Goal: Task Accomplishment & Management: Manage account settings

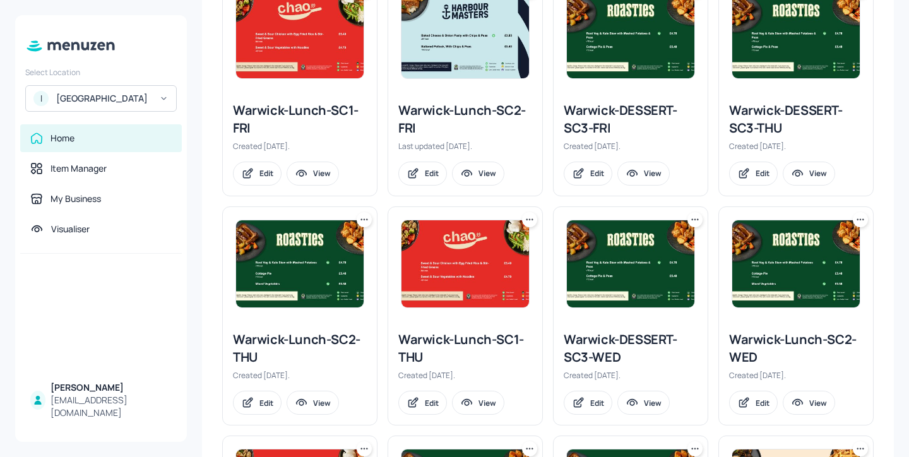
scroll to position [1068, 0]
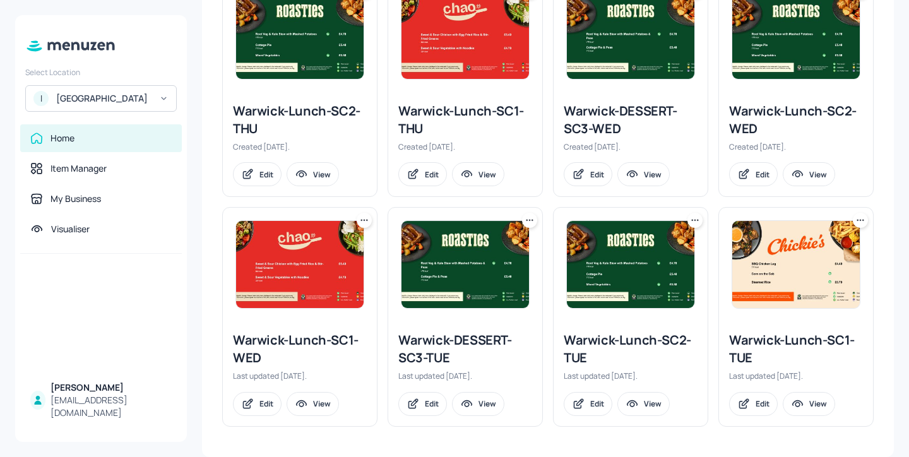
click at [857, 222] on icon at bounding box center [860, 220] width 13 height 13
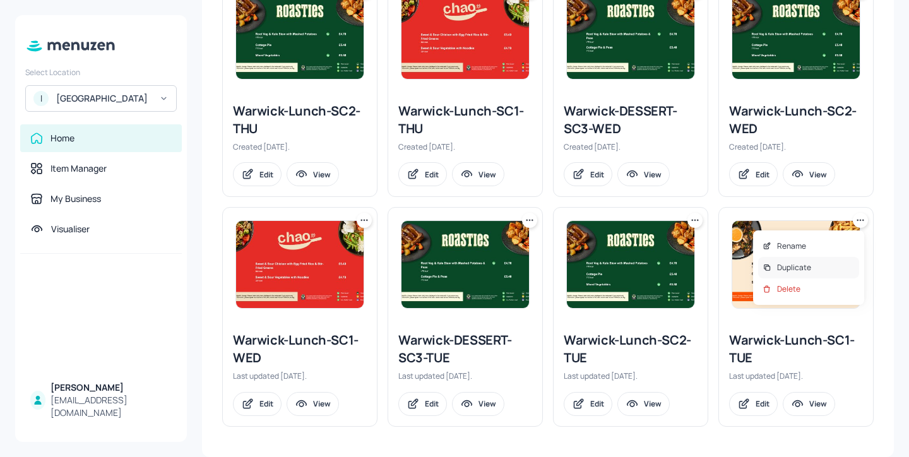
click at [813, 262] on div "Duplicate" at bounding box center [808, 267] width 101 height 21
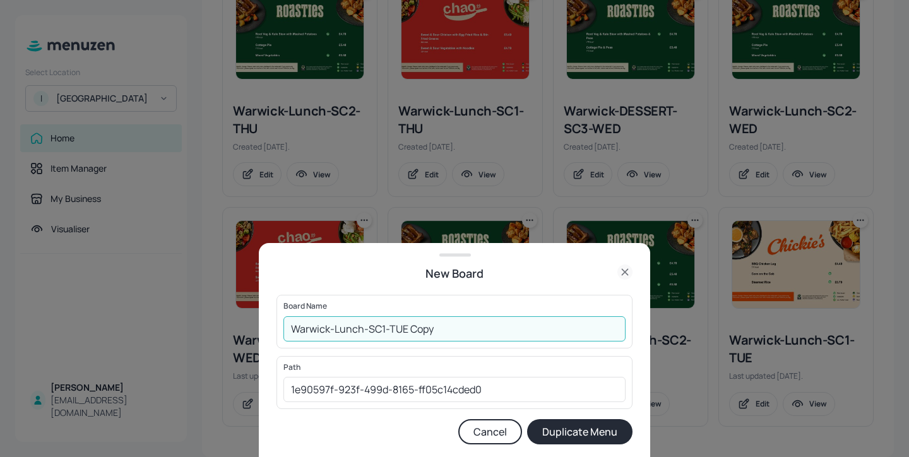
drag, startPoint x: 453, startPoint y: 329, endPoint x: 389, endPoint y: 329, distance: 64.4
click at [389, 329] on input "Warwick-Lunch-SC1-TUE Copy" at bounding box center [454, 328] width 342 height 25
type input "Warwick-Lunch-SC1-MON"
click at [550, 432] on button "Duplicate Menu" at bounding box center [579, 431] width 105 height 25
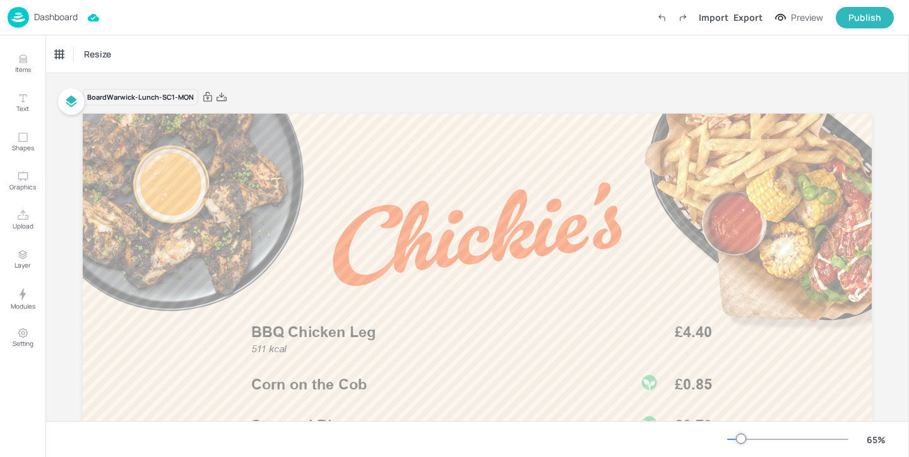
click at [54, 25] on div "Dashboard" at bounding box center [43, 17] width 70 height 21
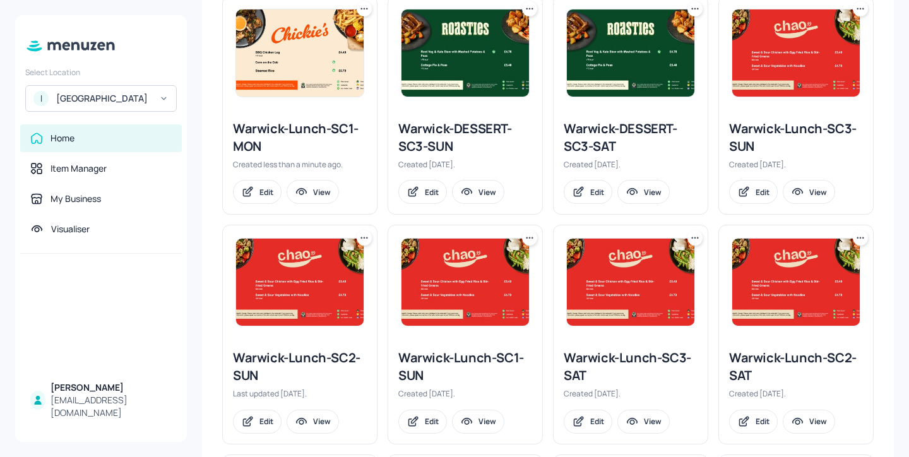
scroll to position [363, 0]
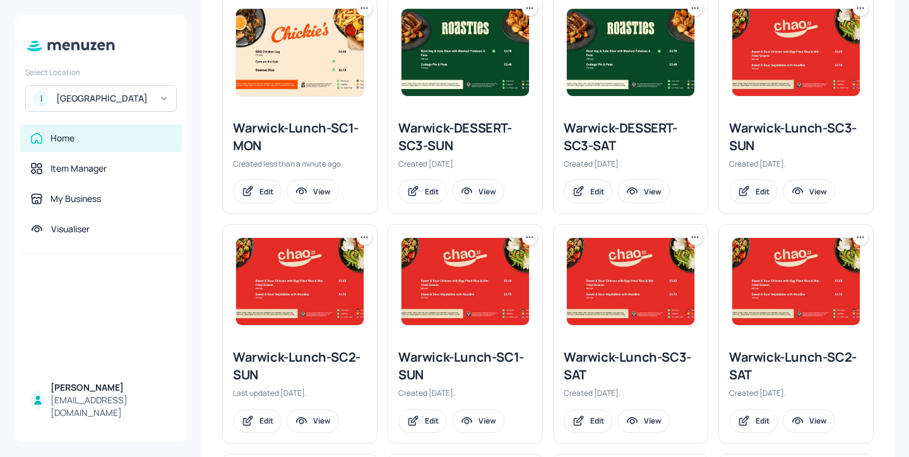
click at [362, 233] on icon at bounding box center [364, 237] width 13 height 13
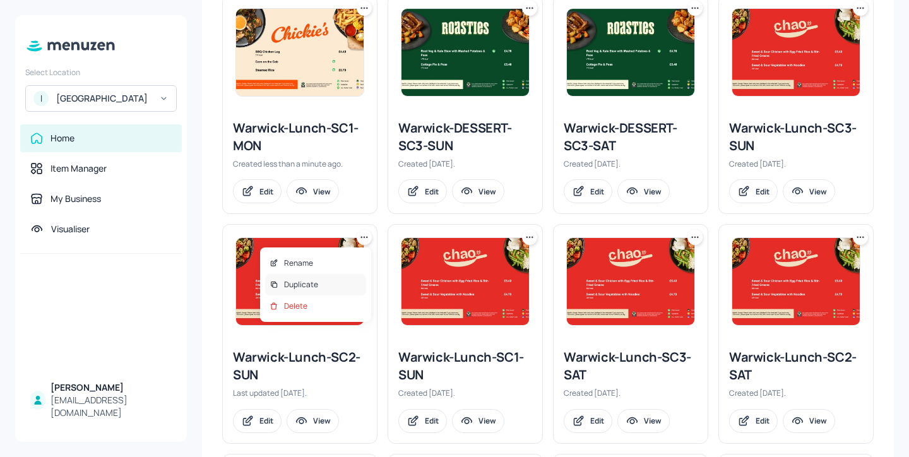
click at [327, 276] on div "Duplicate" at bounding box center [315, 284] width 101 height 21
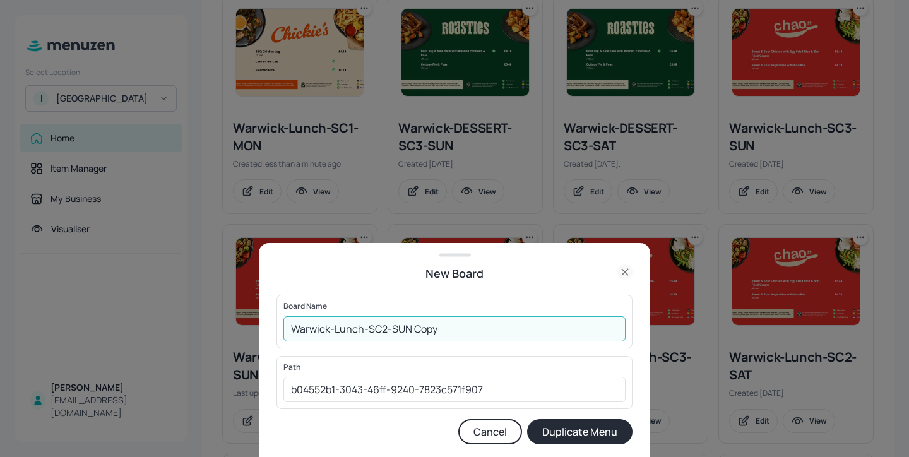
drag, startPoint x: 442, startPoint y: 334, endPoint x: 391, endPoint y: 333, distance: 51.1
click at [391, 333] on input "Warwick-Lunch-SC2-SUN Copy" at bounding box center [454, 328] width 342 height 25
type input "Warwick-Lunch-SC2-MON"
click at [552, 432] on button "Duplicate Menu" at bounding box center [579, 431] width 105 height 25
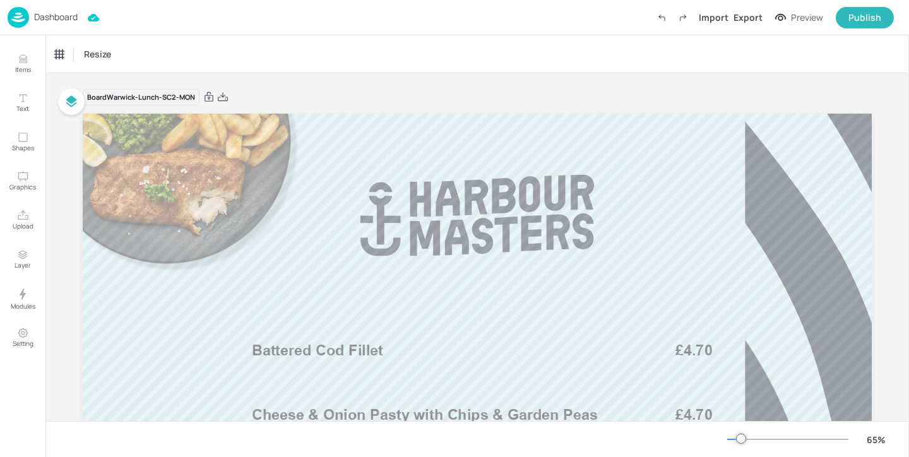
click at [71, 16] on p "Dashboard" at bounding box center [56, 17] width 44 height 9
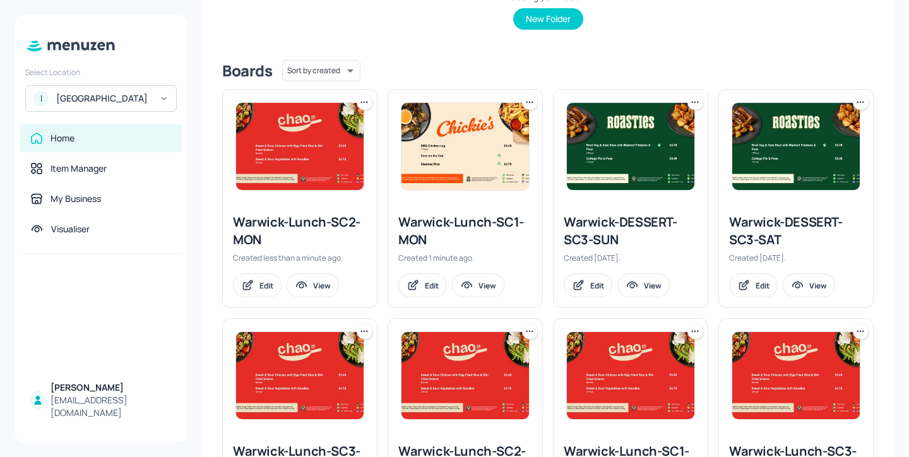
scroll to position [324, 0]
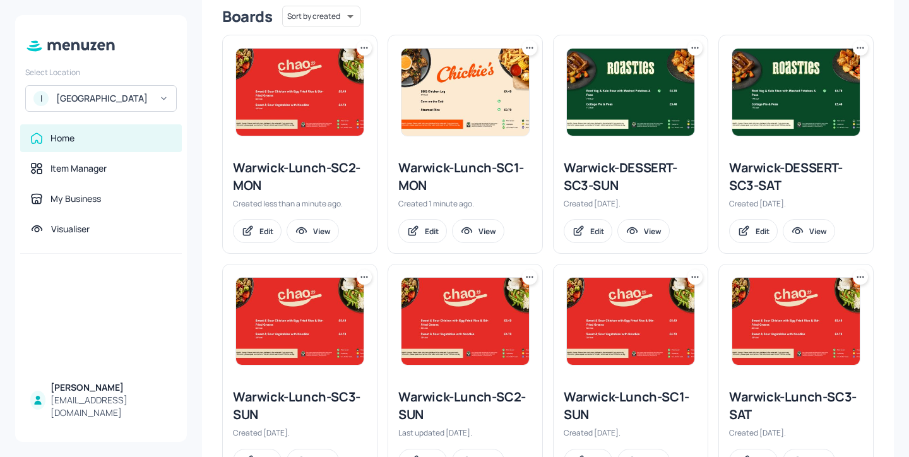
click at [847, 56] on img at bounding box center [795, 92] width 127 height 87
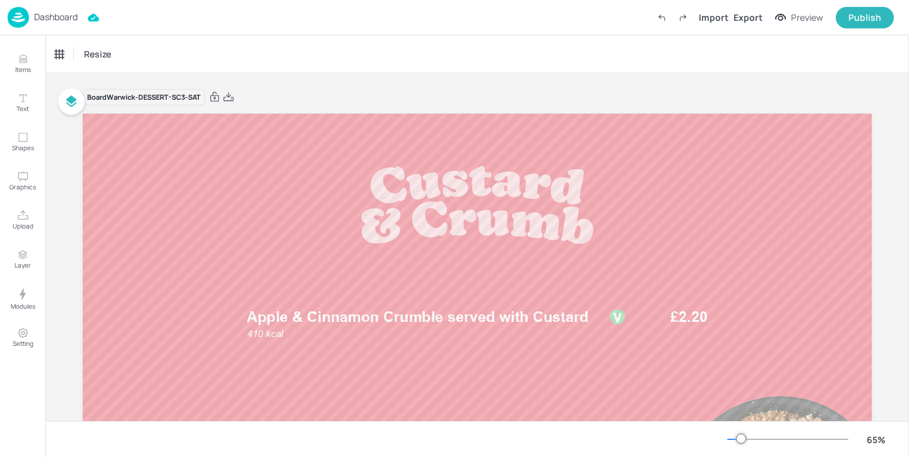
click at [21, 9] on img at bounding box center [18, 17] width 21 height 21
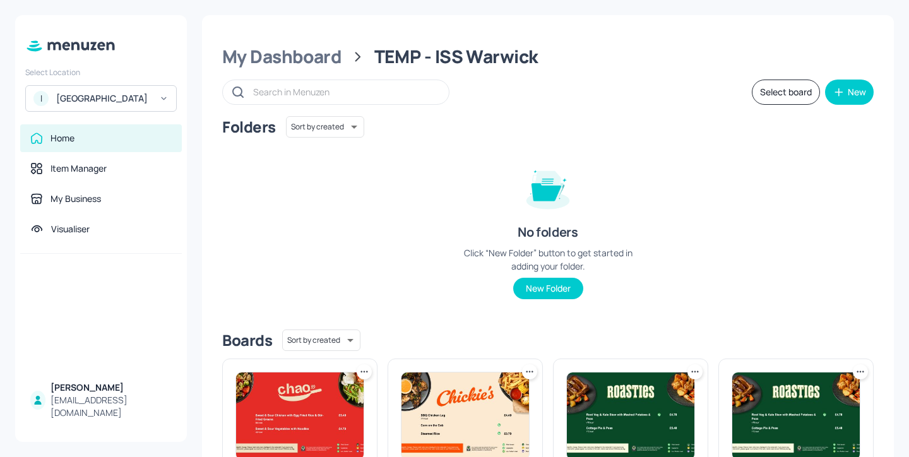
scroll to position [208, 0]
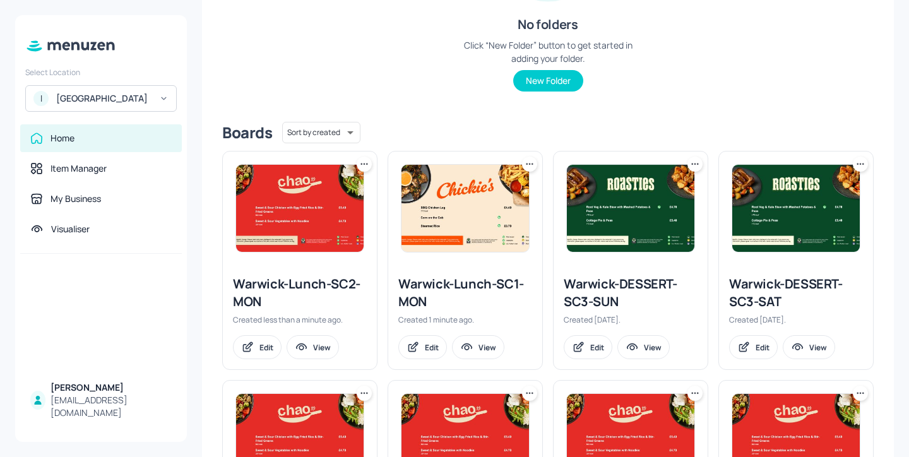
click at [855, 167] on icon at bounding box center [860, 164] width 13 height 13
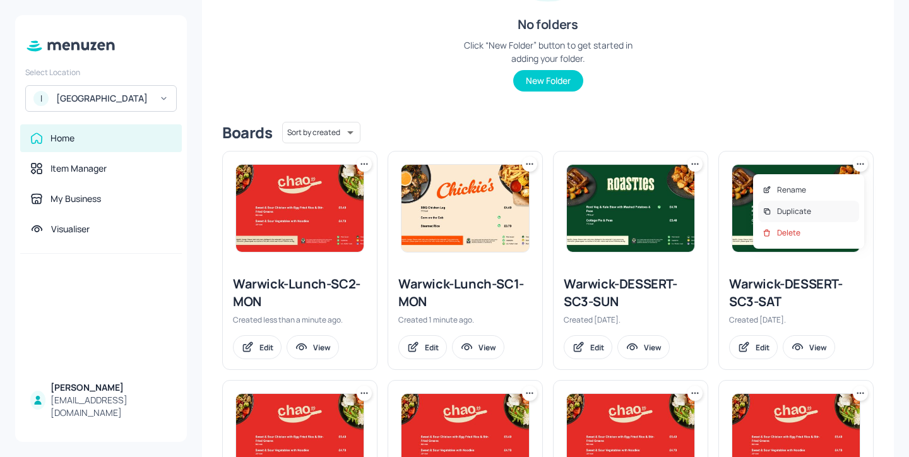
click at [815, 205] on div "Duplicate" at bounding box center [808, 211] width 101 height 21
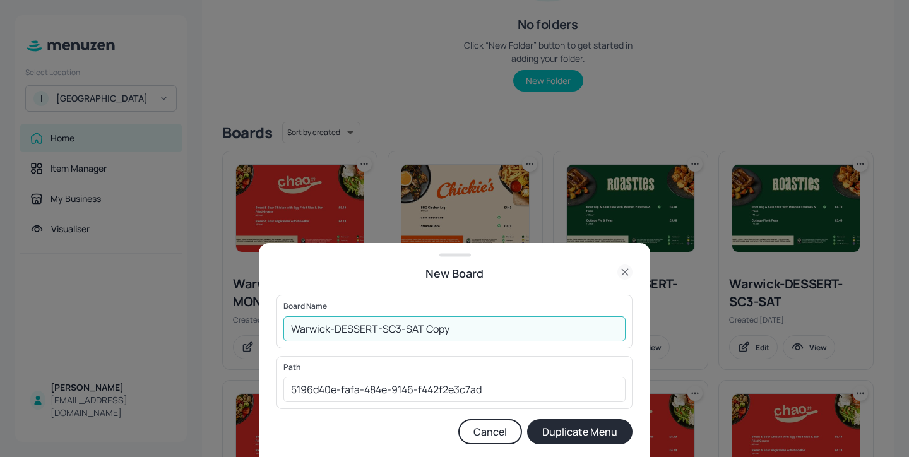
drag, startPoint x: 490, startPoint y: 331, endPoint x: 406, endPoint y: 328, distance: 83.3
click at [406, 328] on input "Warwick-DESSERT-SC3-SAT Copy" at bounding box center [454, 328] width 342 height 25
type input "Warwick-DESSERT-SC3-MON"
click at [542, 436] on button "Duplicate Menu" at bounding box center [579, 431] width 105 height 25
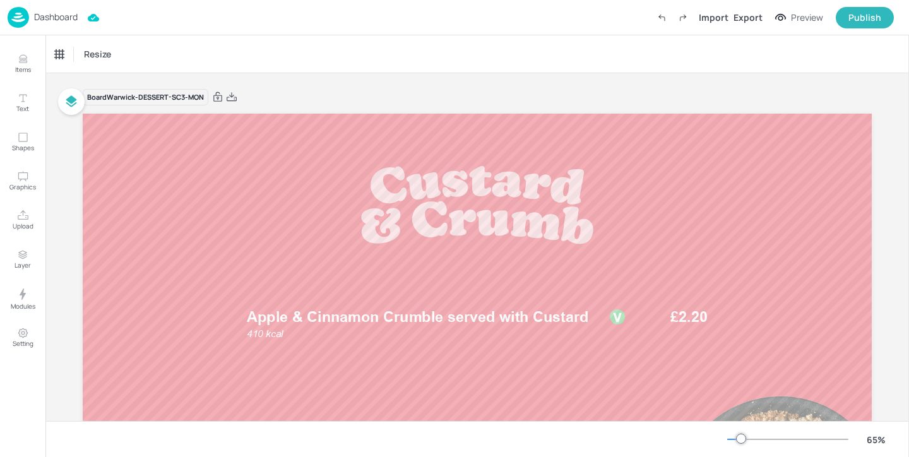
click at [71, 15] on p "Dashboard" at bounding box center [56, 17] width 44 height 9
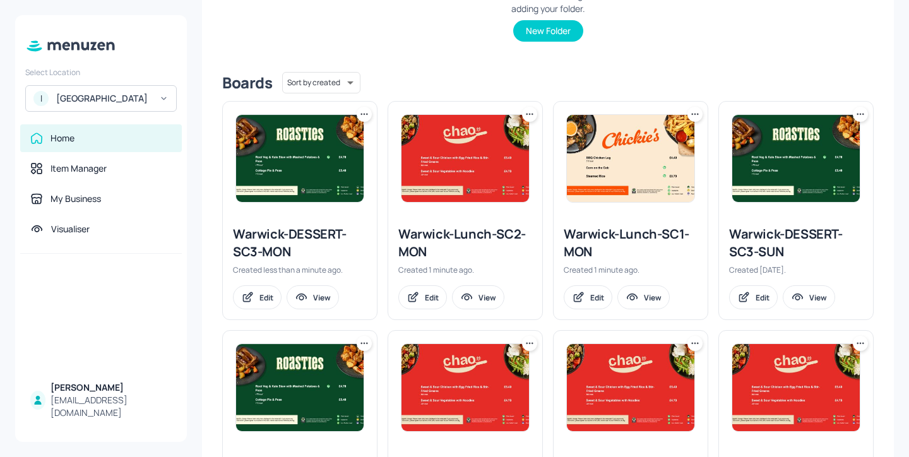
scroll to position [262, 0]
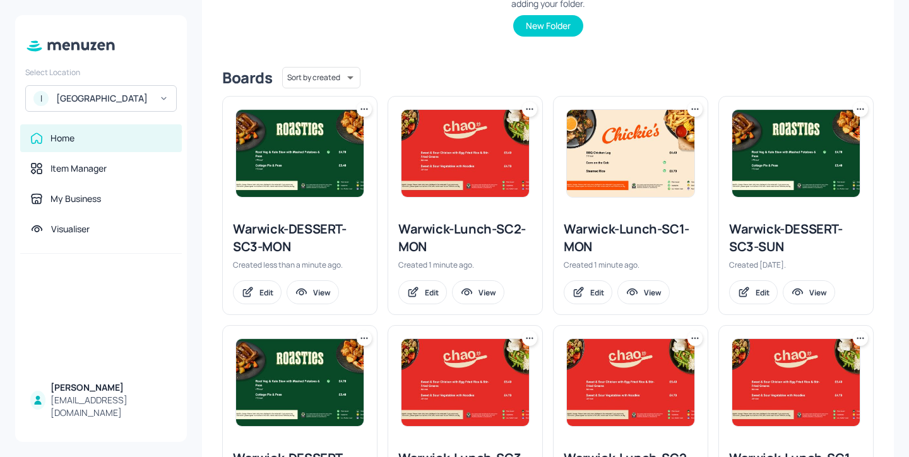
click at [859, 108] on icon at bounding box center [860, 109] width 2 height 2
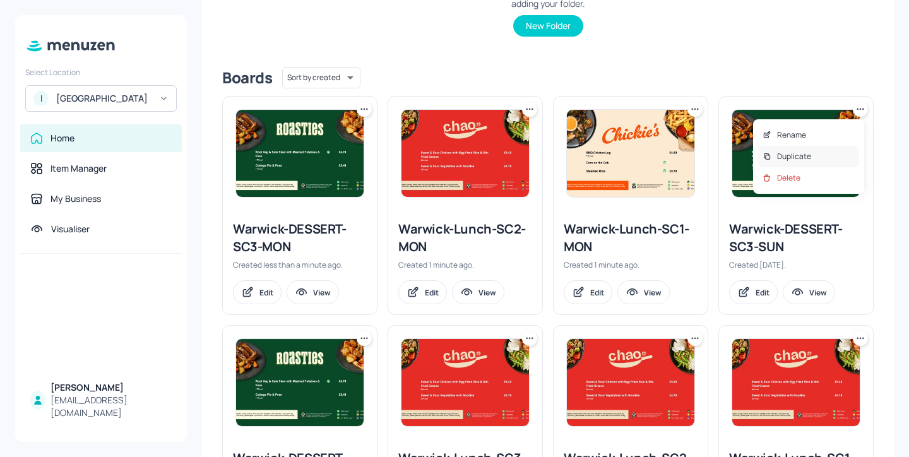
click at [810, 146] on div "Duplicate" at bounding box center [808, 156] width 101 height 21
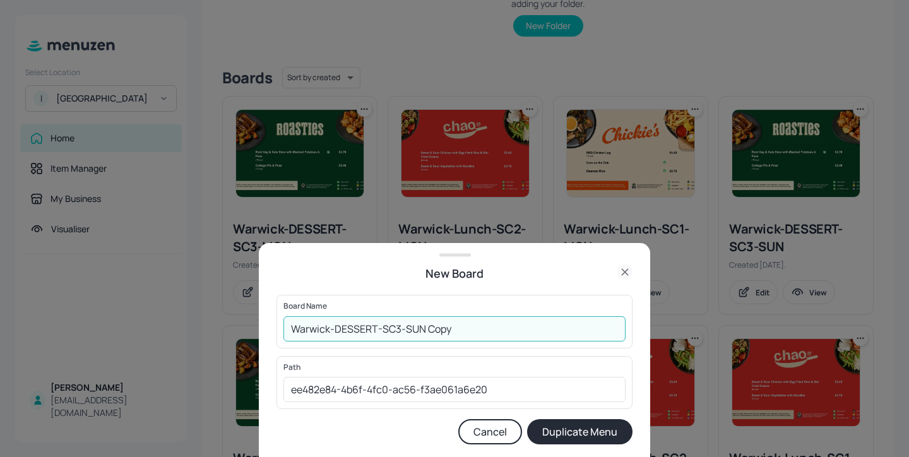
drag, startPoint x: 477, startPoint y: 331, endPoint x: 406, endPoint y: 329, distance: 70.7
click at [406, 329] on input "Warwick-DESSERT-SC3-SUN Copy" at bounding box center [454, 328] width 342 height 25
type input "Warwick-DESSERT-SC3-MON"
click at [574, 433] on button "Duplicate Menu" at bounding box center [579, 431] width 105 height 25
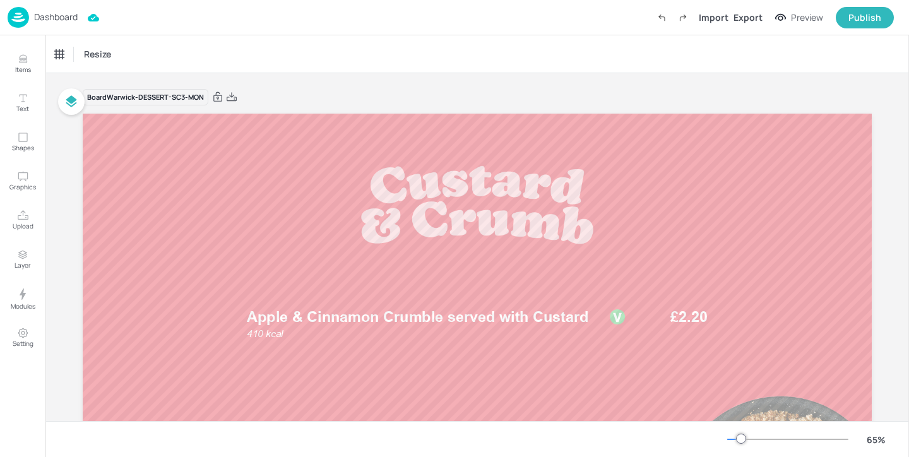
click at [49, 11] on div "Dashboard" at bounding box center [43, 17] width 70 height 21
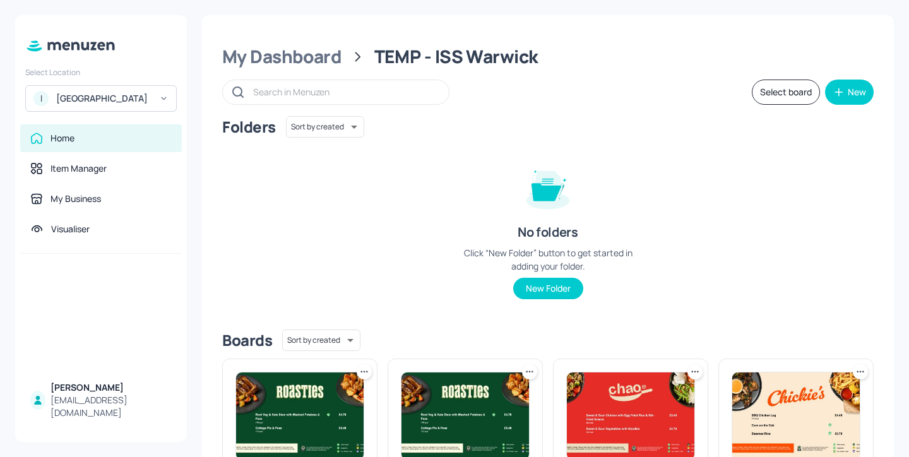
scroll to position [294, 0]
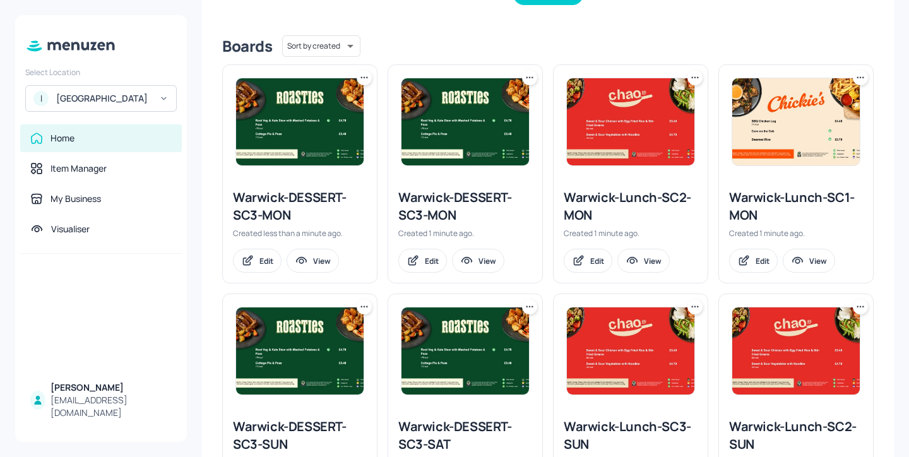
click at [750, 203] on div "Warwick-Lunch-SC1-MON" at bounding box center [796, 206] width 134 height 35
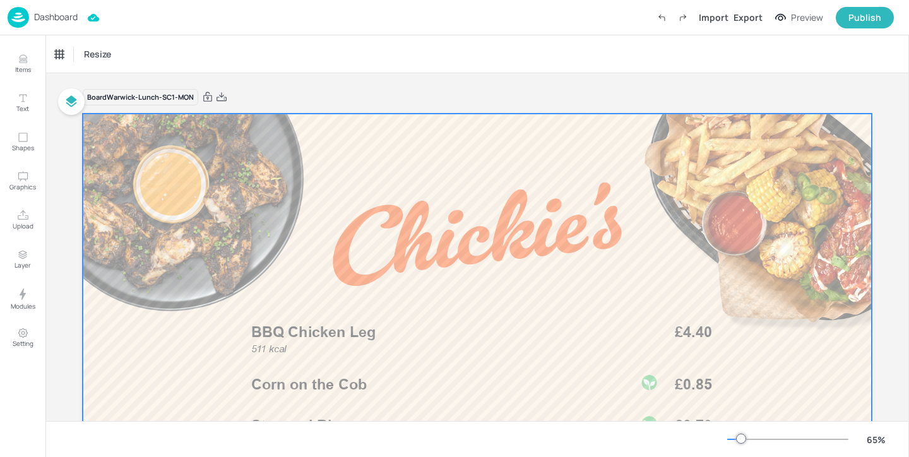
scroll to position [168, 0]
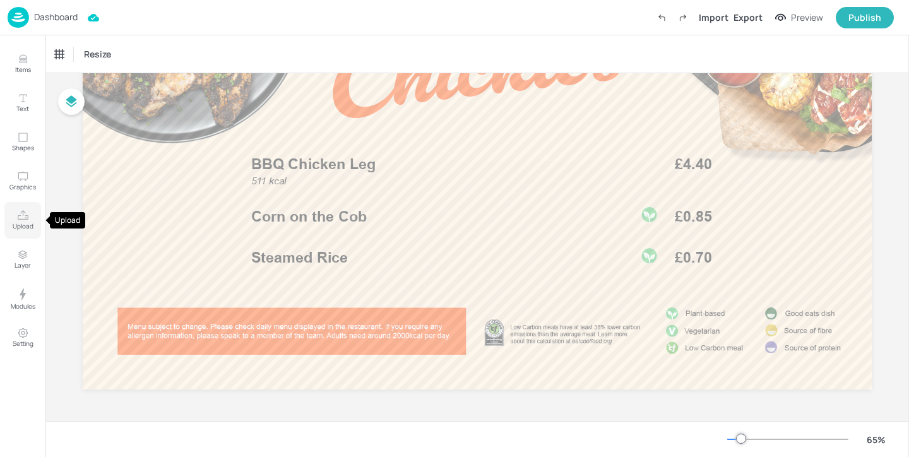
click at [13, 220] on button "Upload" at bounding box center [22, 220] width 37 height 37
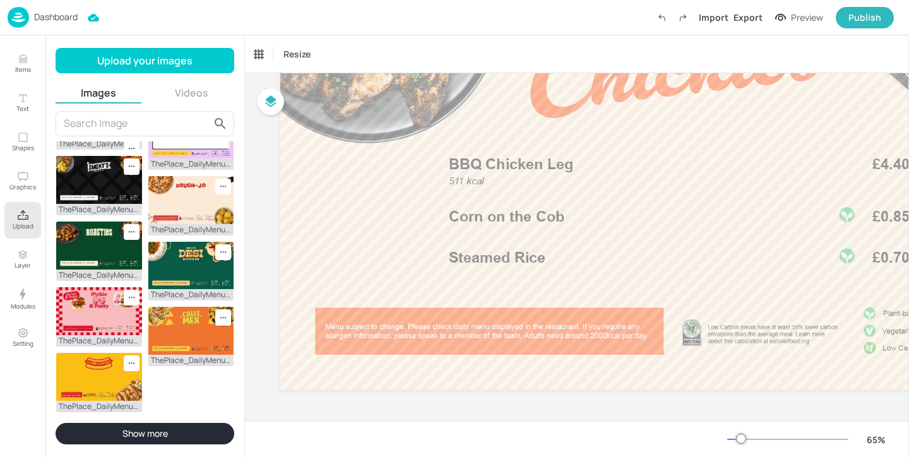
scroll to position [380, 0]
click at [56, 85] on img at bounding box center [56, 85] width 0 height 0
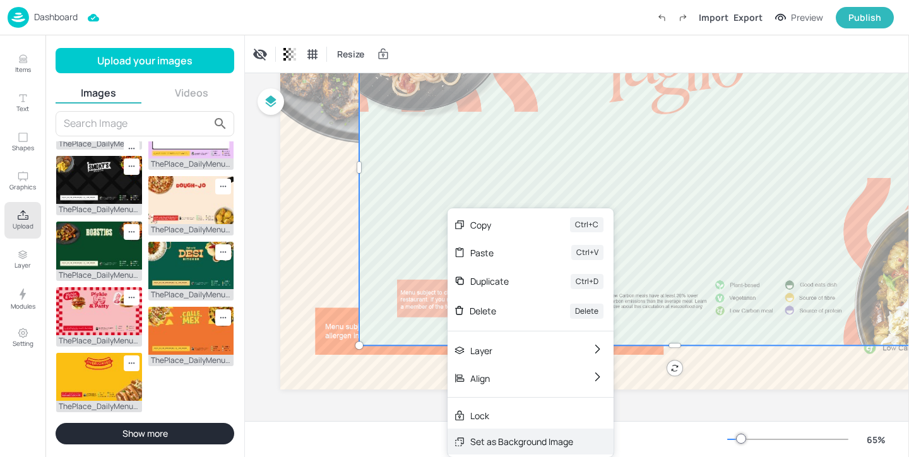
click at [493, 437] on div "Set as Background Image" at bounding box center [521, 441] width 103 height 13
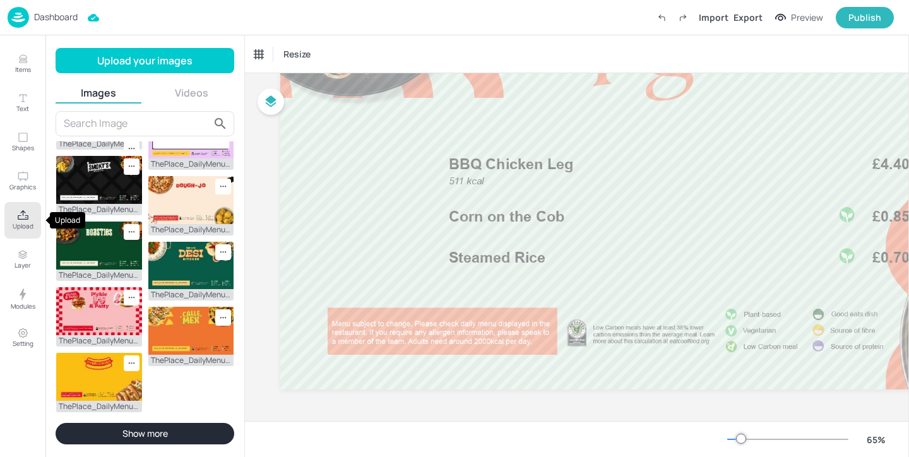
click at [18, 218] on icon "Upload" at bounding box center [23, 214] width 11 height 9
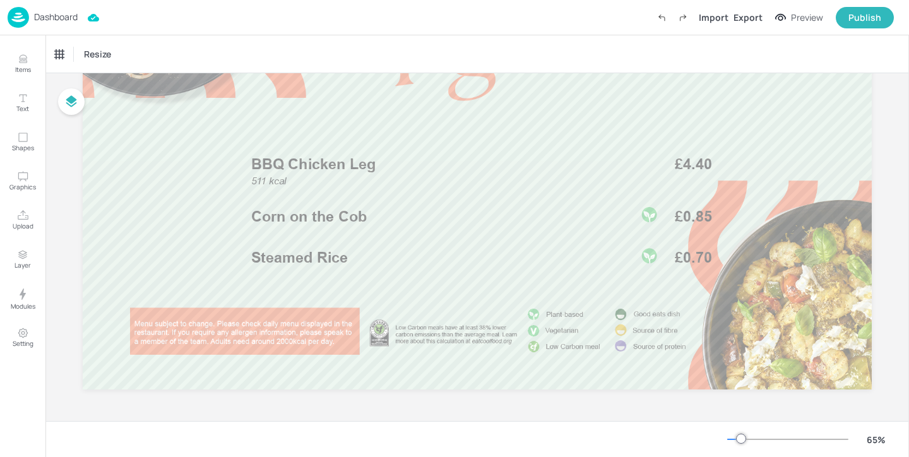
click at [48, 11] on div "Dashboard" at bounding box center [43, 17] width 70 height 21
click at [57, 14] on p "Dashboard" at bounding box center [56, 17] width 44 height 9
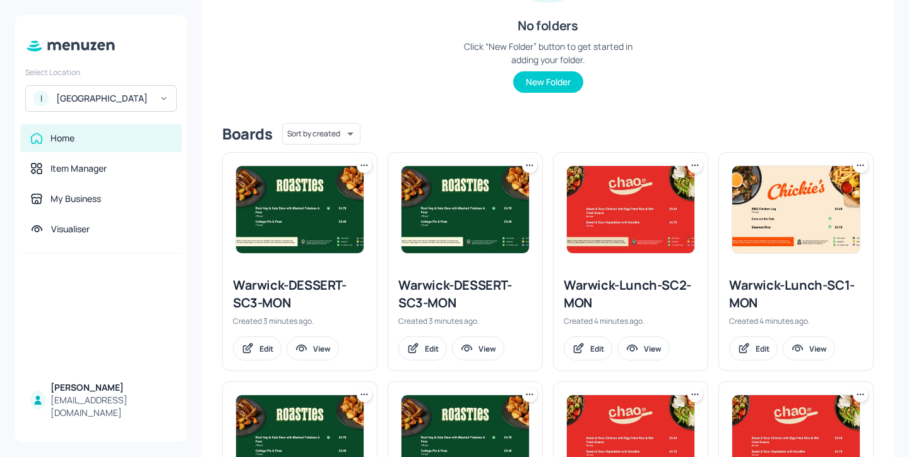
scroll to position [208, 0]
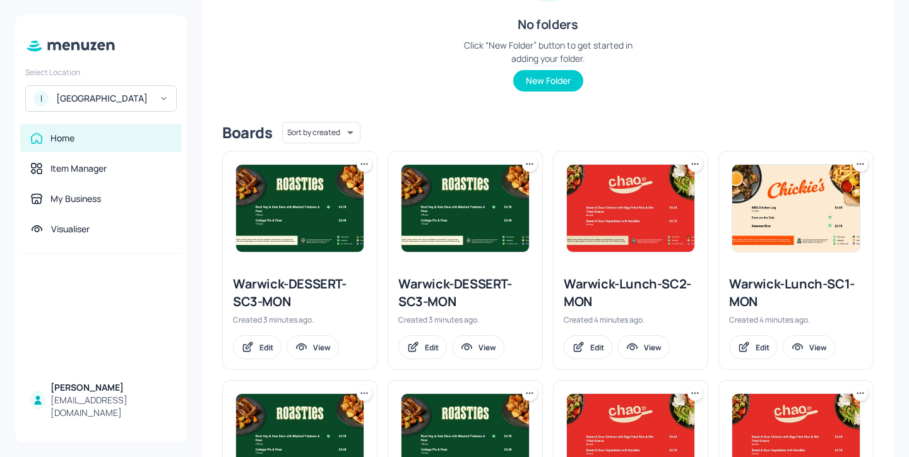
click at [788, 285] on div "Warwick-Lunch-SC1-MON" at bounding box center [796, 292] width 134 height 35
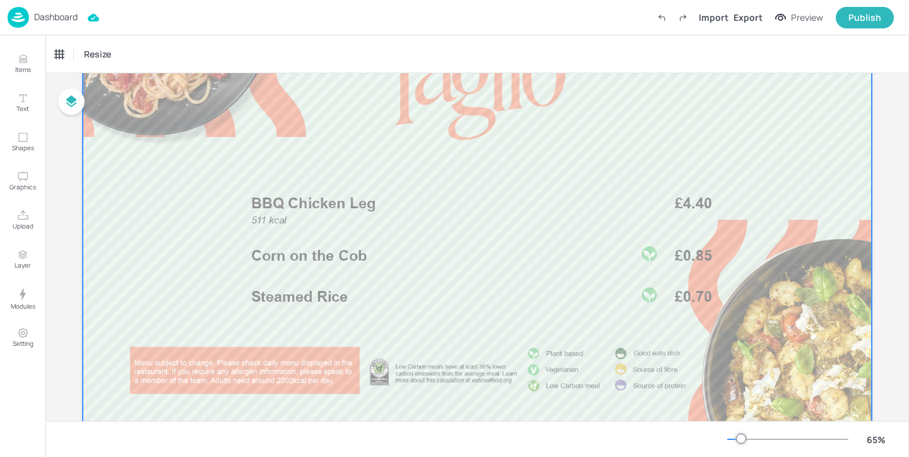
scroll to position [168, 0]
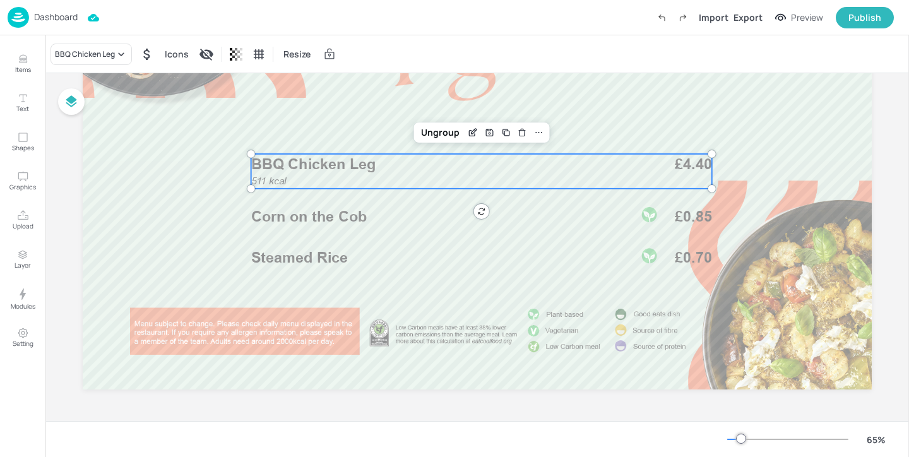
click at [326, 165] on span "BBQ Chicken Leg" at bounding box center [313, 164] width 125 height 18
click at [116, 38] on div "BBQ Chicken Leg Icons Resize" at bounding box center [476, 53] width 863 height 37
click at [112, 47] on div "BBQ Chicken Leg" at bounding box center [90, 54] width 81 height 21
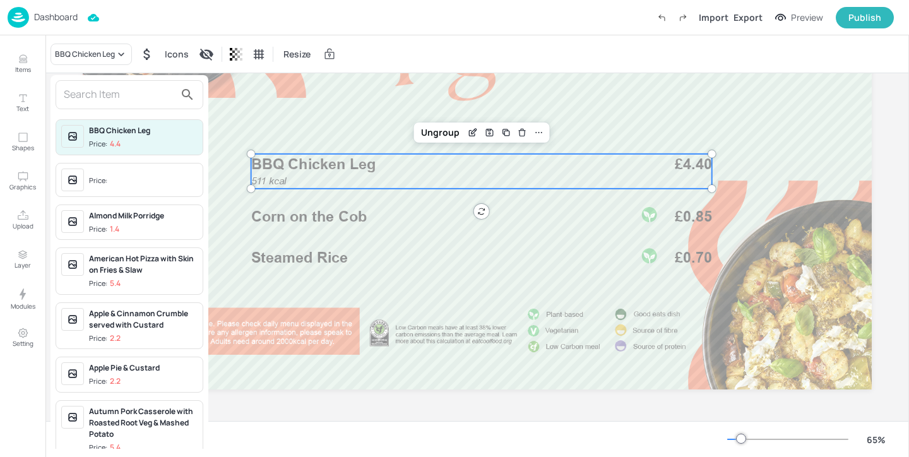
click at [100, 93] on input "text" at bounding box center [119, 95] width 111 height 20
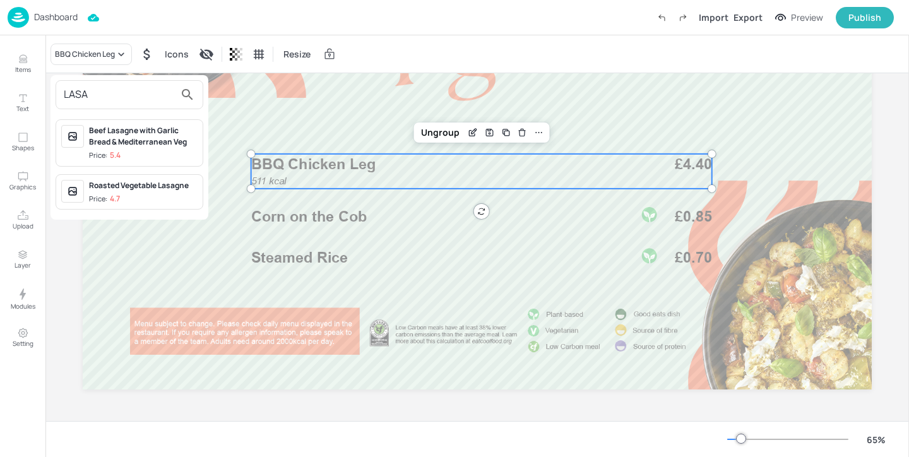
type input "LASA"
click at [143, 192] on div "Roasted Vegetable Lasagne Price: 4.7" at bounding box center [143, 192] width 109 height 25
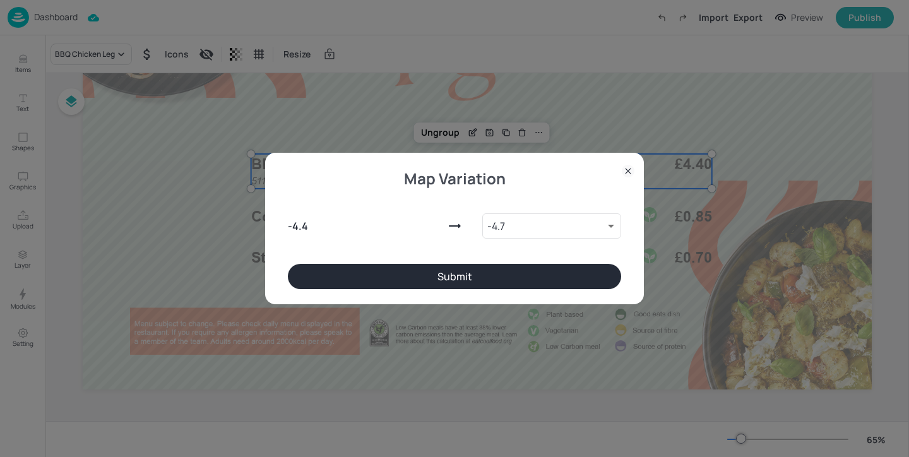
click at [363, 281] on button "Submit" at bounding box center [454, 276] width 333 height 25
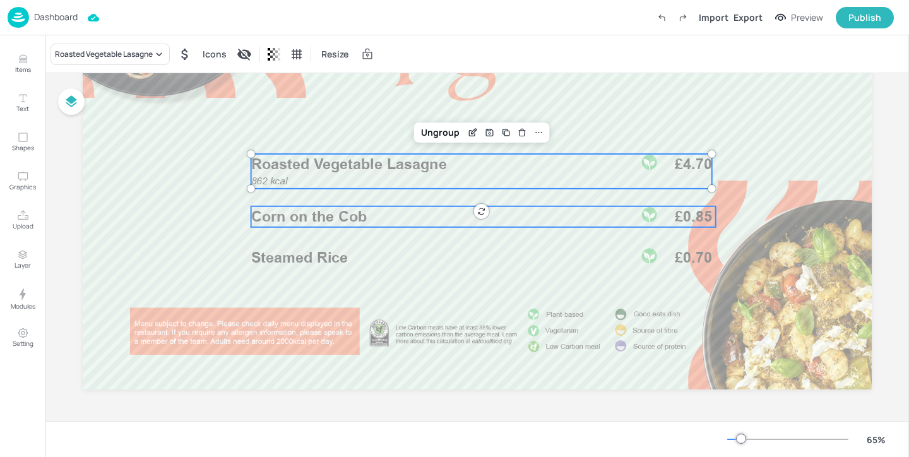
click at [364, 216] on span "Corn on the Cob" at bounding box center [309, 217] width 116 height 18
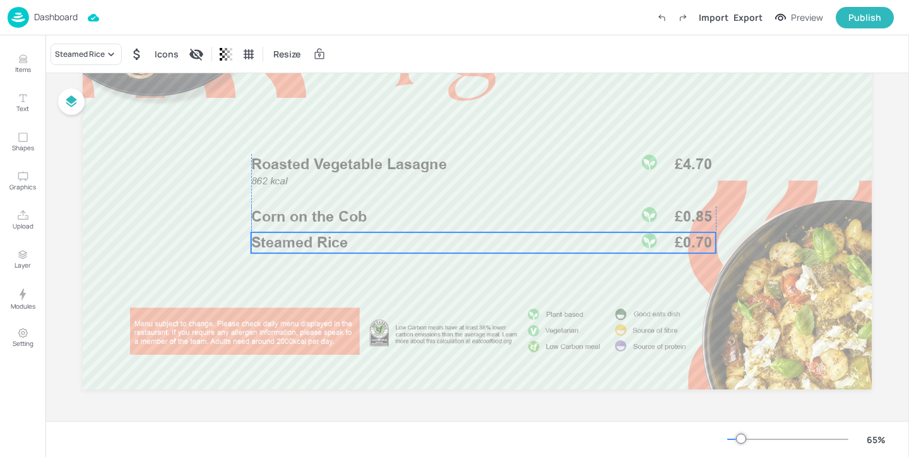
drag, startPoint x: 315, startPoint y: 259, endPoint x: 315, endPoint y: 244, distance: 15.1
click at [315, 244] on span "Steamed Rice" at bounding box center [299, 242] width 97 height 18
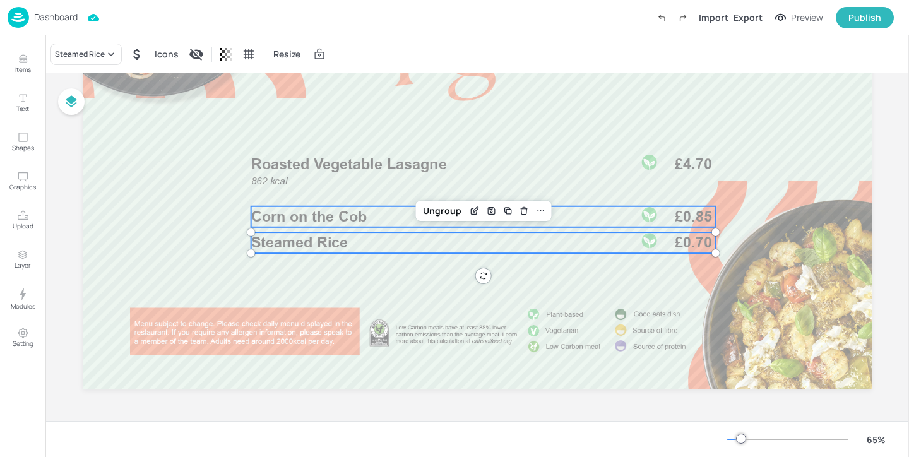
click at [334, 218] on span "Corn on the Cob" at bounding box center [309, 217] width 116 height 18
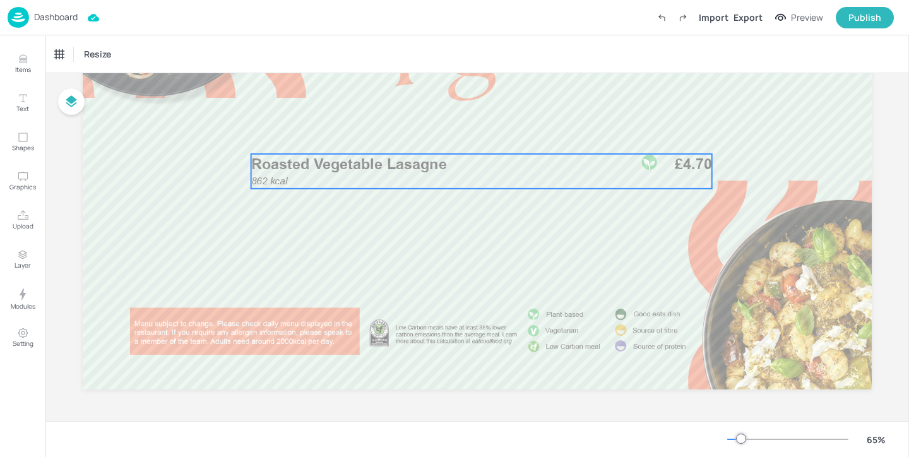
click at [321, 173] on p "Roasted Vegetable Lasagne" at bounding box center [438, 164] width 374 height 21
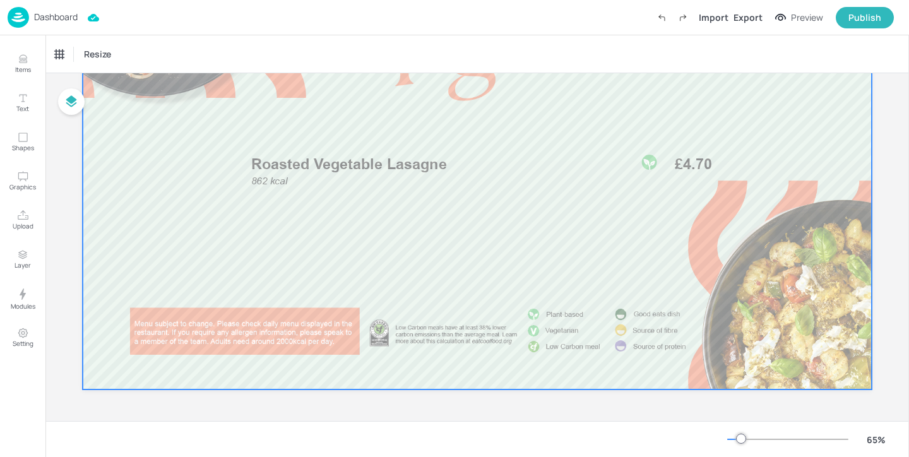
scroll to position [0, 0]
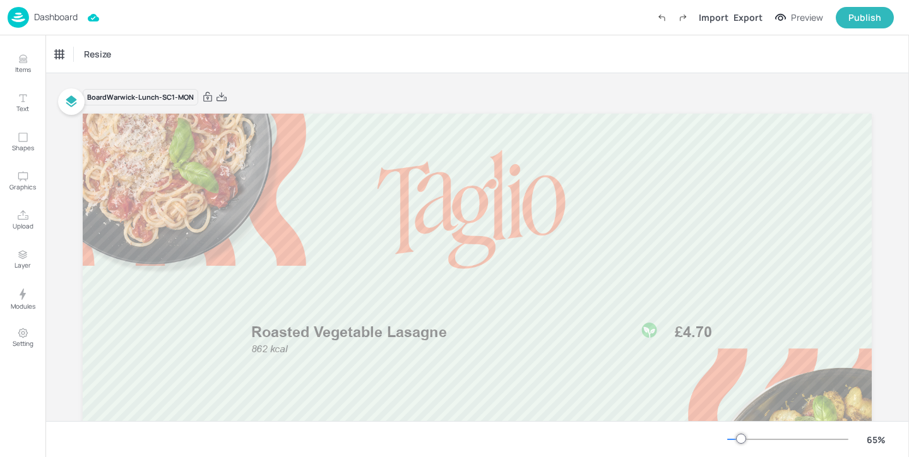
click at [28, 17] on img at bounding box center [18, 17] width 21 height 21
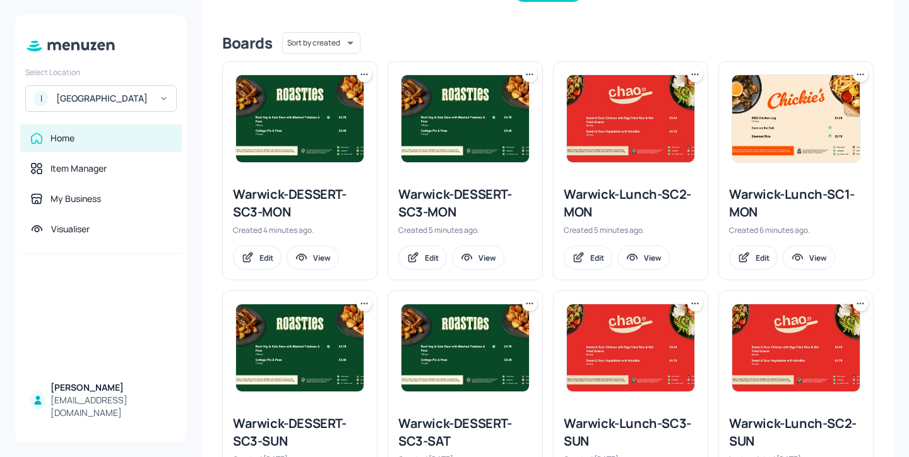
scroll to position [286, 0]
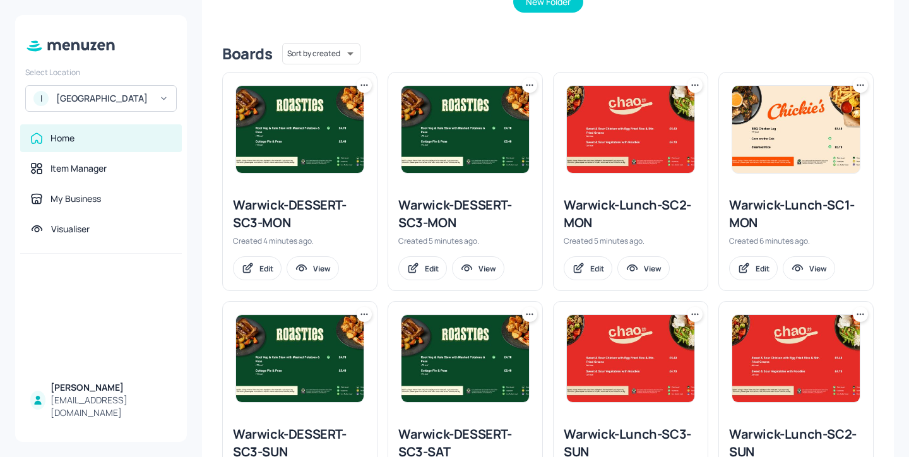
click at [363, 81] on icon at bounding box center [364, 85] width 13 height 13
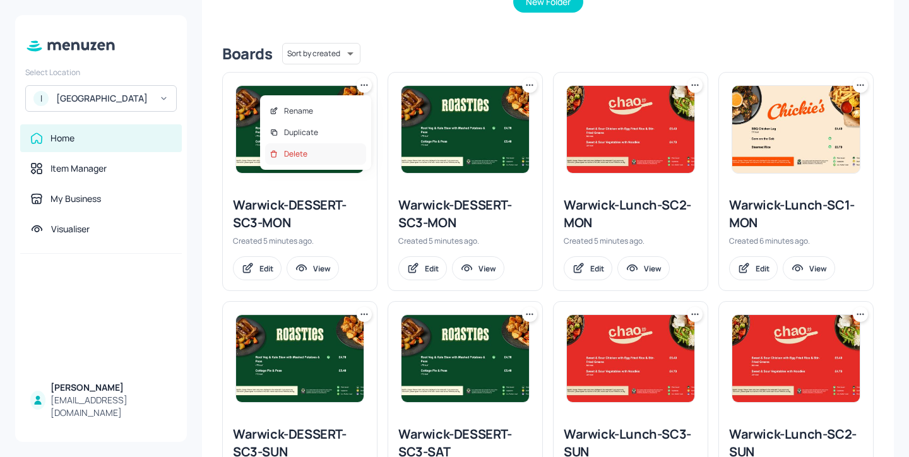
click at [345, 159] on div "Delete" at bounding box center [315, 153] width 101 height 21
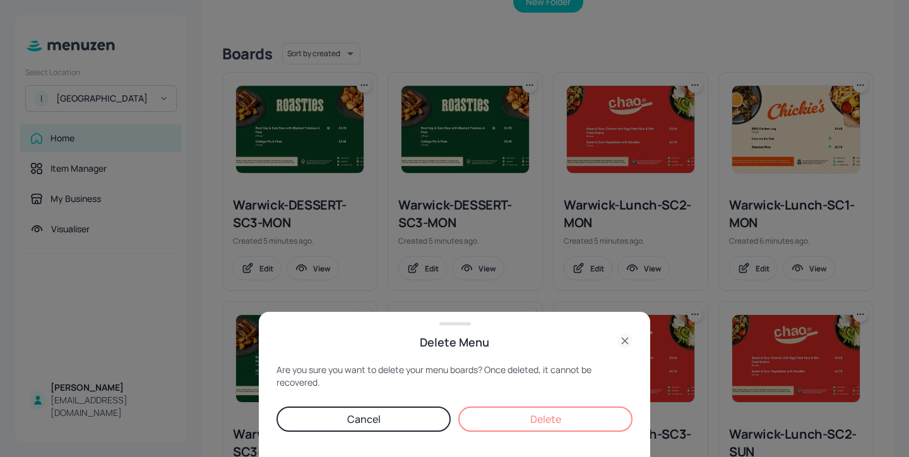
click at [584, 425] on button "Delete" at bounding box center [545, 418] width 174 height 25
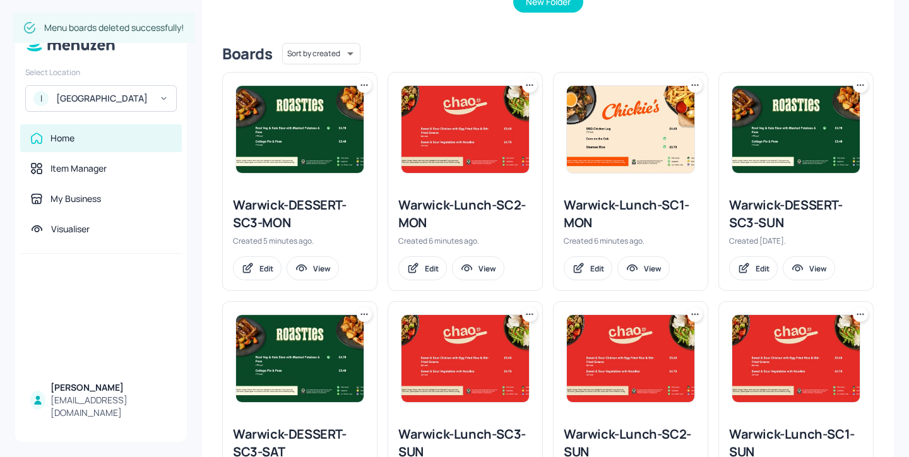
click at [690, 83] on icon at bounding box center [694, 85] width 13 height 13
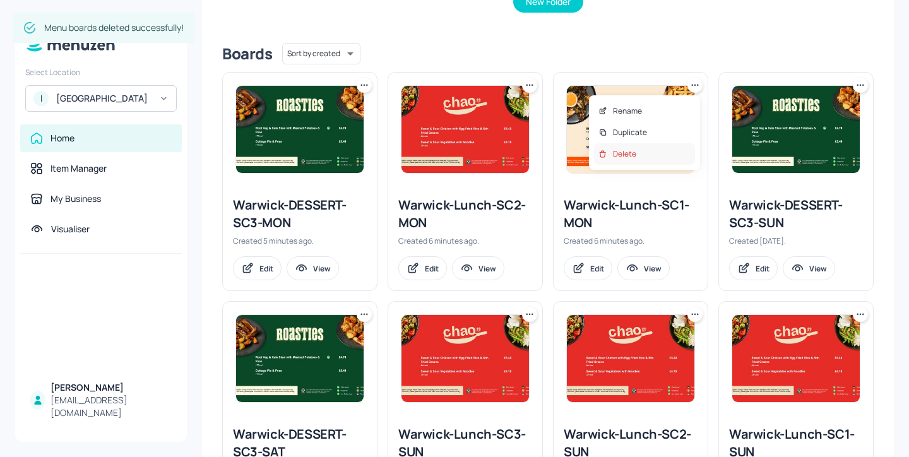
click at [653, 150] on div "Delete" at bounding box center [644, 153] width 101 height 21
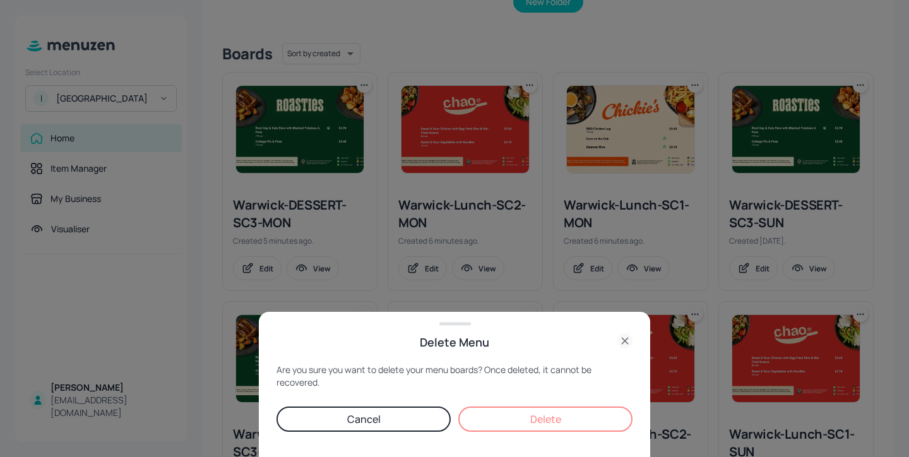
click at [584, 416] on button "Delete" at bounding box center [545, 418] width 174 height 25
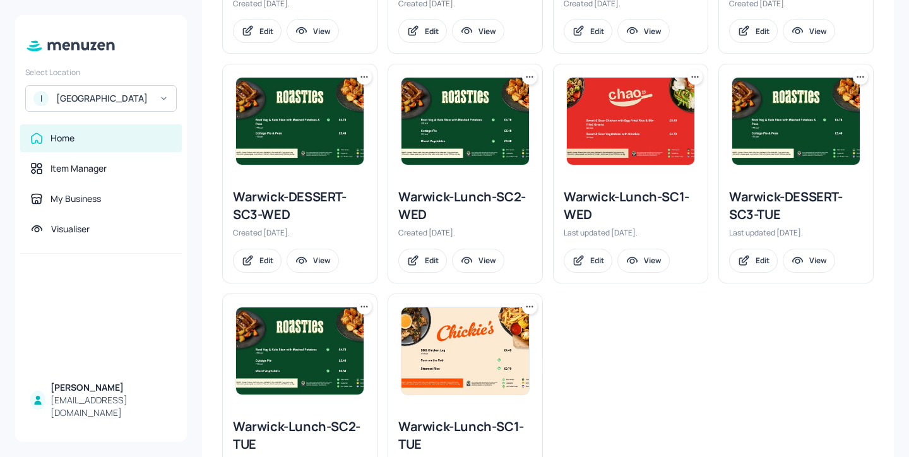
scroll to position [1211, 0]
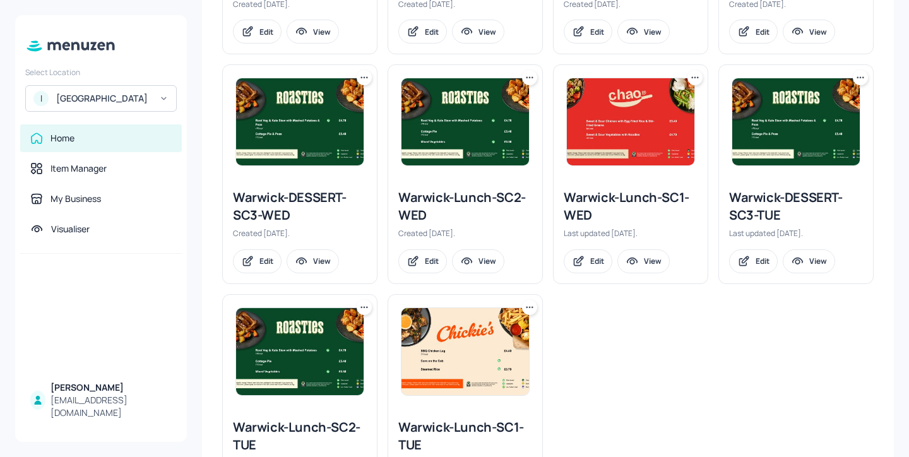
click at [695, 74] on icon at bounding box center [694, 77] width 13 height 13
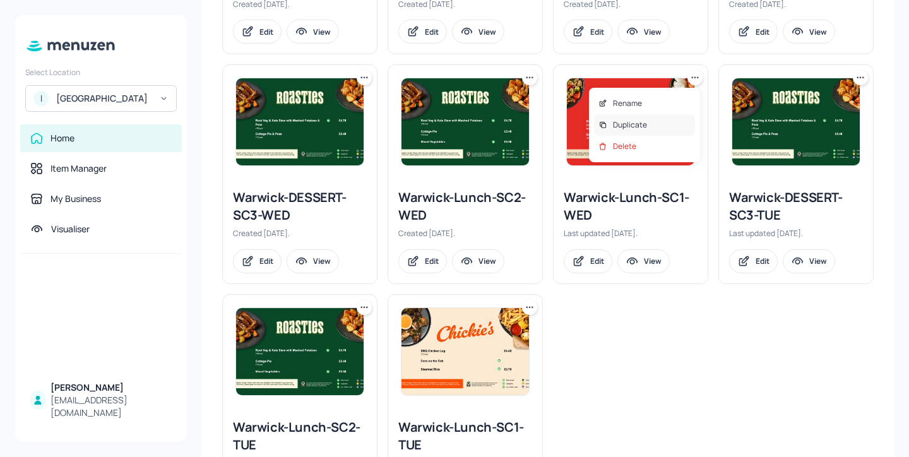
click at [661, 122] on div "Duplicate" at bounding box center [644, 124] width 101 height 21
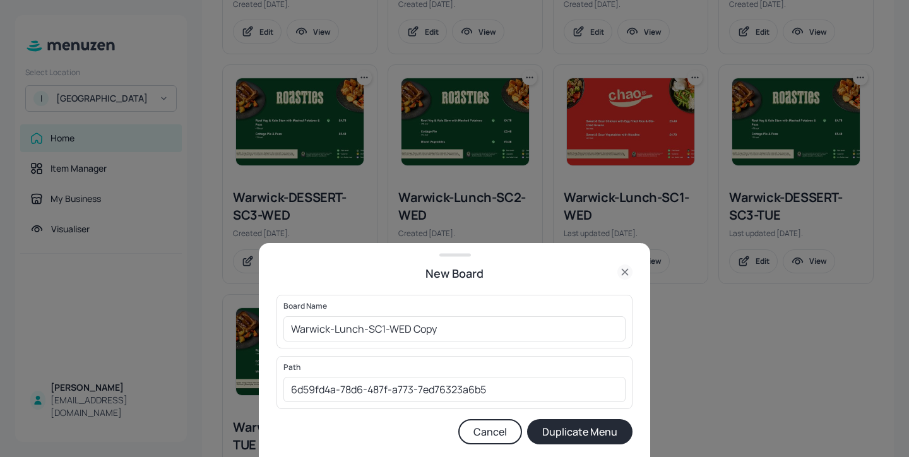
click at [455, 346] on div "Board Name Warwick-Lunch-SC1-WED Copy ​" at bounding box center [454, 321] width 356 height 53
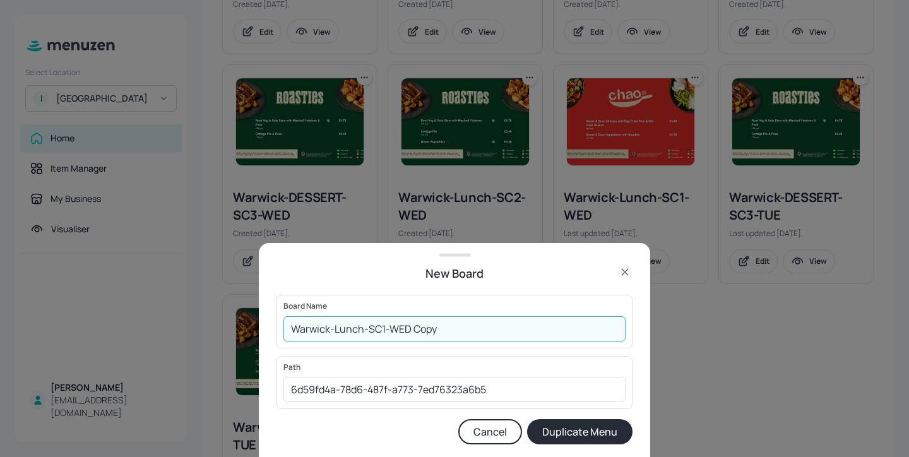
drag, startPoint x: 455, startPoint y: 330, endPoint x: 391, endPoint y: 324, distance: 64.7
click at [391, 324] on input "Warwick-Lunch-SC1-WED Copy" at bounding box center [454, 328] width 342 height 25
type input "Warwick-Lunch-SC1-MON"
click at [539, 428] on button "Duplicate Menu" at bounding box center [579, 431] width 105 height 25
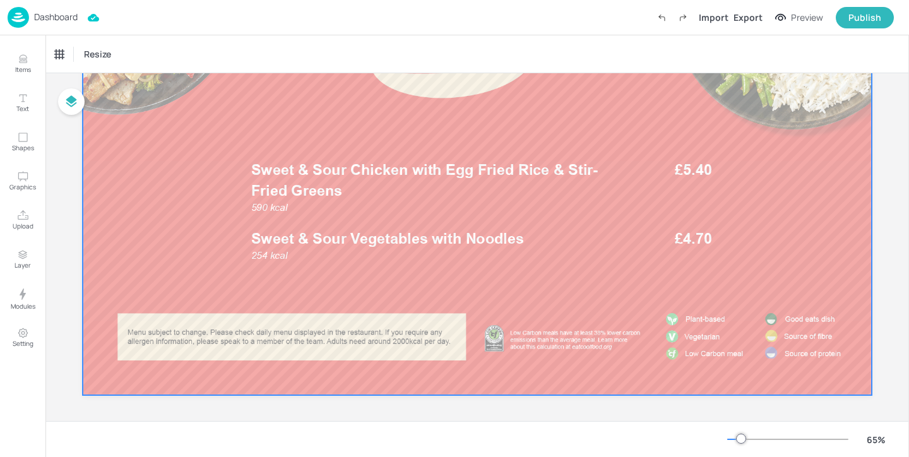
scroll to position [168, 0]
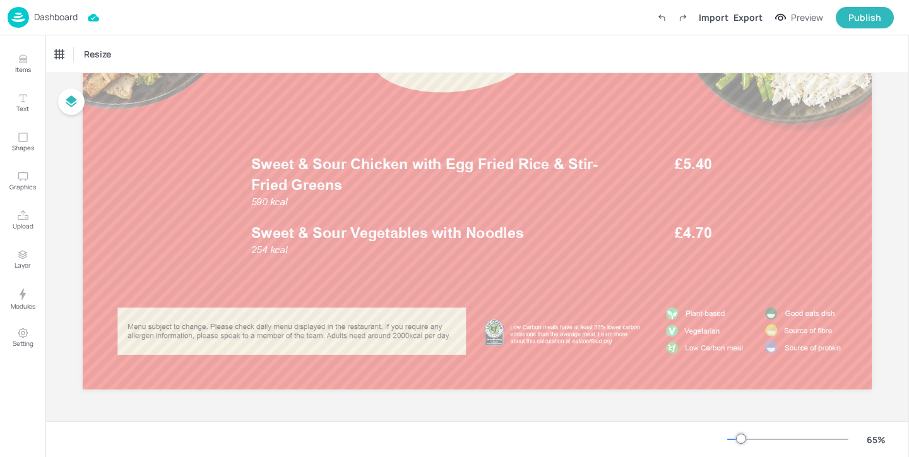
click at [57, 16] on p "Dashboard" at bounding box center [56, 17] width 44 height 9
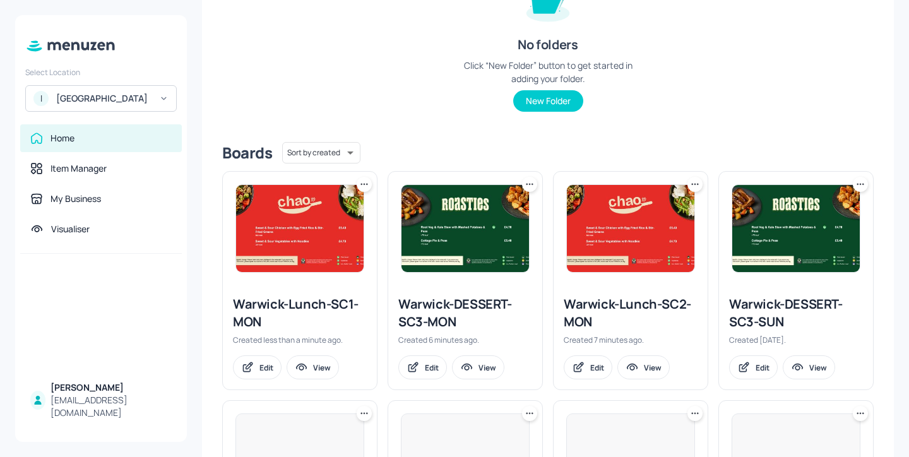
scroll to position [256, 0]
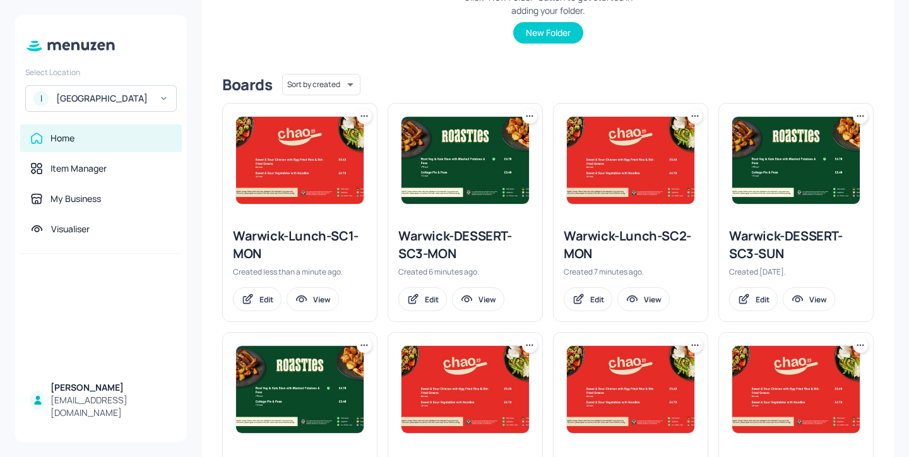
click at [363, 119] on icon at bounding box center [364, 116] width 13 height 13
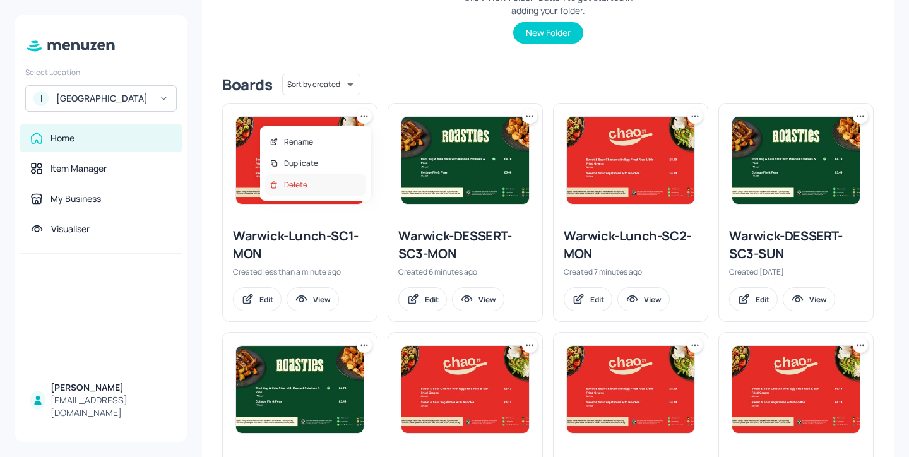
click at [333, 180] on div "Delete" at bounding box center [315, 184] width 101 height 21
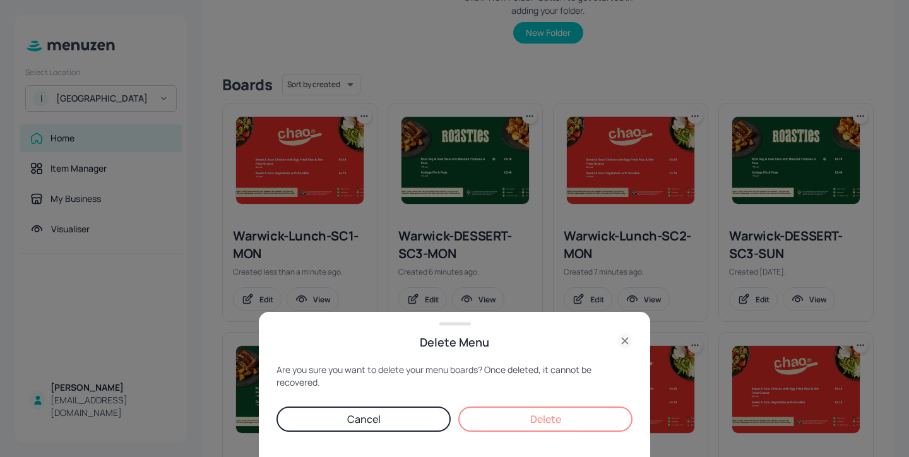
click at [577, 428] on button "Delete" at bounding box center [545, 418] width 174 height 25
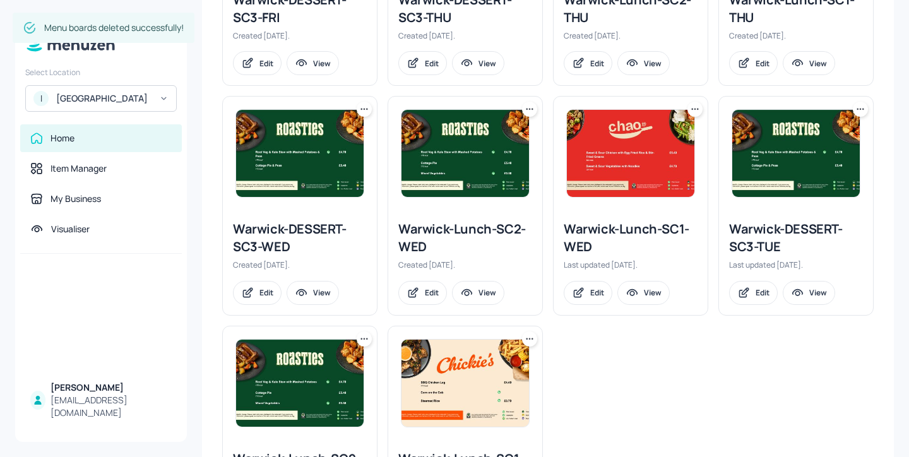
scroll to position [1297, 0]
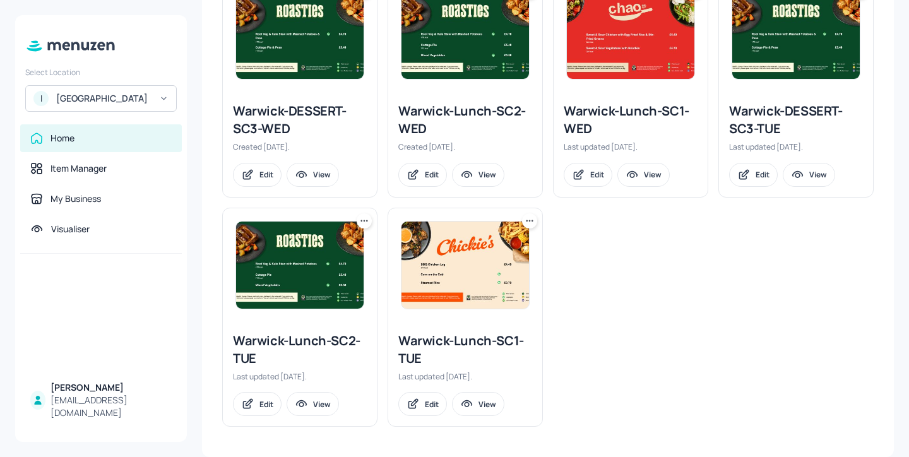
click at [471, 333] on div "Warwick-Lunch-SC1-TUE" at bounding box center [465, 349] width 134 height 35
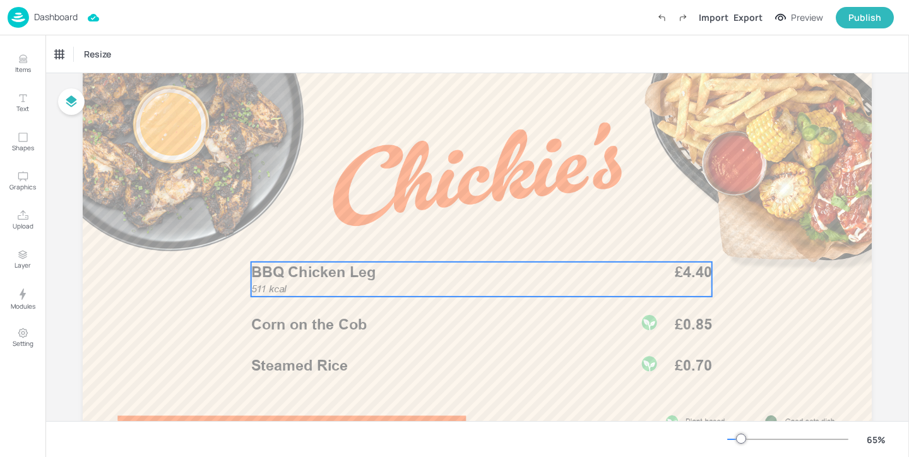
scroll to position [106, 0]
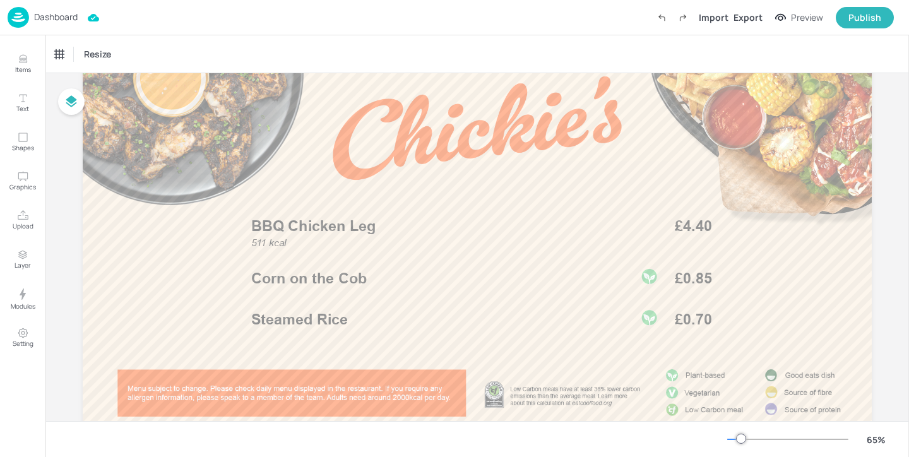
click at [38, 13] on p "Dashboard" at bounding box center [56, 17] width 44 height 9
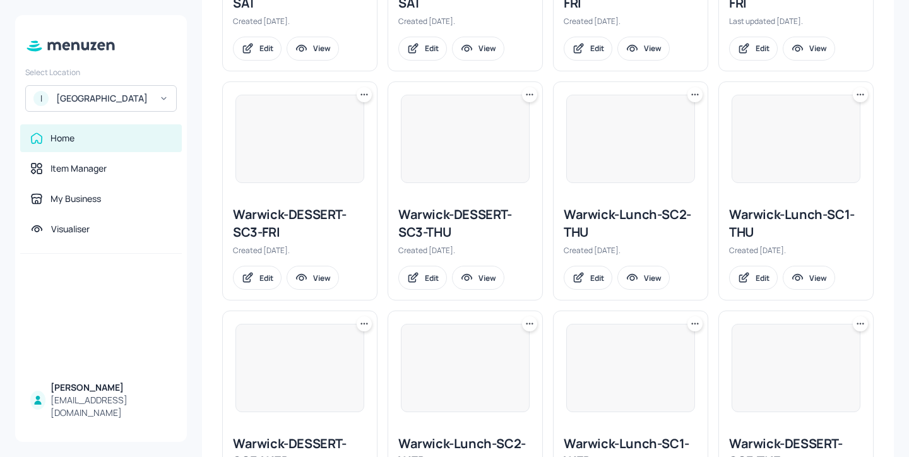
scroll to position [1297, 0]
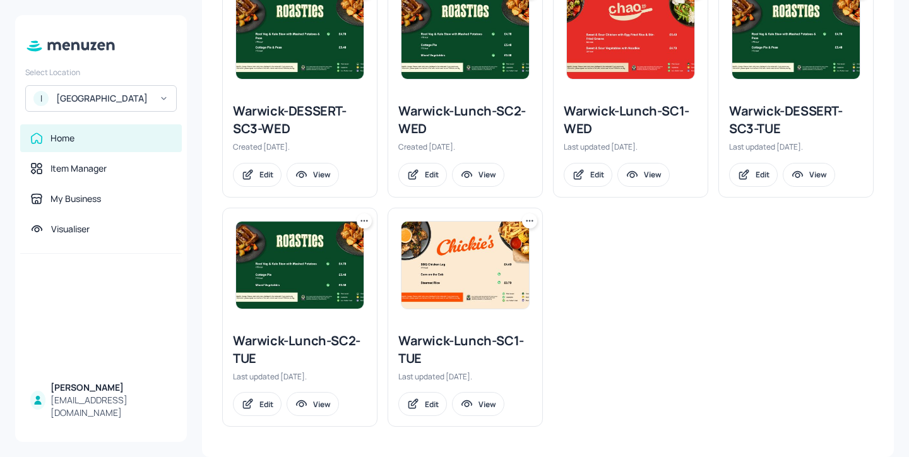
click at [527, 224] on icon at bounding box center [529, 221] width 13 height 13
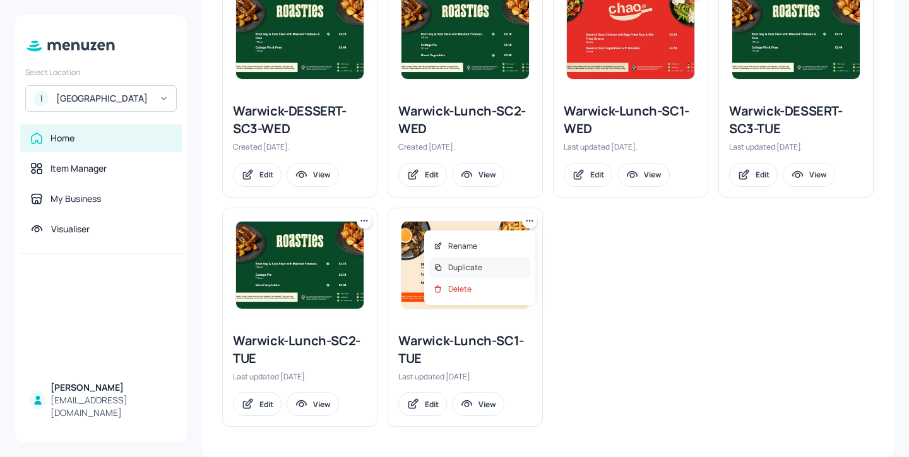
click at [505, 261] on div "Duplicate" at bounding box center [479, 267] width 101 height 21
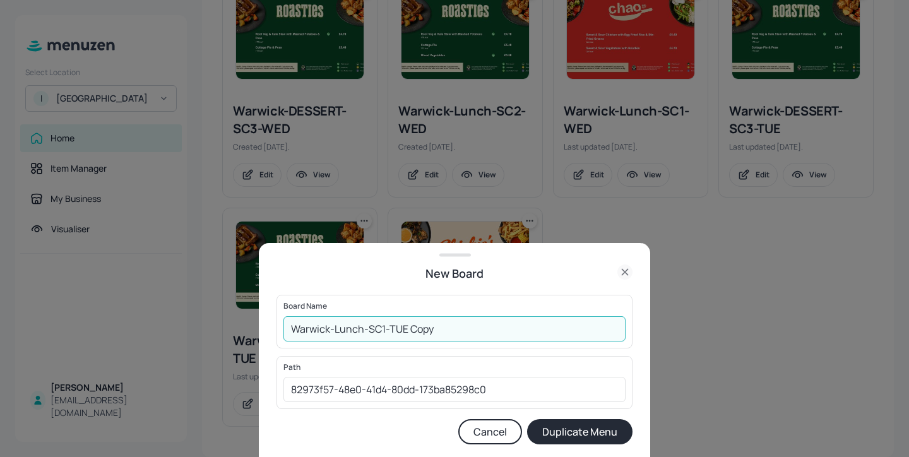
drag, startPoint x: 443, startPoint y: 326, endPoint x: 389, endPoint y: 324, distance: 53.7
click at [389, 324] on input "Warwick-Lunch-SC1-TUE Copy" at bounding box center [454, 328] width 342 height 25
type input "Warwick-Lunch-SC1-MON"
click at [572, 427] on button "Duplicate Menu" at bounding box center [579, 431] width 105 height 25
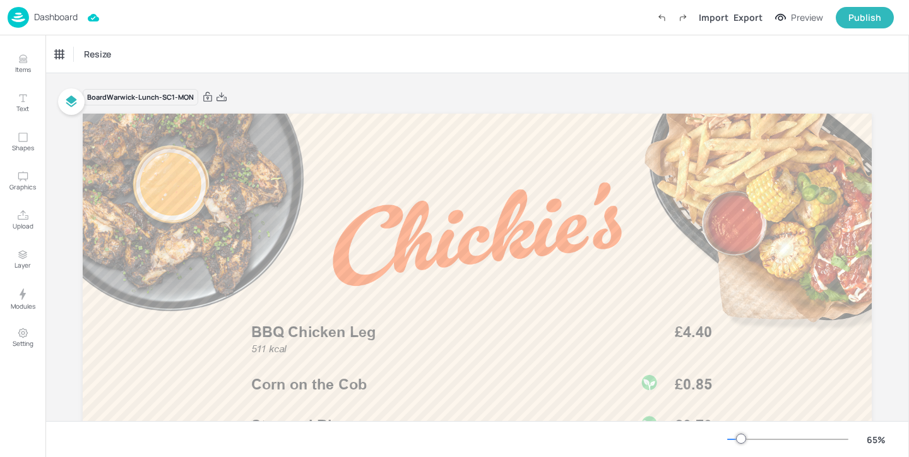
click at [69, 13] on p "Dashboard" at bounding box center [56, 17] width 44 height 9
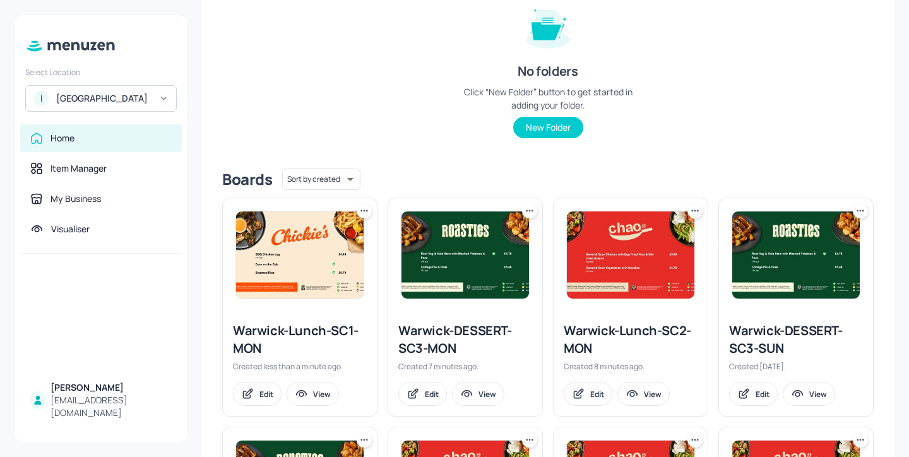
scroll to position [199, 0]
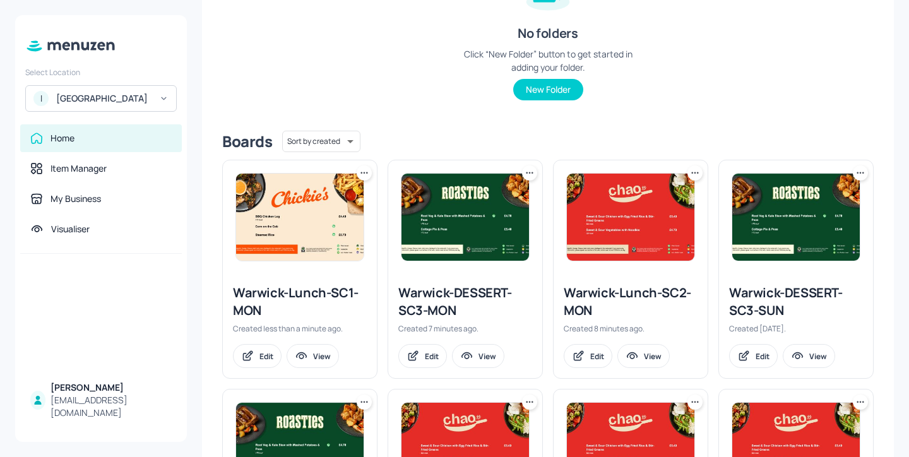
click at [693, 174] on icon at bounding box center [694, 173] width 13 height 13
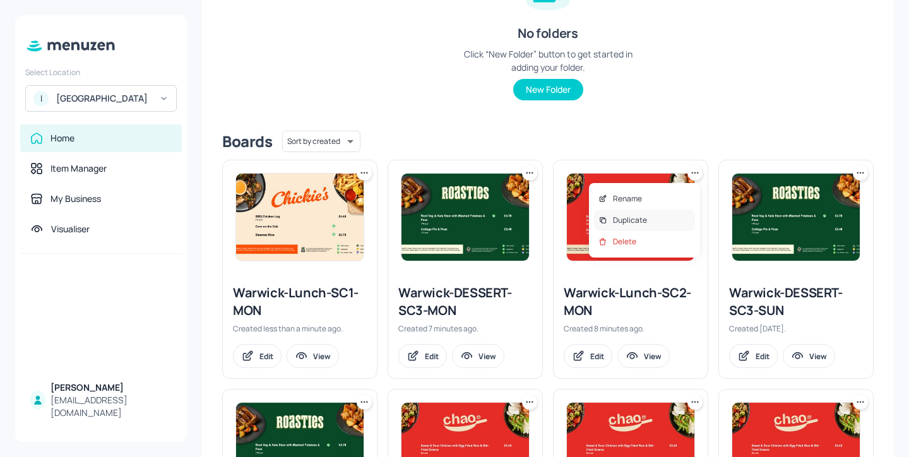
click at [658, 215] on div "Duplicate" at bounding box center [644, 219] width 101 height 21
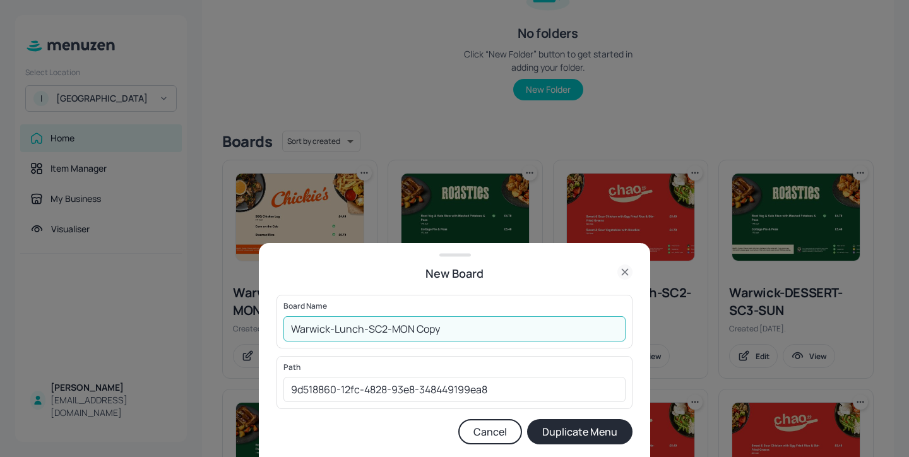
click at [382, 326] on input "Warwick-Lunch-SC2-MON Copy" at bounding box center [454, 328] width 342 height 25
drag, startPoint x: 442, startPoint y: 330, endPoint x: 415, endPoint y: 332, distance: 27.2
click at [415, 332] on input "Warwick-Lunch-SC3-MON Copy" at bounding box center [454, 328] width 342 height 25
drag, startPoint x: 415, startPoint y: 332, endPoint x: 447, endPoint y: 332, distance: 32.8
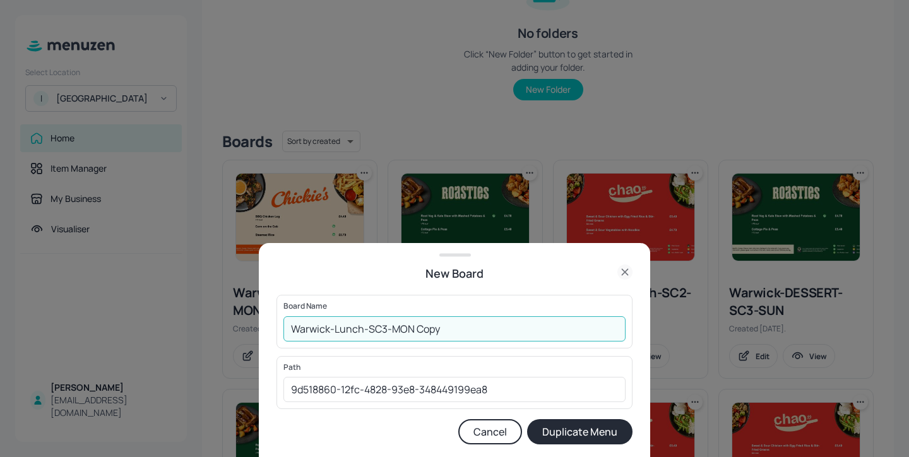
click at [447, 332] on input "Warwick-Lunch-SC3-MON Copy" at bounding box center [454, 328] width 342 height 25
type input "Warwick-Lunch-SC3-MON"
click at [581, 432] on button "Duplicate Menu" at bounding box center [579, 431] width 105 height 25
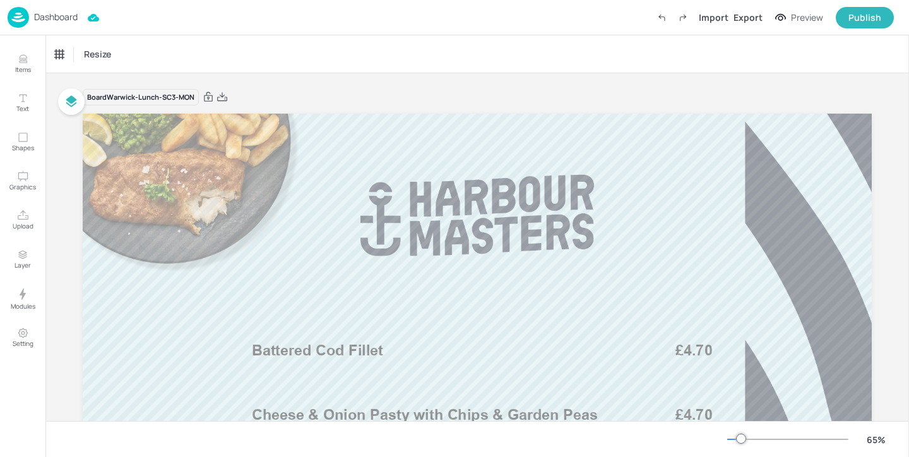
click at [61, 25] on div "Dashboard" at bounding box center [43, 17] width 70 height 21
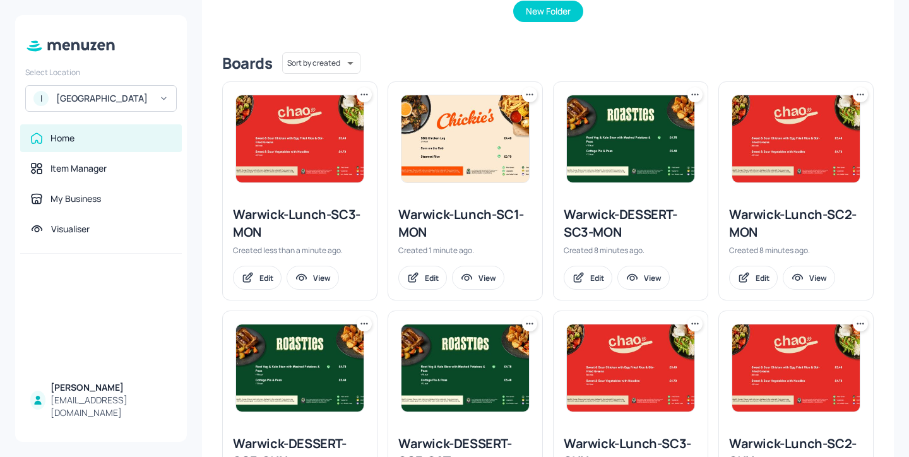
scroll to position [268, 0]
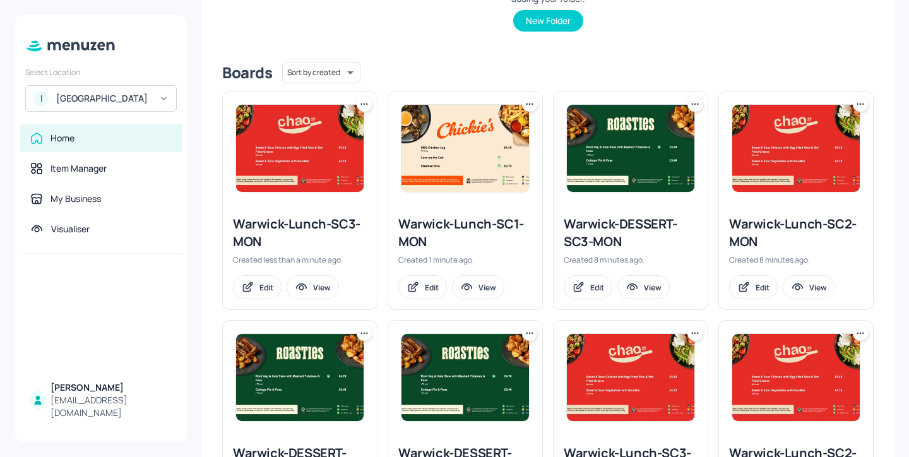
click at [478, 224] on div "Warwick-Lunch-SC1-MON" at bounding box center [465, 232] width 134 height 35
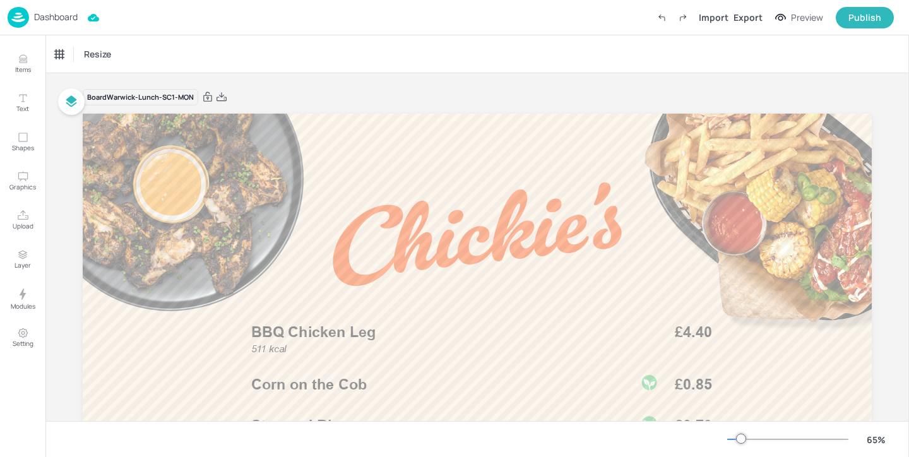
click at [61, 13] on p "Dashboard" at bounding box center [56, 17] width 44 height 9
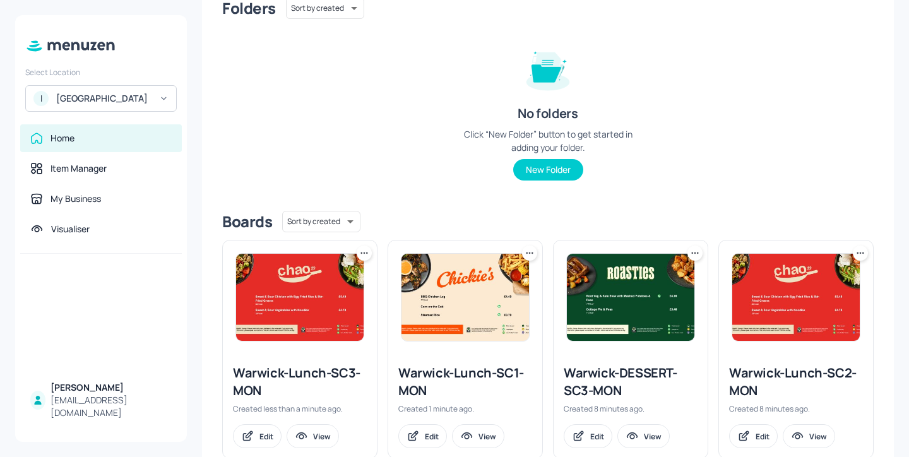
scroll to position [291, 0]
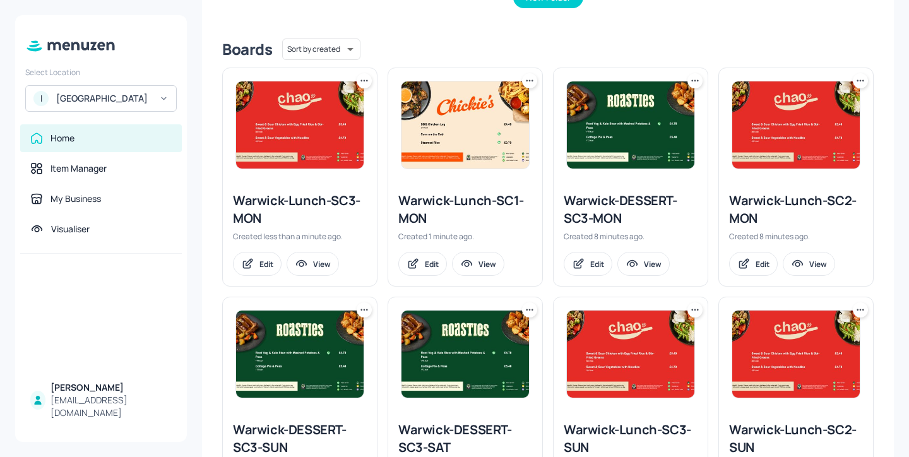
click at [758, 213] on div "Warwick-Lunch-SC2-MON" at bounding box center [796, 209] width 134 height 35
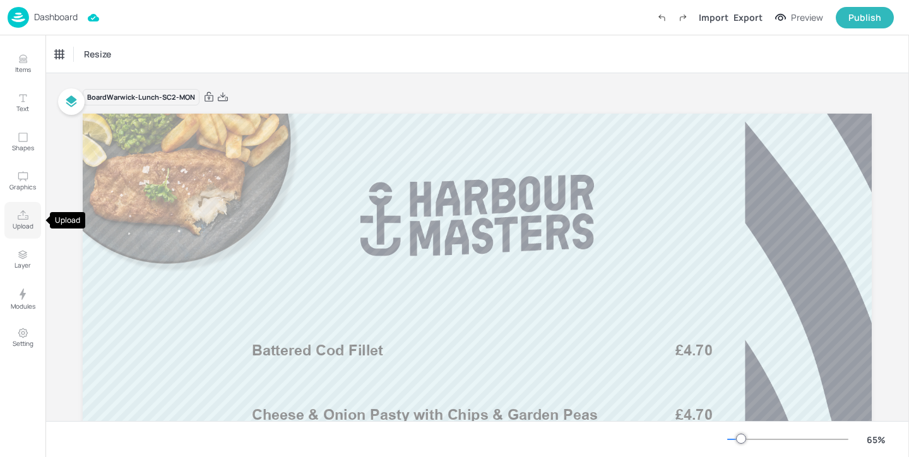
click at [31, 224] on p "Upload" at bounding box center [23, 225] width 21 height 9
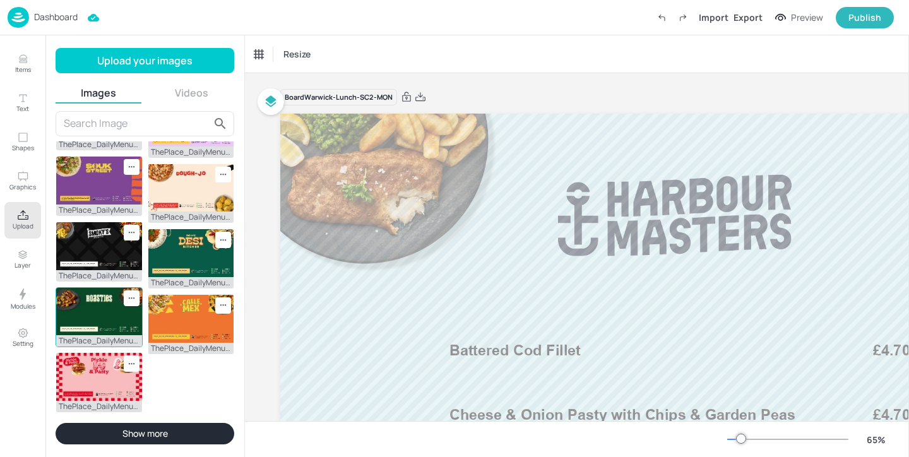
scroll to position [288, 0]
click at [56, 8] on img at bounding box center [56, 8] width 0 height 0
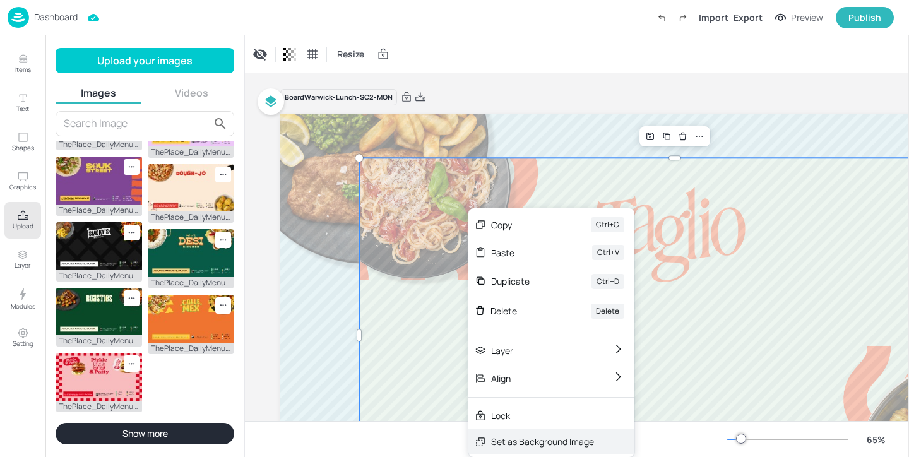
click at [517, 442] on div "Set as Background Image" at bounding box center [542, 441] width 103 height 13
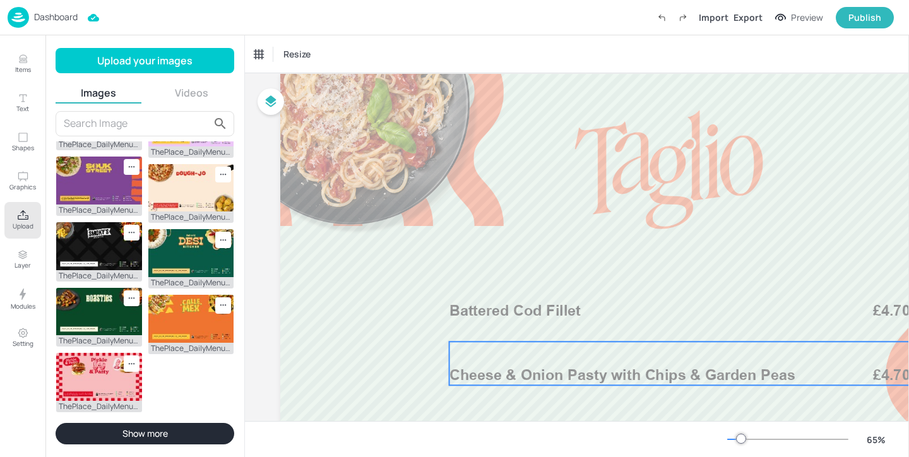
scroll to position [122, 0]
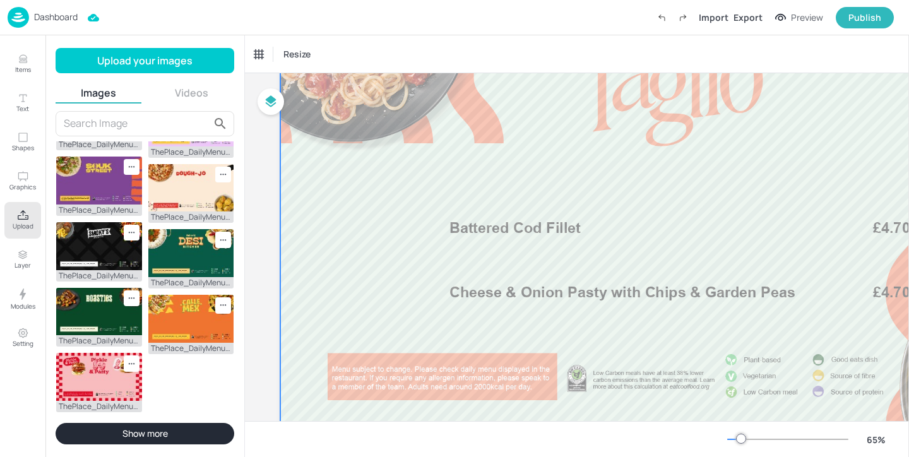
click at [550, 251] on div at bounding box center [674, 213] width 789 height 444
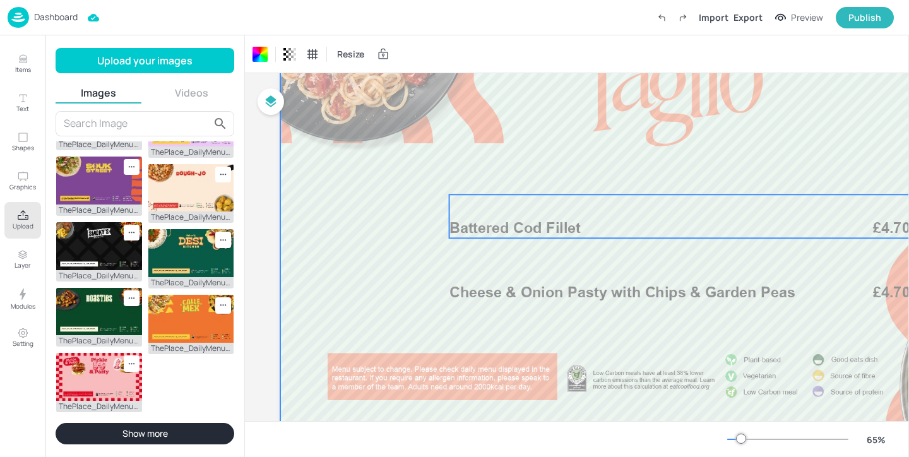
click at [548, 234] on span "Battered Cod Fillet" at bounding box center [514, 228] width 131 height 18
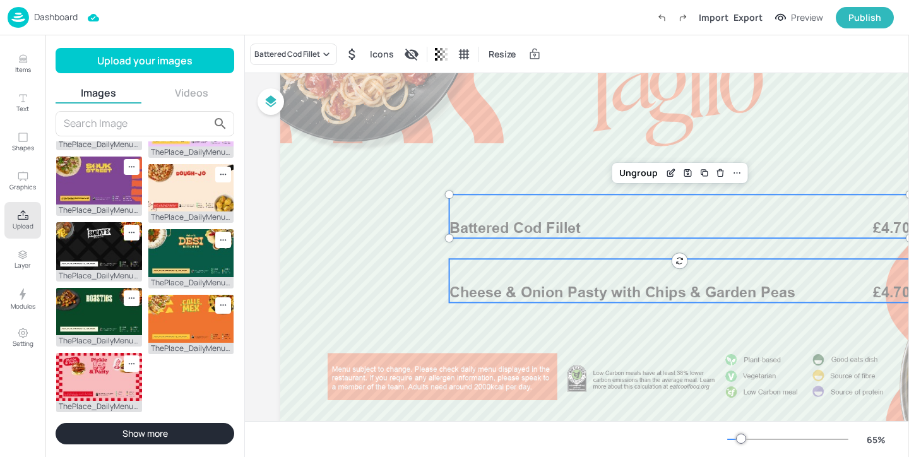
scroll to position [122, 44]
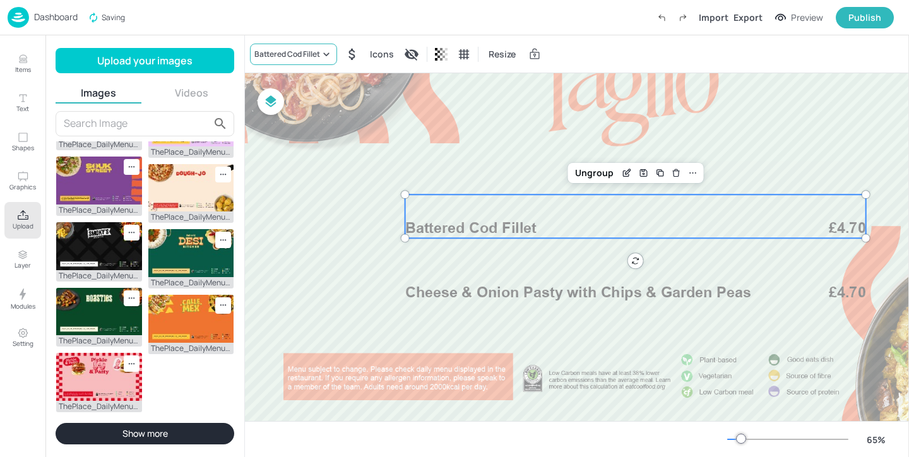
click at [303, 49] on div "Battered Cod Fillet" at bounding box center [287, 54] width 66 height 11
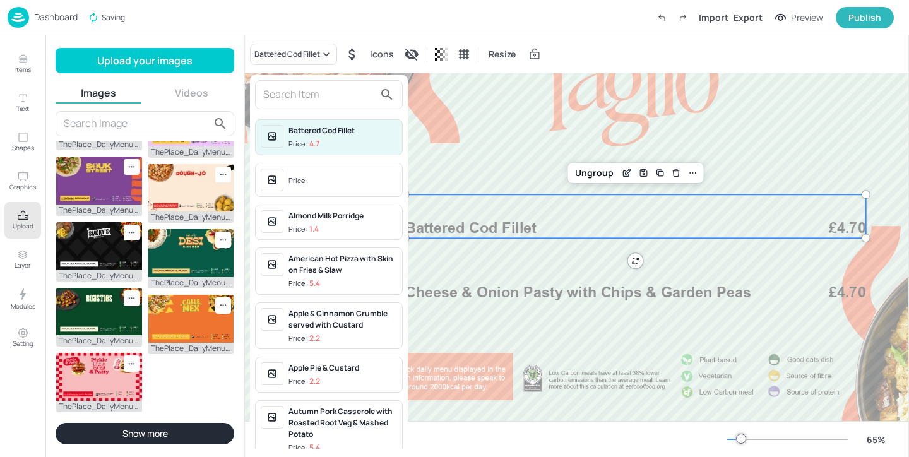
click at [292, 98] on input "text" at bounding box center [318, 95] width 111 height 20
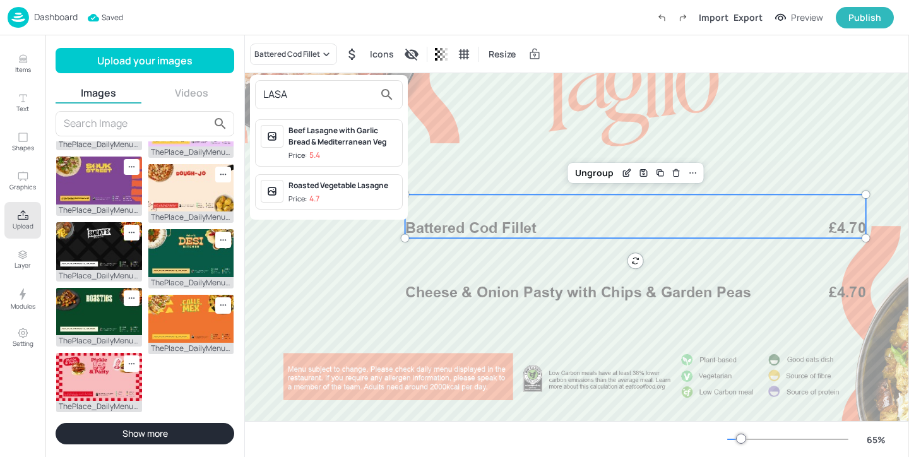
type input "LASA"
click at [324, 174] on div "Roasted Vegetable Lasagne Price: 4.7" at bounding box center [329, 192] width 148 height 36
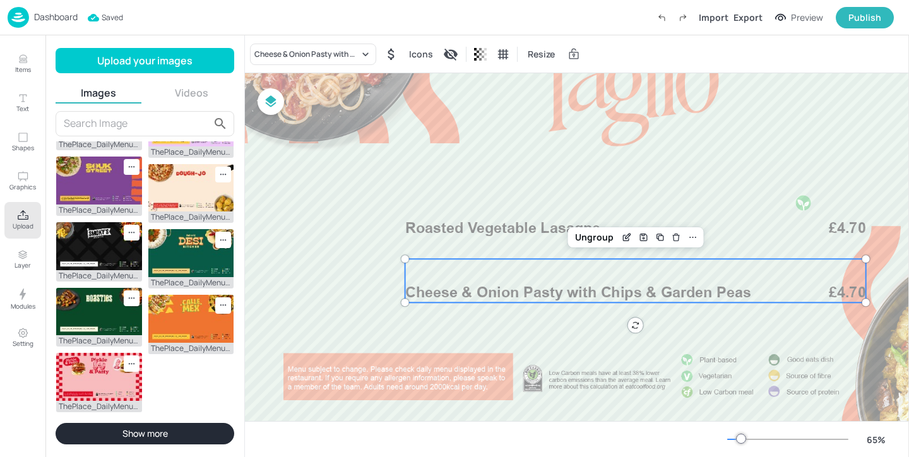
click at [529, 302] on p "Cheese & Onion Pasty with Chips & Garden Peas" at bounding box center [592, 292] width 374 height 21
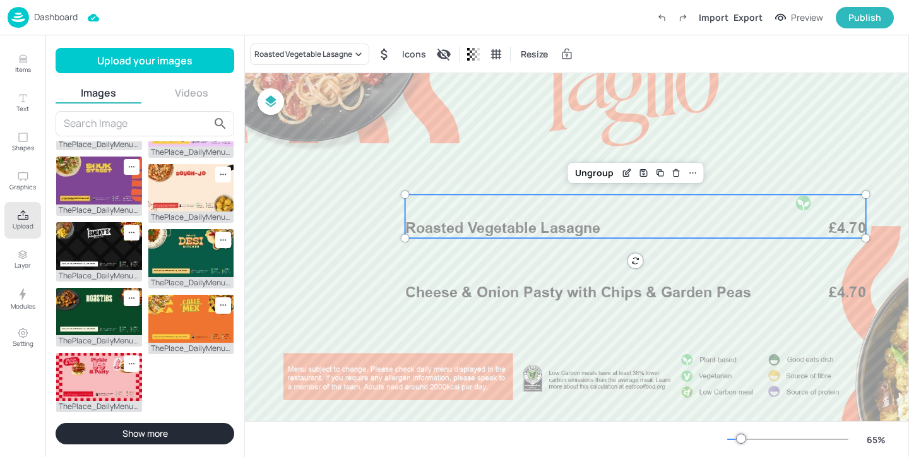
click at [812, 209] on div at bounding box center [803, 202] width 44 height 16
click at [606, 176] on div "Ungroup" at bounding box center [594, 173] width 49 height 16
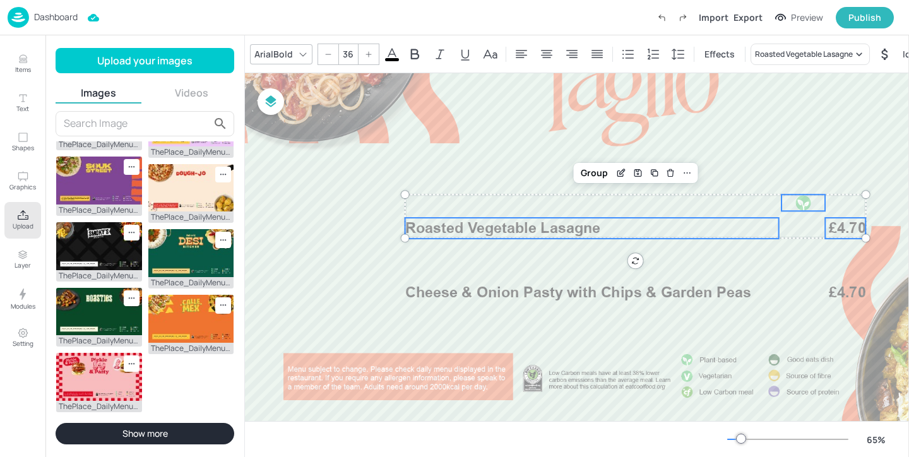
click at [809, 204] on div at bounding box center [802, 202] width 16 height 16
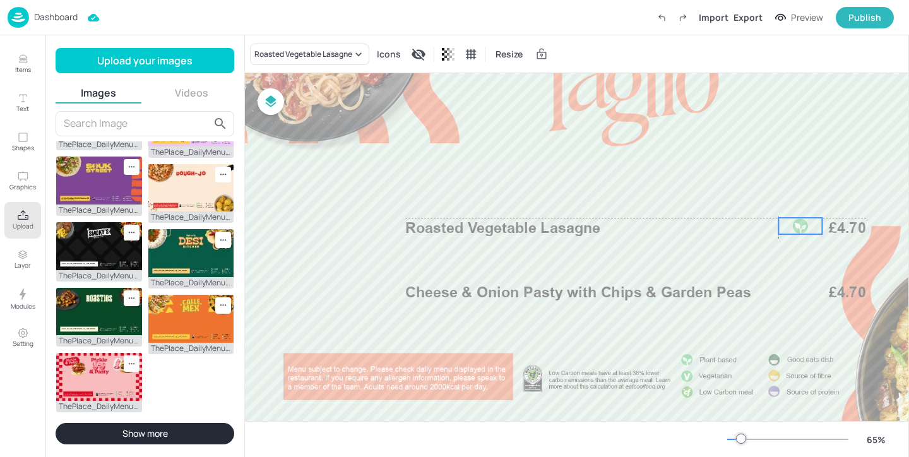
drag, startPoint x: 809, startPoint y: 204, endPoint x: 806, endPoint y: 226, distance: 22.3
click at [806, 226] on div at bounding box center [800, 226] width 16 height 16
click at [804, 229] on div at bounding box center [800, 228] width 16 height 16
click at [844, 230] on span "£4.70" at bounding box center [846, 228] width 37 height 21
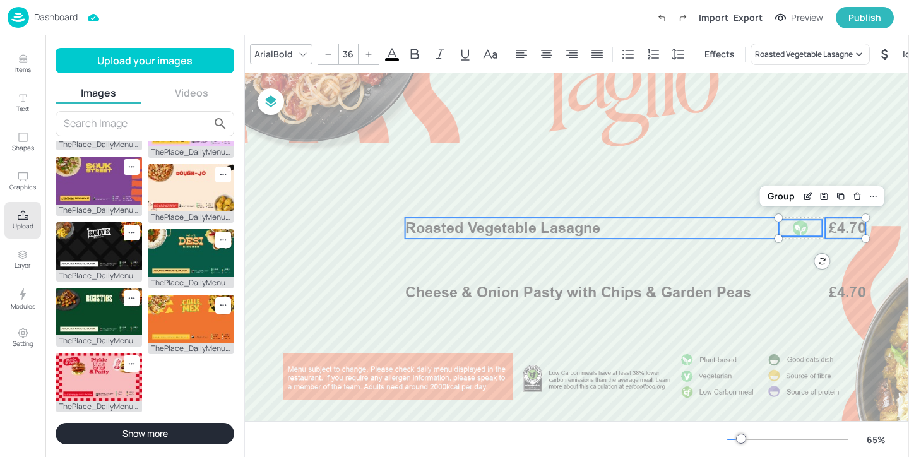
click at [708, 228] on p "Roasted Vegetable Lasagne" at bounding box center [592, 228] width 374 height 21
click at [598, 195] on div "Group" at bounding box center [593, 196] width 37 height 16
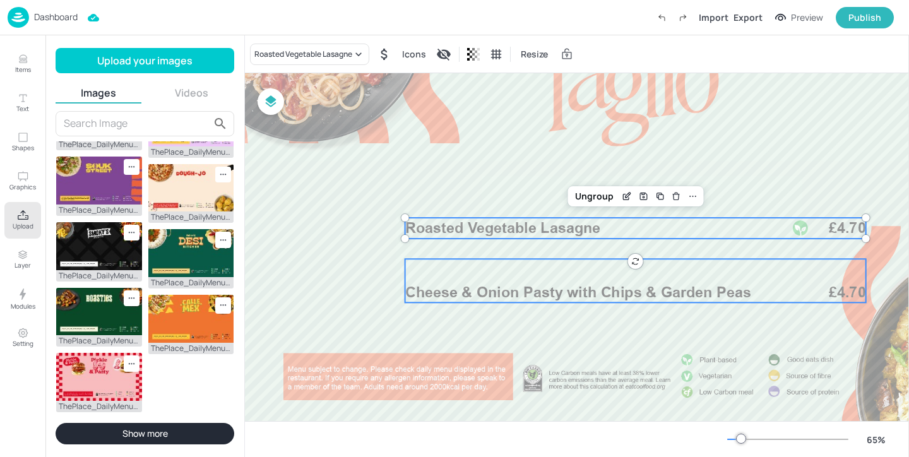
click at [582, 279] on div "Cheese & Onion Pasty with Chips & Garden Peas £4.70" at bounding box center [635, 281] width 461 height 44
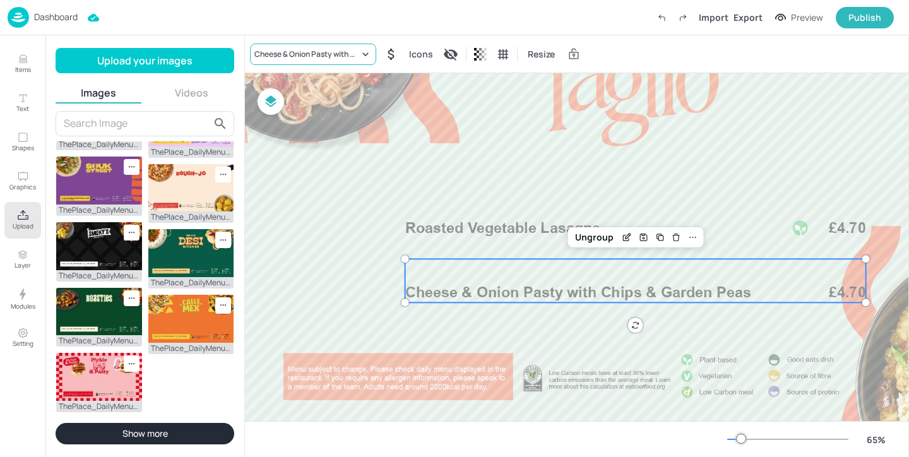
click at [278, 50] on div "Cheese & Onion Pasty with Chips & Garden Peas" at bounding box center [306, 54] width 105 height 11
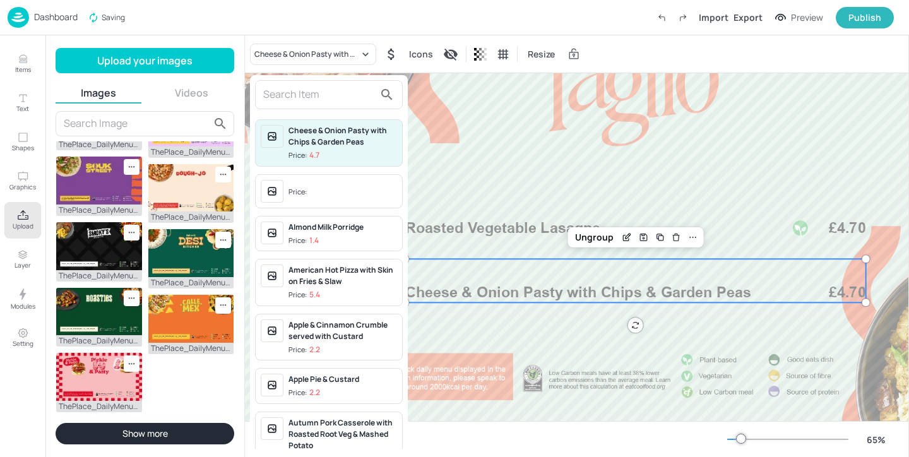
click at [283, 89] on input "text" at bounding box center [318, 95] width 111 height 20
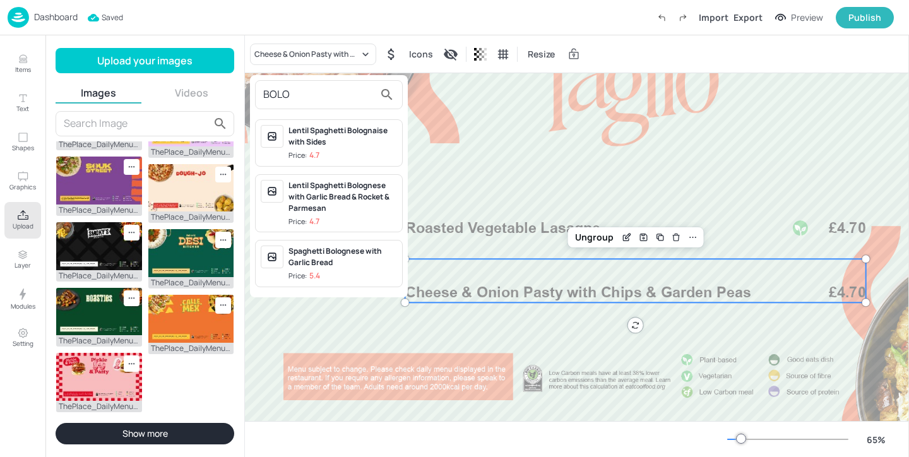
type input "BOLO"
click at [336, 259] on div "Spaghetti Bolognese with Garlic Bread" at bounding box center [342, 256] width 109 height 23
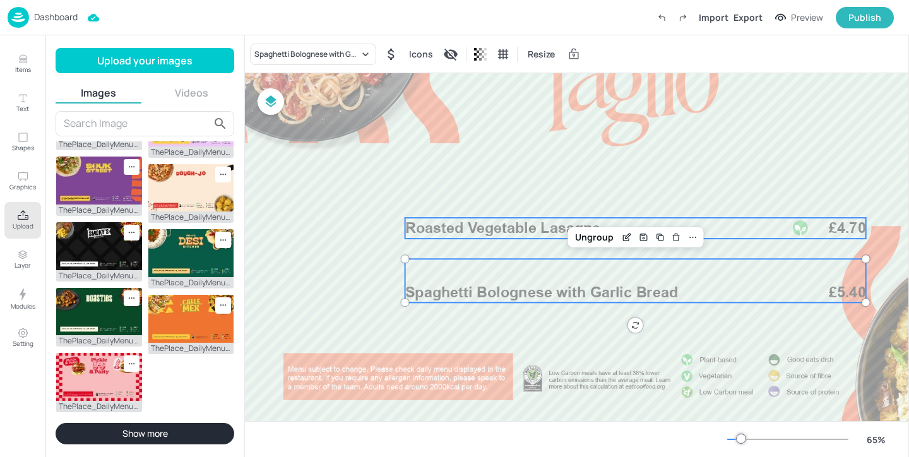
click at [496, 226] on span "Roasted Vegetable Lasagne" at bounding box center [503, 228] width 196 height 18
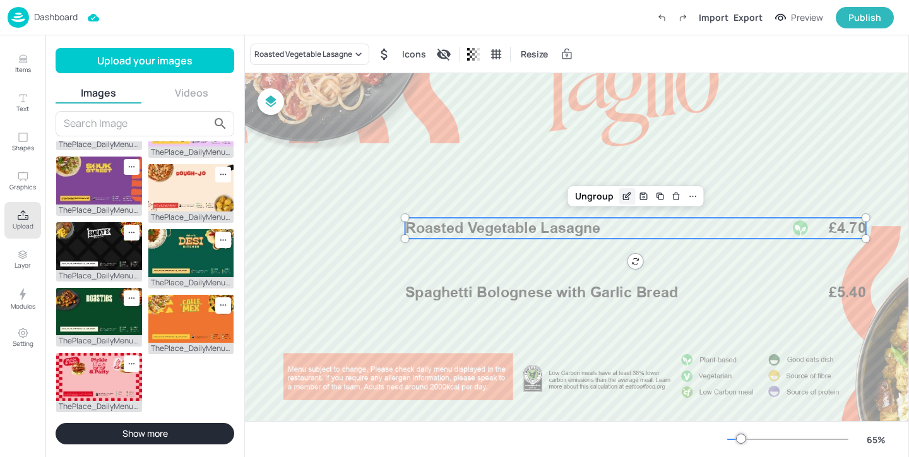
click at [623, 191] on div "Edit Item" at bounding box center [626, 196] width 16 height 16
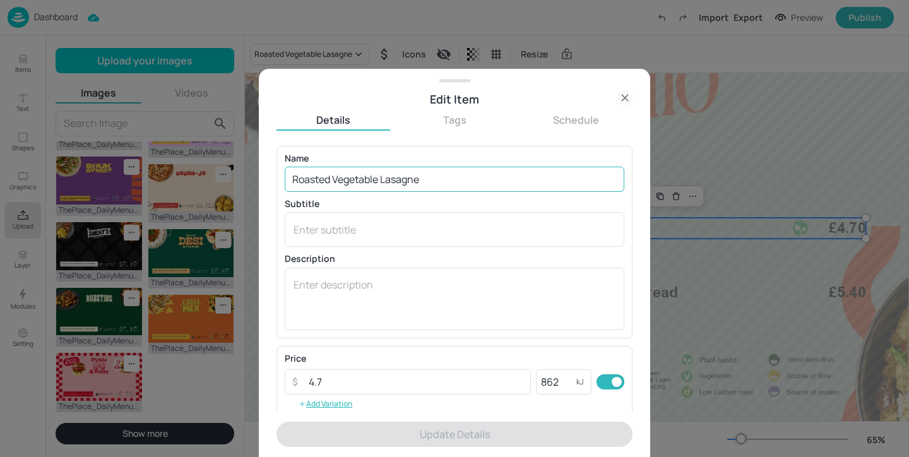
click at [430, 188] on input "Roasted Vegetable Lasagne" at bounding box center [454, 179] width 339 height 25
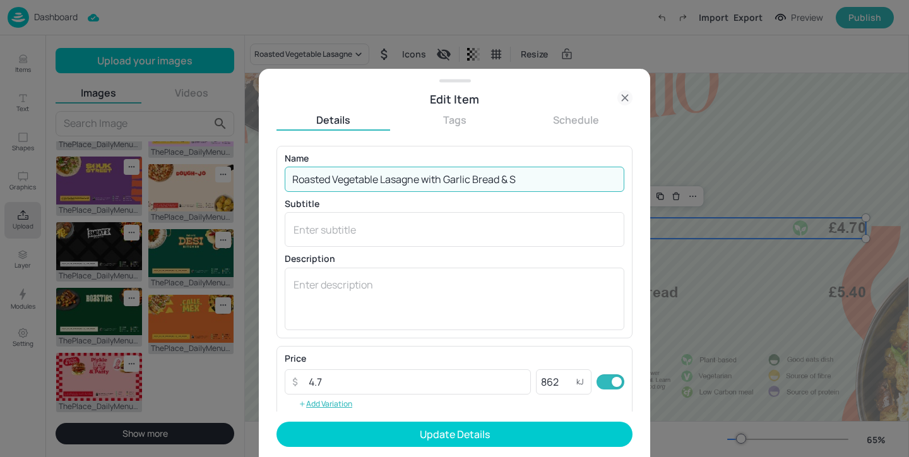
click at [558, 179] on input "Roasted Vegetable Lasagne with Garlic Bread & S" at bounding box center [454, 179] width 339 height 25
drag, startPoint x: 574, startPoint y: 177, endPoint x: 447, endPoint y: 177, distance: 126.8
click at [447, 177] on input "Roasted Vegetable Lasagne with Garlic Bread & Salad" at bounding box center [454, 179] width 339 height 25
type input "Roasted Vegetable Lasagne with Garlic Bread & Salad"
click at [459, 322] on div "x ​" at bounding box center [454, 299] width 339 height 62
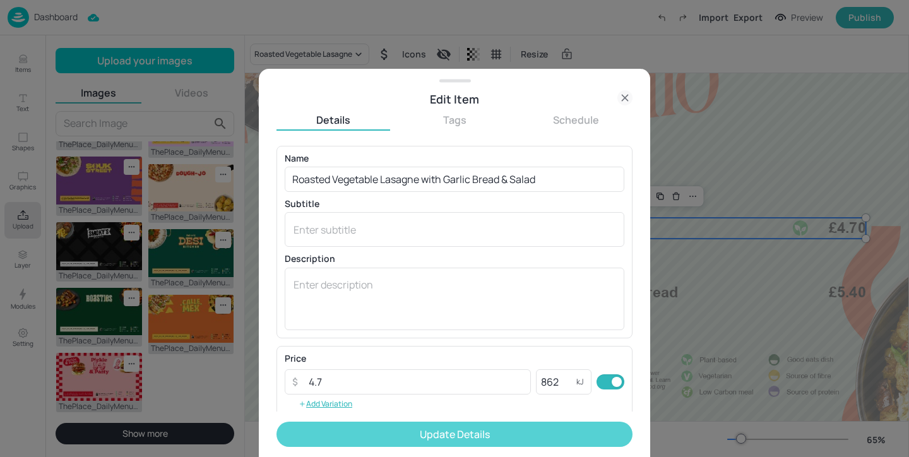
click at [463, 428] on button "Update Details" at bounding box center [454, 433] width 356 height 25
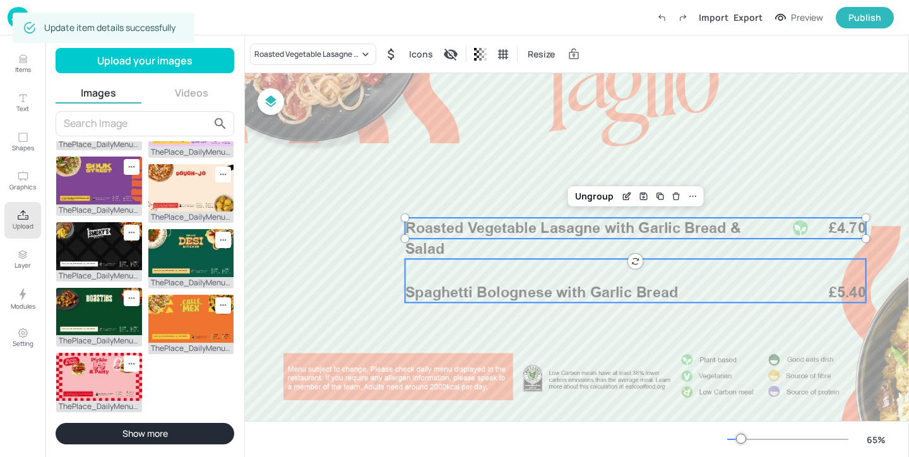
click at [570, 298] on span "Spaghetti Bolognese with Garlic Bread" at bounding box center [541, 292] width 273 height 18
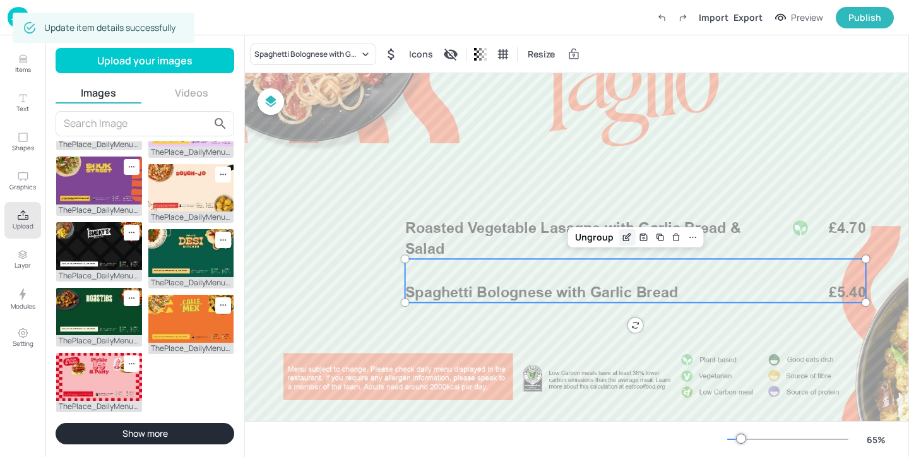
click at [623, 235] on icon "Edit Item" at bounding box center [627, 237] width 11 height 10
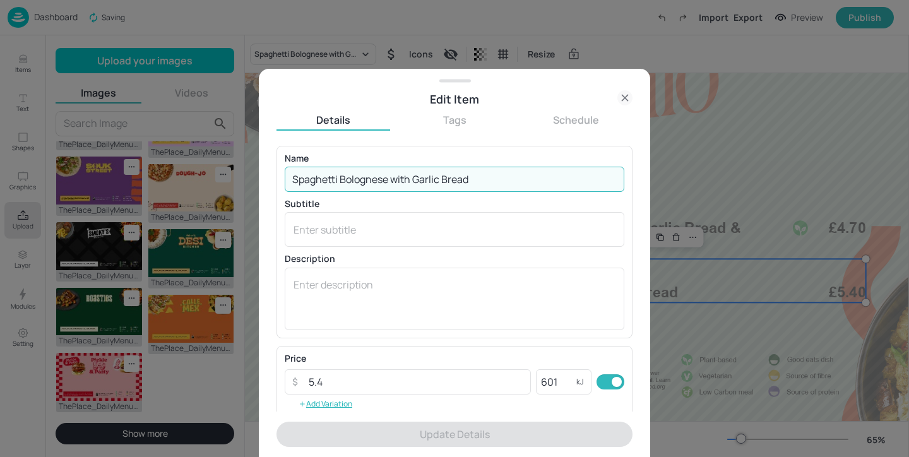
drag, startPoint x: 502, startPoint y: 179, endPoint x: 415, endPoint y: 174, distance: 87.9
click at [415, 174] on input "Spaghetti Bolognese with Garlic Bread" at bounding box center [454, 179] width 339 height 25
paste input "& Salad"
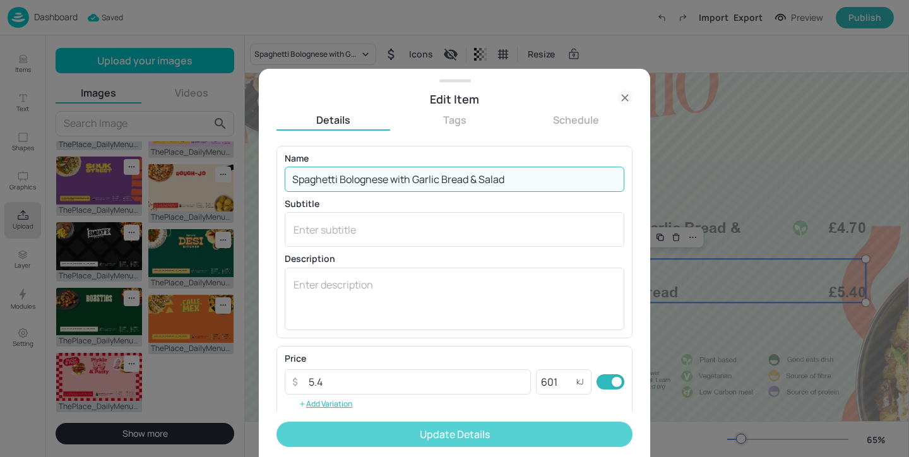
type input "Spaghetti Bolognese with Garlic Bread & Salad"
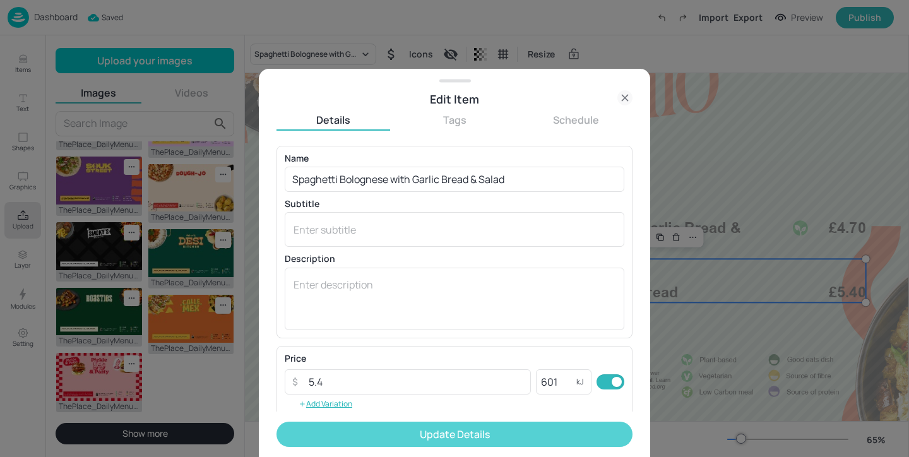
click at [451, 439] on button "Update Details" at bounding box center [454, 433] width 356 height 25
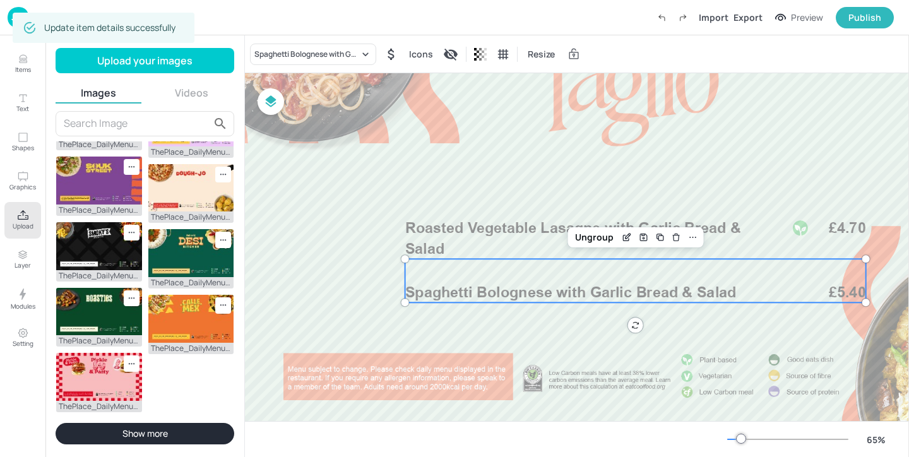
click at [418, 310] on div at bounding box center [630, 213] width 789 height 444
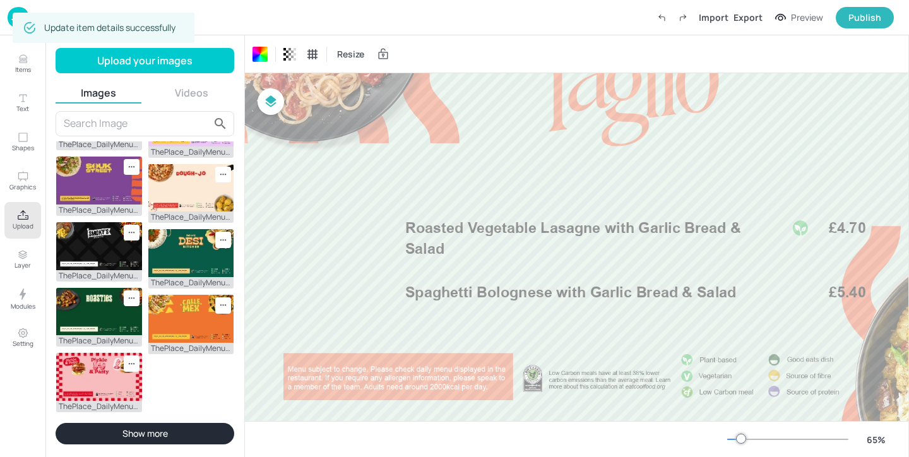
click at [23, 7] on img at bounding box center [18, 17] width 21 height 21
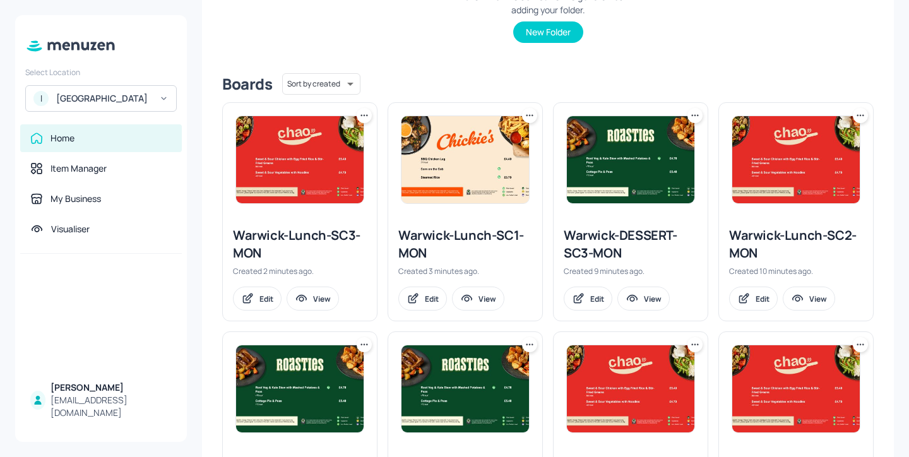
scroll to position [262, 0]
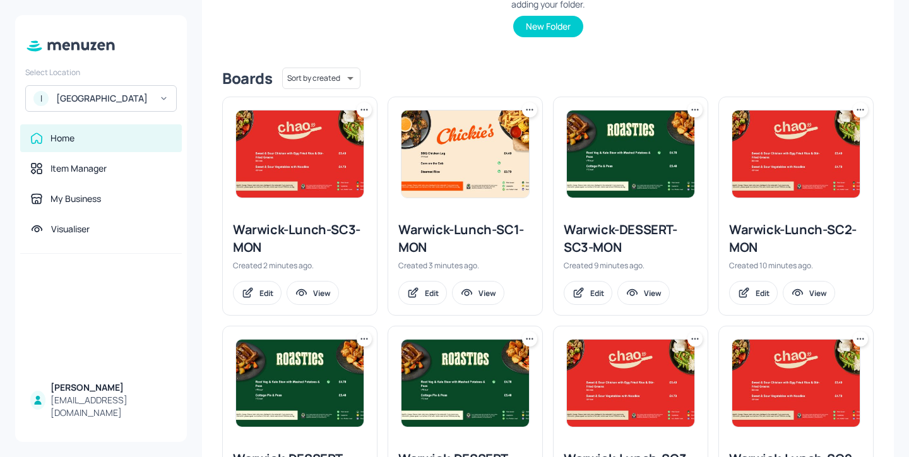
click at [316, 232] on div "Warwick-Lunch-SC3-MON" at bounding box center [300, 238] width 134 height 35
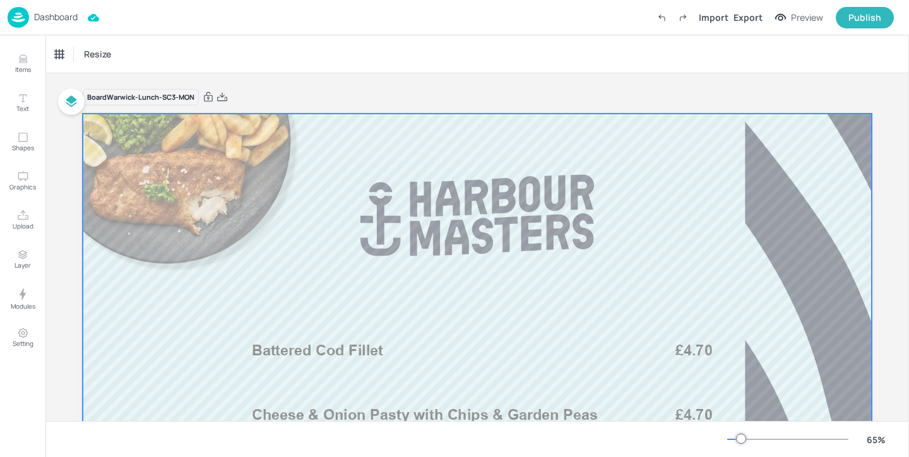
scroll to position [85, 0]
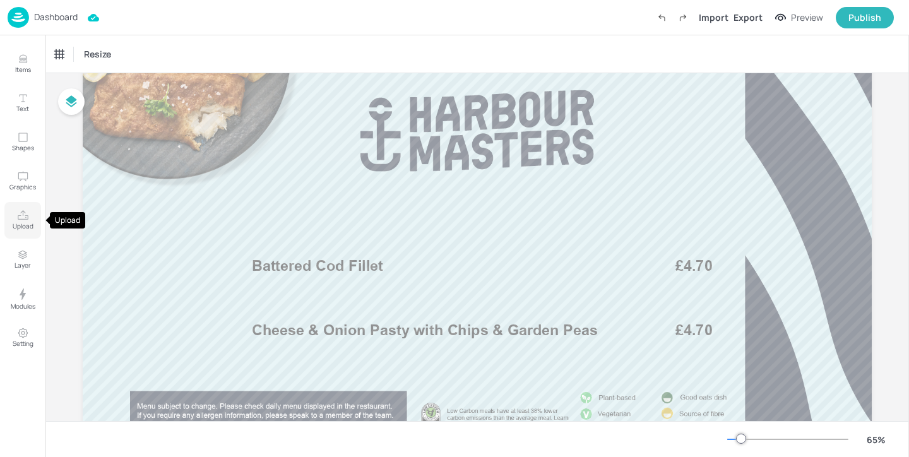
click at [16, 230] on p "Upload" at bounding box center [23, 225] width 21 height 9
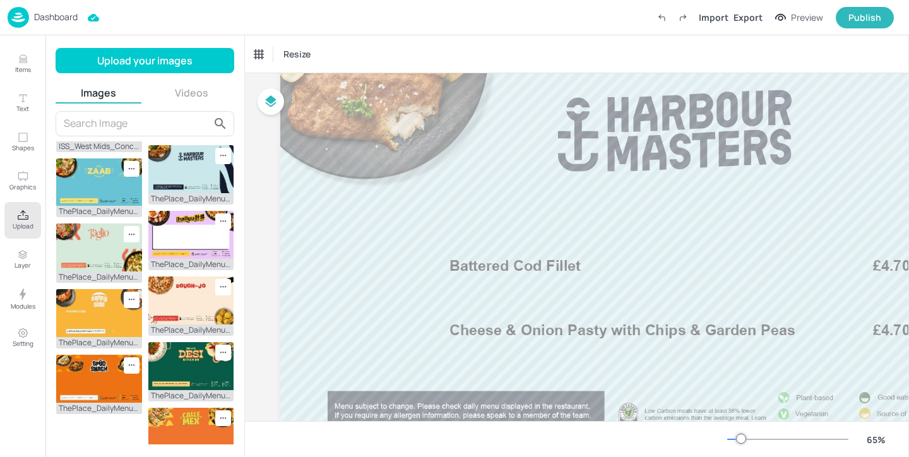
scroll to position [433, 0]
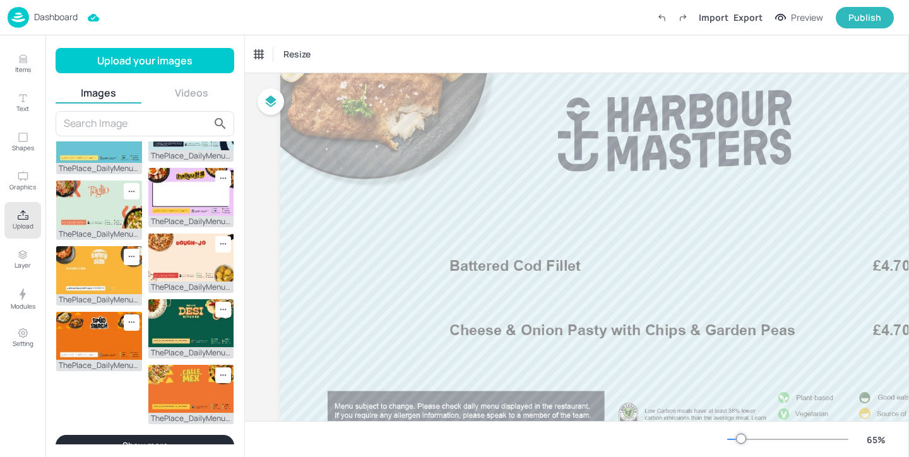
click at [95, 435] on button "Show more" at bounding box center [145, 445] width 179 height 21
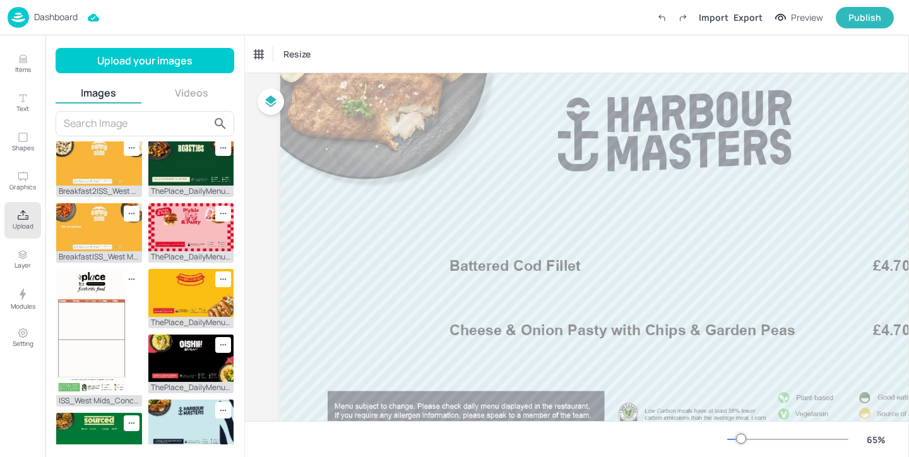
scroll to position [0, 0]
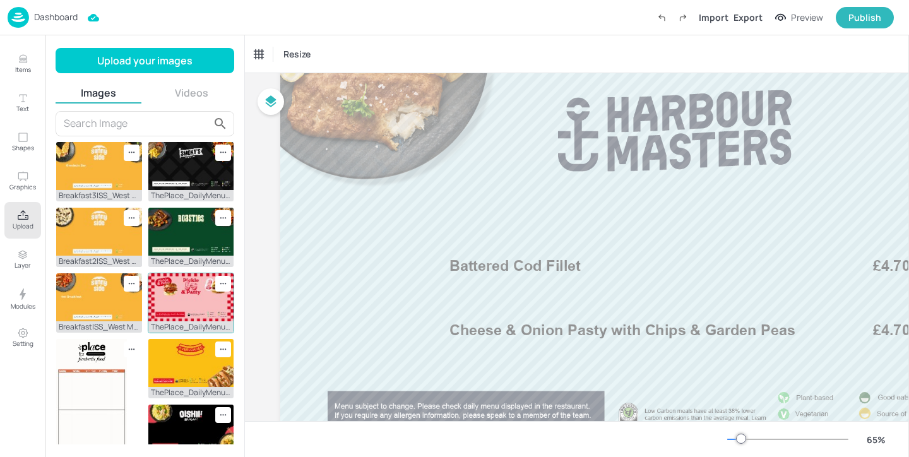
click at [183, 273] on img at bounding box center [191, 297] width 86 height 48
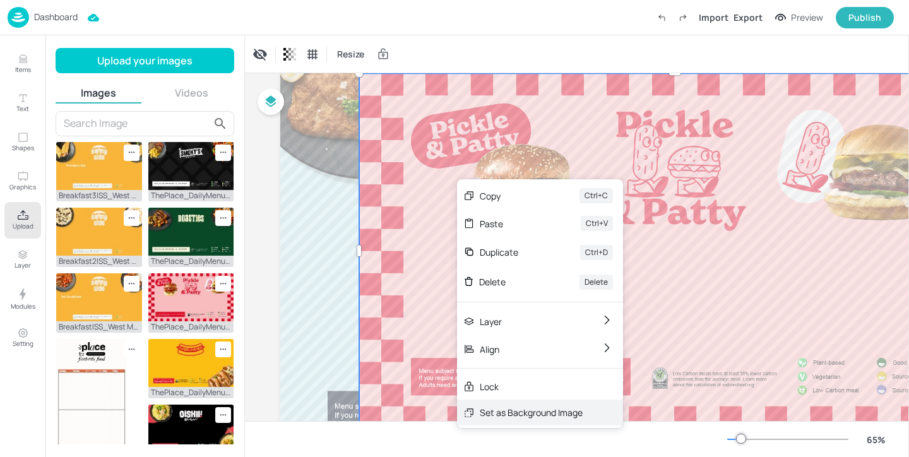
click at [478, 410] on div "Set as Background Image" at bounding box center [540, 412] width 166 height 26
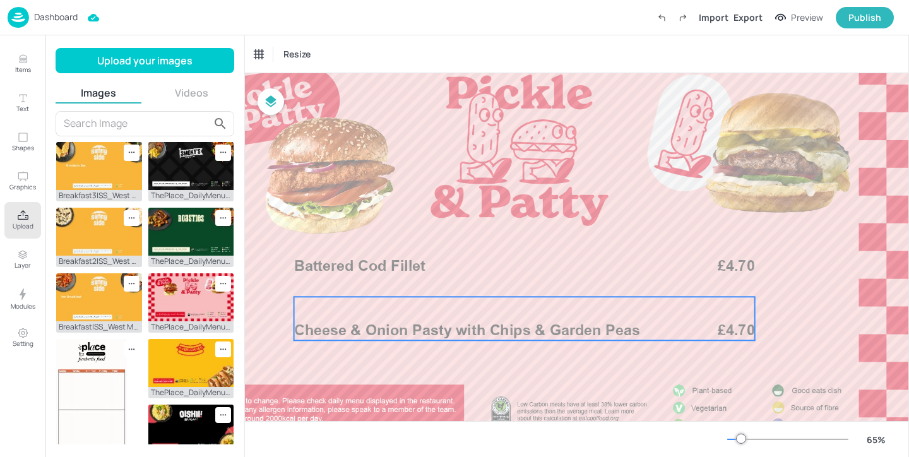
scroll to position [85, 164]
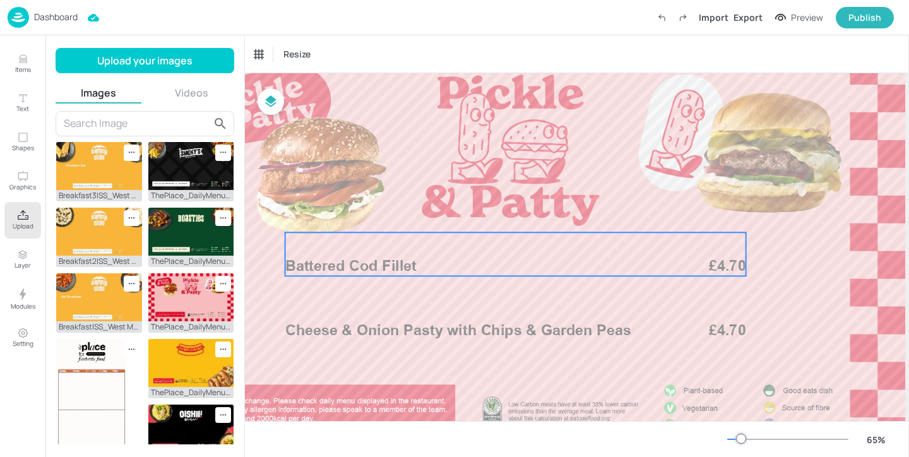
click at [427, 269] on p "Battered Cod Fillet" at bounding box center [472, 266] width 374 height 21
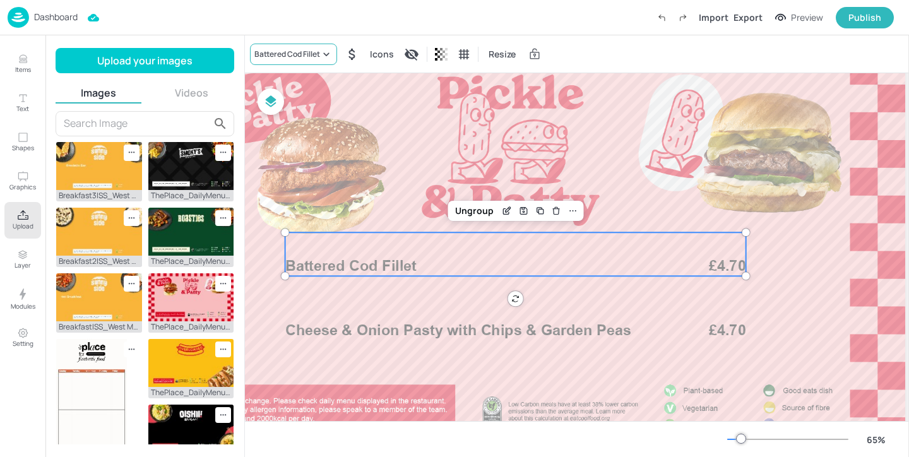
click at [296, 63] on div "Battered Cod Fillet" at bounding box center [293, 54] width 87 height 21
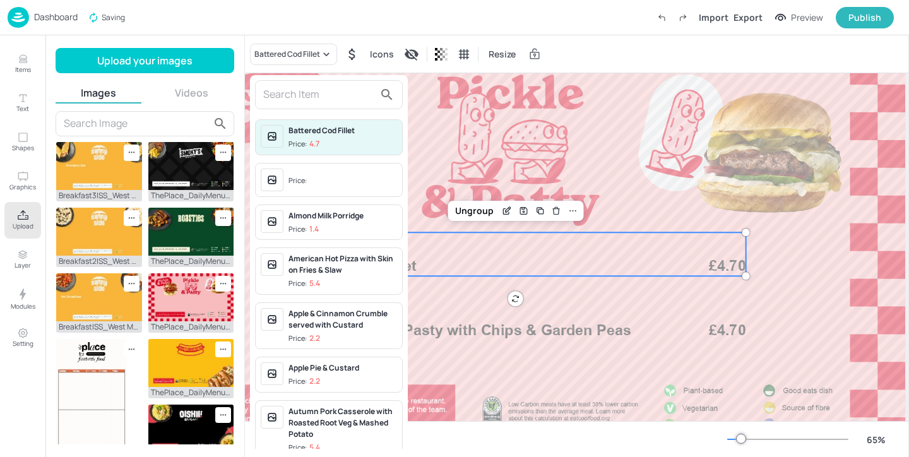
click at [319, 95] on input "text" at bounding box center [318, 95] width 111 height 20
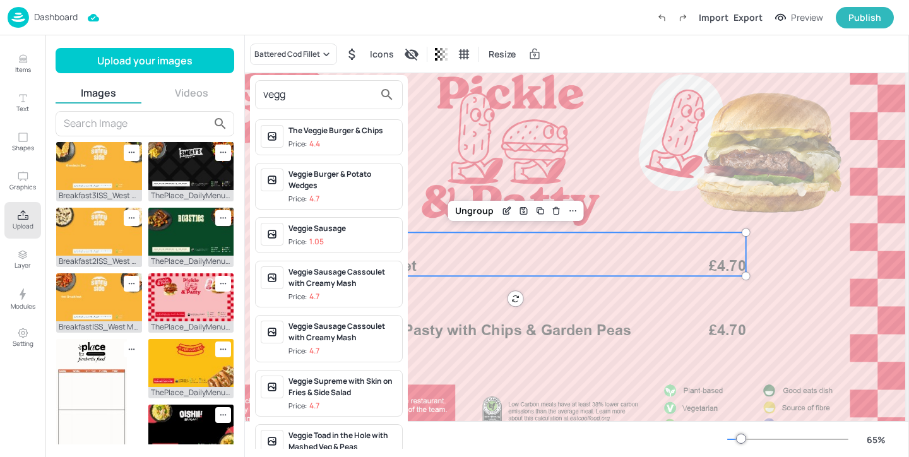
type input "vegg"
click at [343, 138] on div "The Veggie Burger & Chips Price: 4.4" at bounding box center [342, 137] width 109 height 25
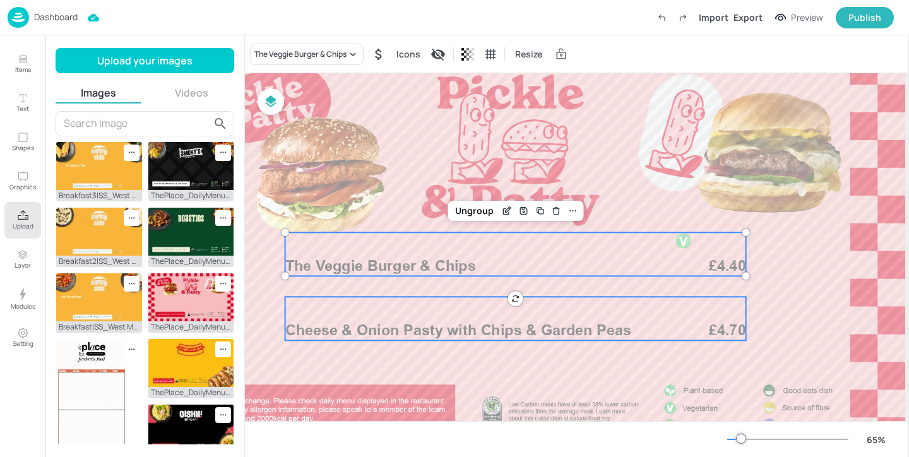
click at [409, 335] on span "Cheese & Onion Pasty with Chips & Garden Peas" at bounding box center [458, 330] width 346 height 18
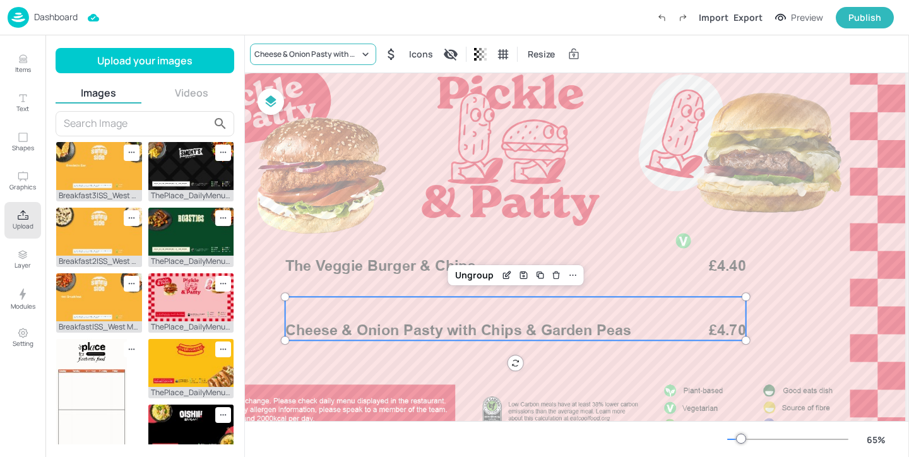
click at [340, 59] on div "Cheese & Onion Pasty with Chips & Garden Peas" at bounding box center [306, 54] width 105 height 11
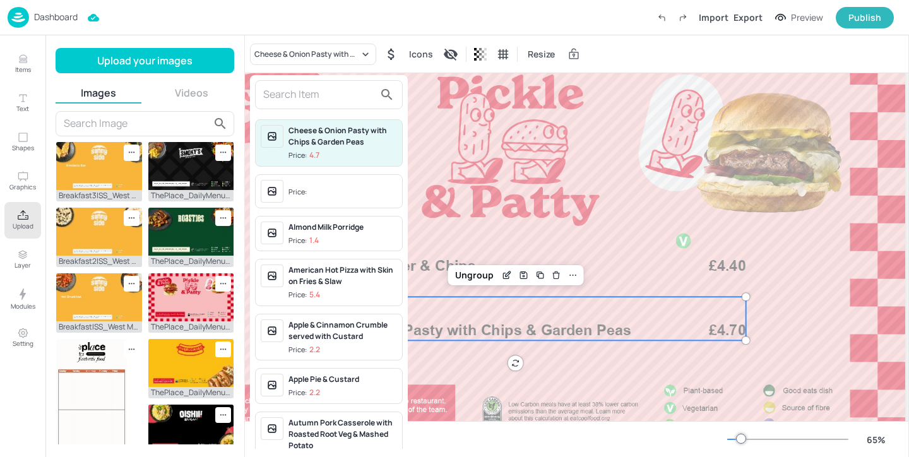
click at [331, 83] on div at bounding box center [329, 94] width 148 height 29
click at [323, 91] on input "text" at bounding box center [318, 95] width 111 height 20
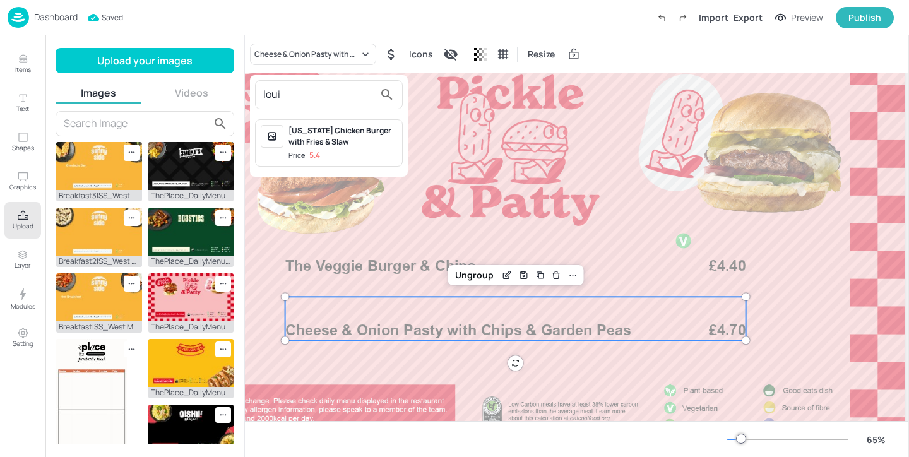
type input "loui"
click at [377, 138] on div "Louisiana Chicken Burger with Fries & Slaw" at bounding box center [342, 136] width 109 height 23
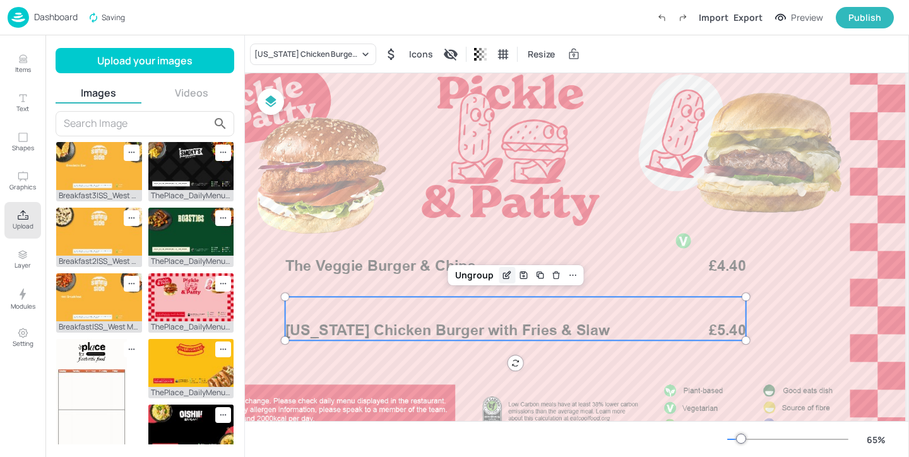
click at [503, 275] on icon "Edit Item" at bounding box center [506, 276] width 6 height 6
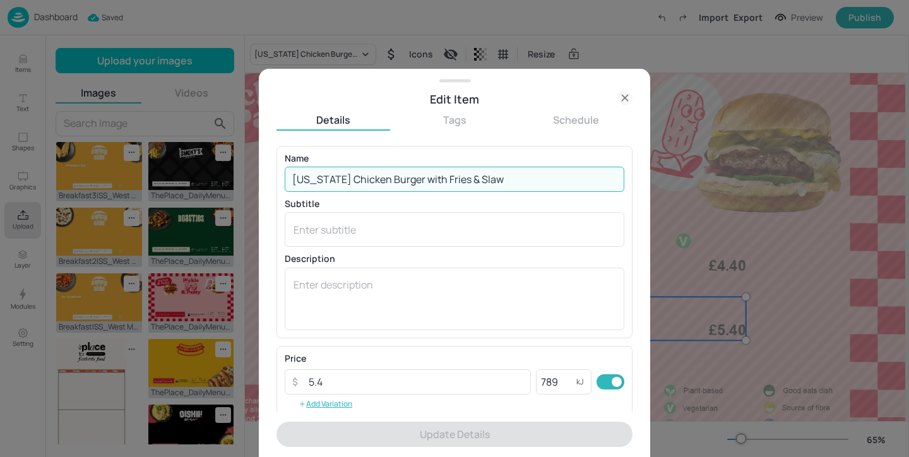
drag, startPoint x: 456, startPoint y: 178, endPoint x: 434, endPoint y: 178, distance: 21.5
click at [434, 178] on input "Louisiana Chicken Burger with Fries & Slaw" at bounding box center [454, 179] width 339 height 25
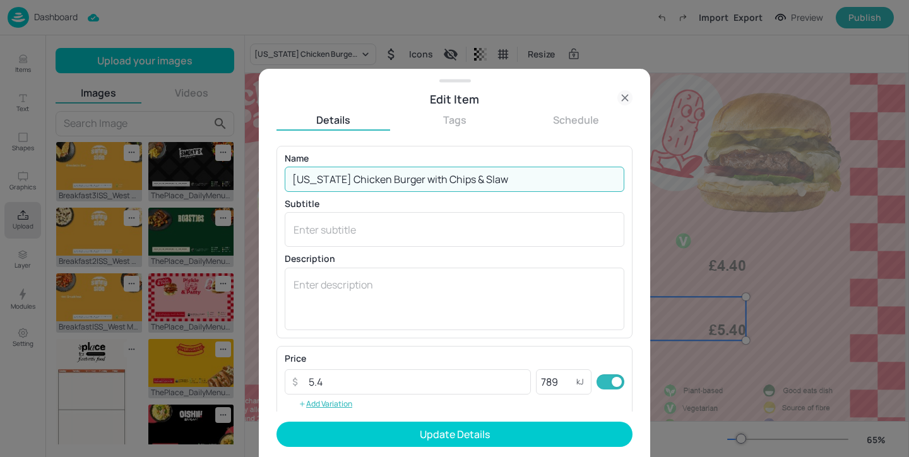
drag, startPoint x: 517, startPoint y: 168, endPoint x: 448, endPoint y: 168, distance: 69.4
click at [448, 168] on input "Louisiana Chicken Burger with Chips & Slaw" at bounding box center [454, 179] width 339 height 25
drag, startPoint x: 432, startPoint y: 179, endPoint x: 609, endPoint y: 179, distance: 176.7
click at [609, 179] on input "Louisiana Chicken Burger with Chips & Slaw" at bounding box center [454, 179] width 339 height 25
drag, startPoint x: 572, startPoint y: 186, endPoint x: 434, endPoint y: 175, distance: 138.6
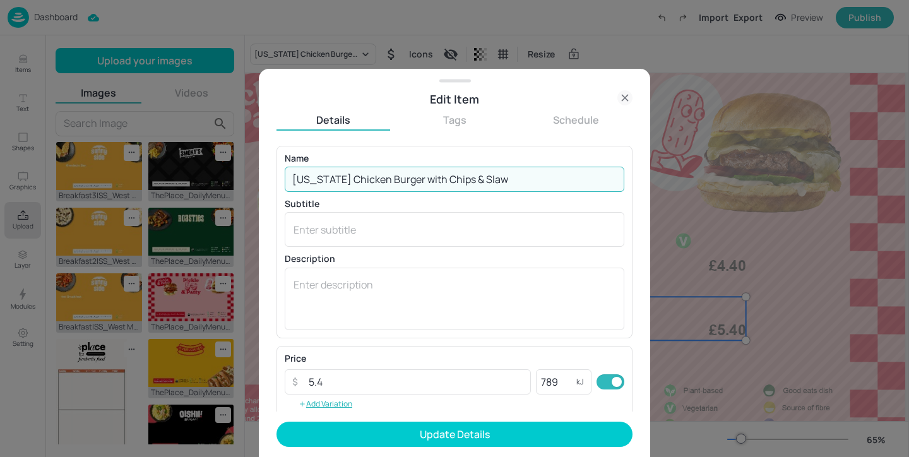
click at [434, 175] on input "Louisiana Chicken Burger with Chips & Slaw" at bounding box center [454, 179] width 339 height 25
type input "Louisiana Chicken Burger with Chips & Slaw"
click at [542, 260] on p "Description" at bounding box center [454, 258] width 339 height 9
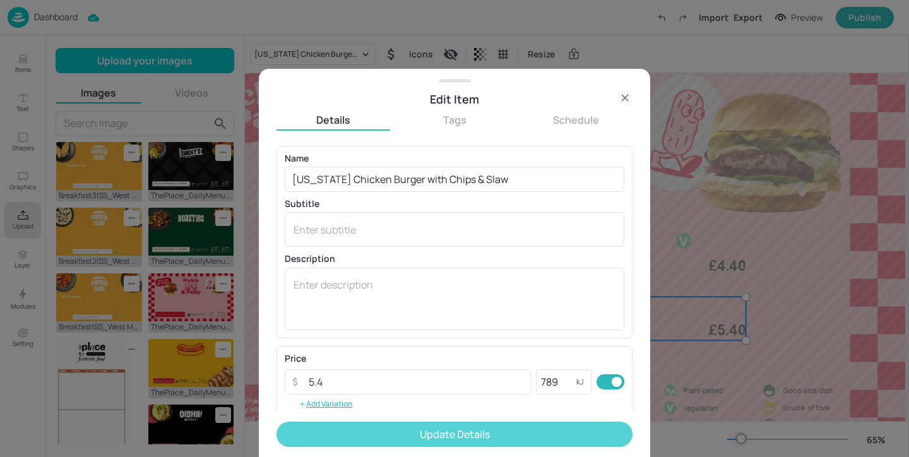
click at [505, 433] on button "Update Details" at bounding box center [454, 433] width 356 height 25
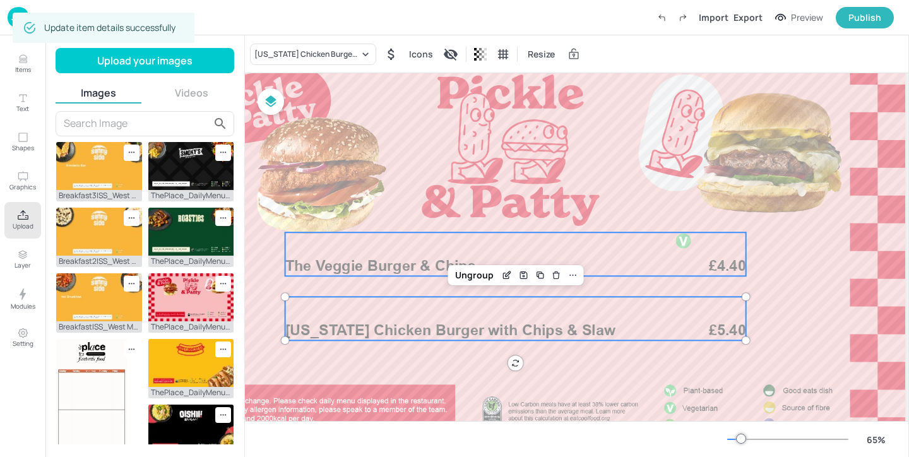
click at [669, 255] on div at bounding box center [683, 244] width 44 height 24
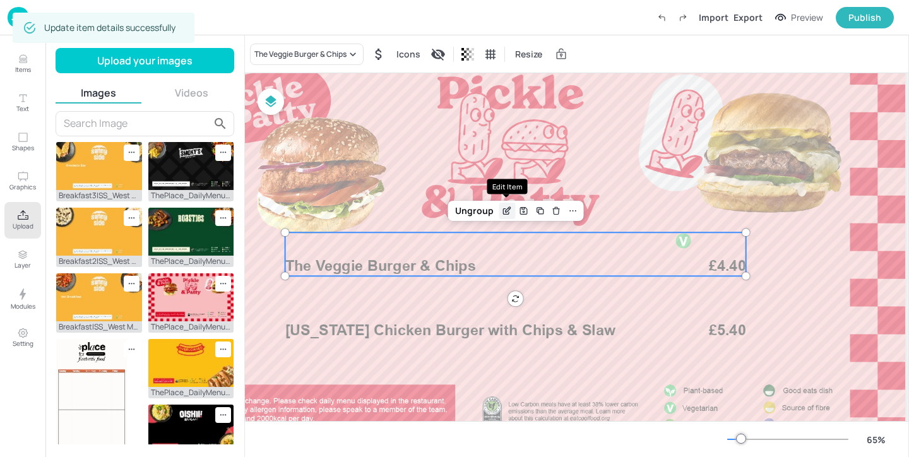
click at [510, 212] on icon "Edit Item" at bounding box center [507, 211] width 11 height 10
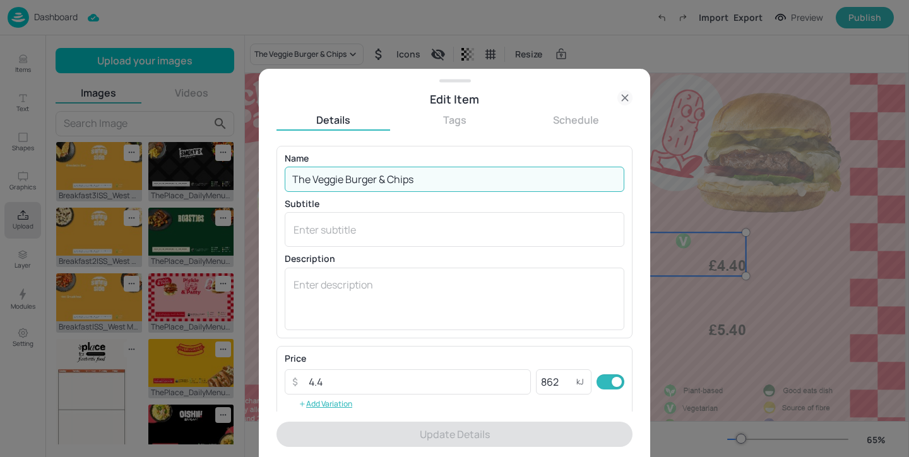
drag, startPoint x: 435, startPoint y: 181, endPoint x: 389, endPoint y: 176, distance: 46.3
click at [389, 176] on input "The Veggie Burger & Chips" at bounding box center [454, 179] width 339 height 25
paste input "& Slaw"
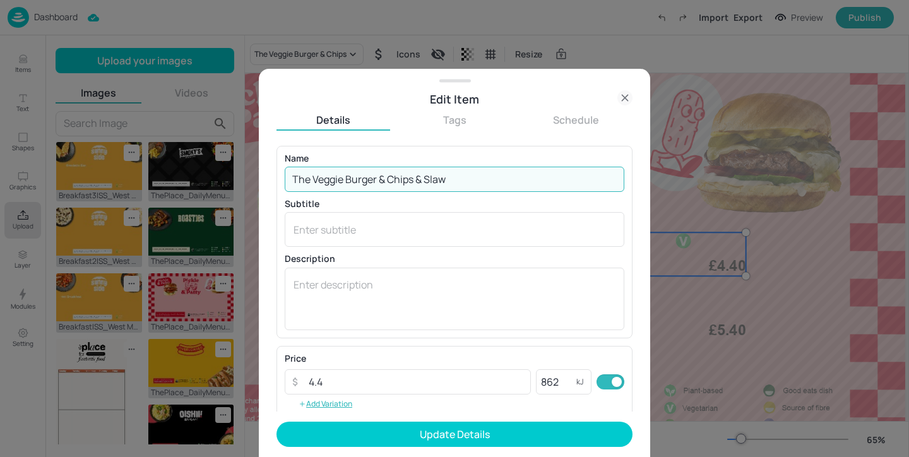
drag, startPoint x: 386, startPoint y: 178, endPoint x: 377, endPoint y: 178, distance: 8.8
click at [377, 178] on input "The Veggie Burger & Chips & Slaw" at bounding box center [454, 179] width 339 height 25
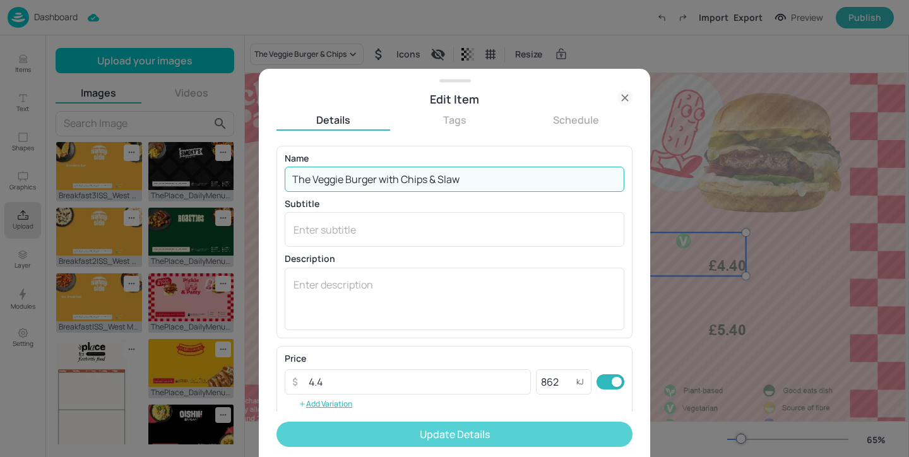
type input "The Veggie Burger with Chips & Slaw"
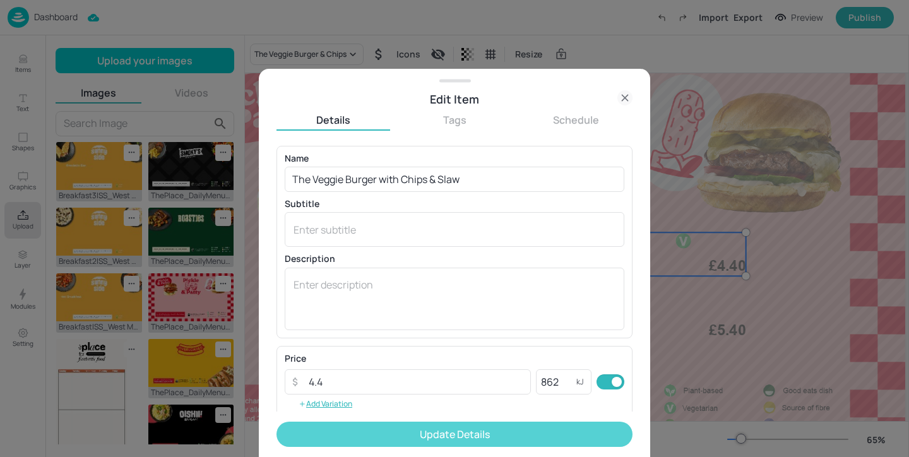
click at [428, 435] on button "Update Details" at bounding box center [454, 433] width 356 height 25
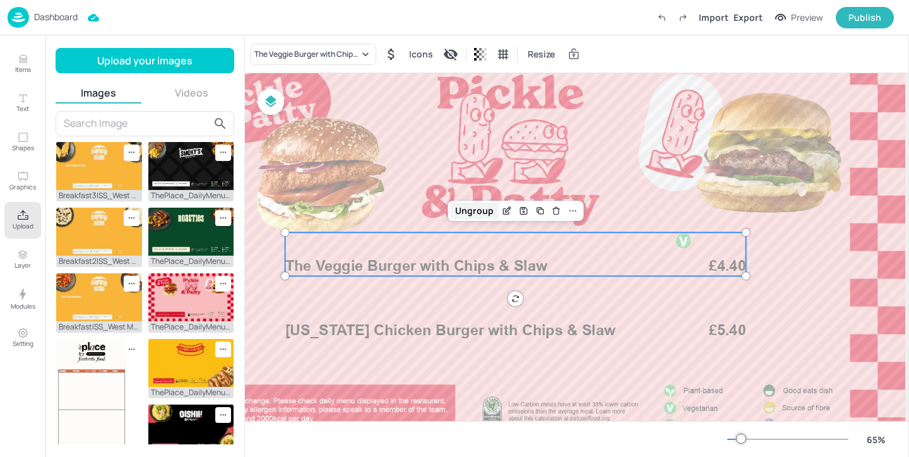
click at [480, 206] on div "Ungroup" at bounding box center [474, 211] width 49 height 16
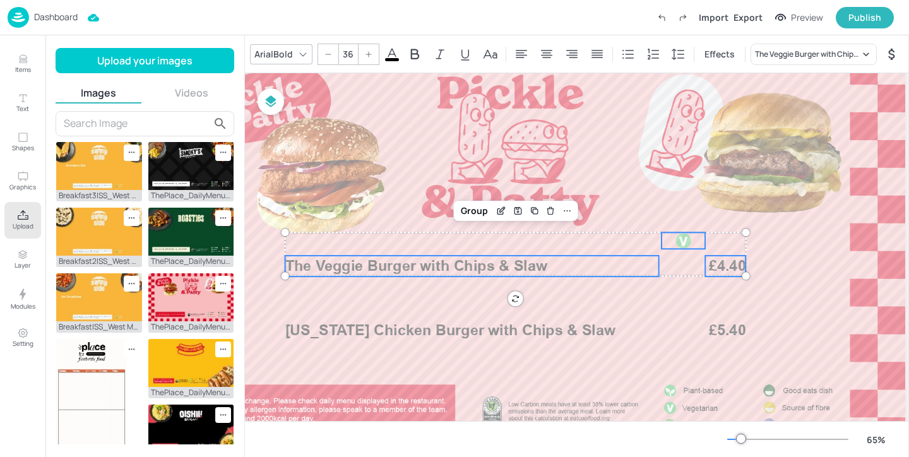
click at [674, 245] on div at bounding box center [683, 240] width 44 height 16
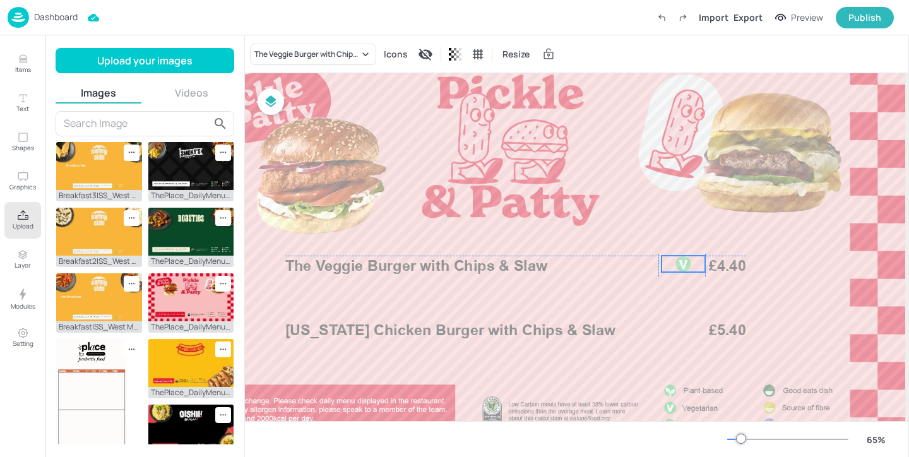
drag, startPoint x: 674, startPoint y: 245, endPoint x: 673, endPoint y: 267, distance: 21.5
click at [673, 267] on div at bounding box center [683, 264] width 44 height 16
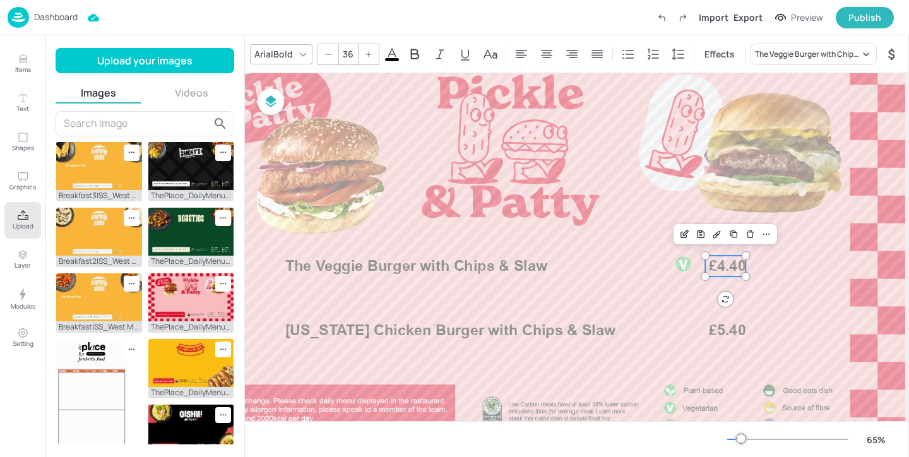
click at [719, 266] on span "£4.40" at bounding box center [727, 266] width 37 height 21
click at [671, 268] on div at bounding box center [683, 264] width 44 height 16
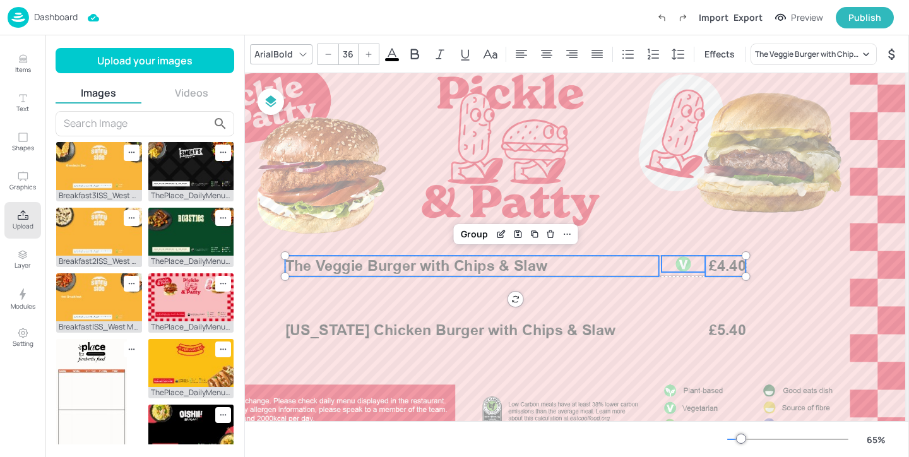
click at [600, 262] on p "The Veggie Burger with Chips & Slaw" at bounding box center [472, 266] width 374 height 21
click at [483, 233] on div "Group" at bounding box center [474, 234] width 37 height 16
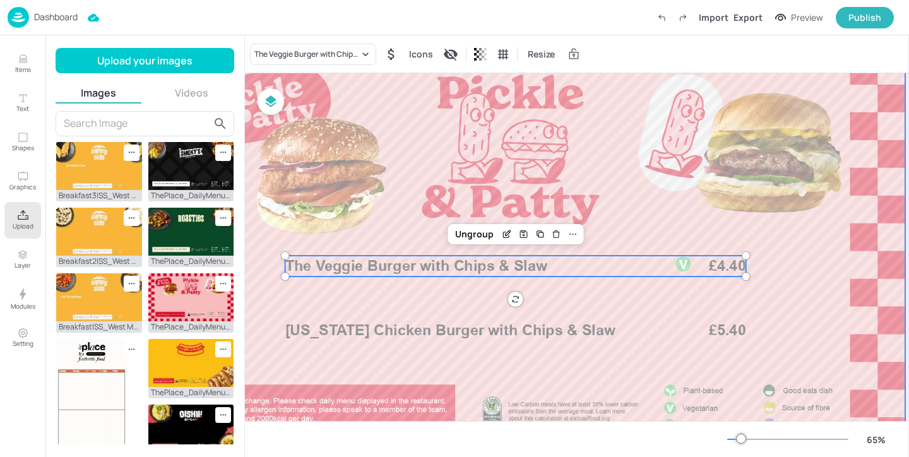
click at [593, 204] on div at bounding box center [510, 251] width 789 height 444
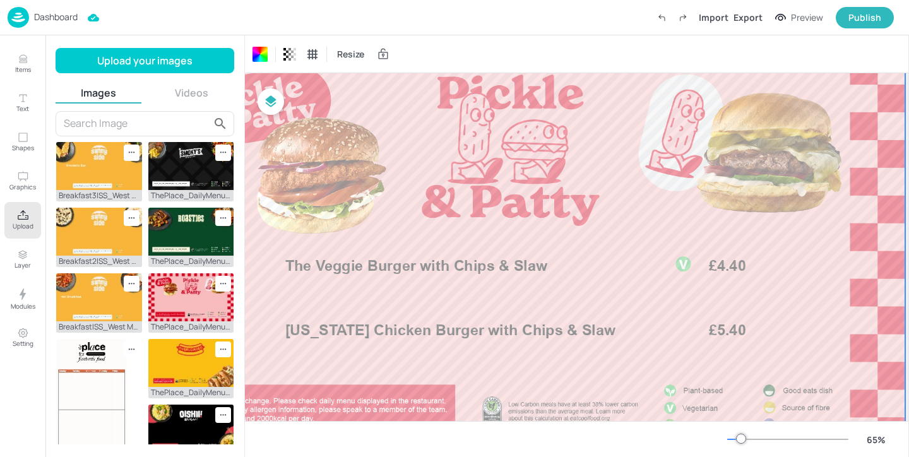
click at [20, 216] on icon "Upload" at bounding box center [23, 215] width 12 height 12
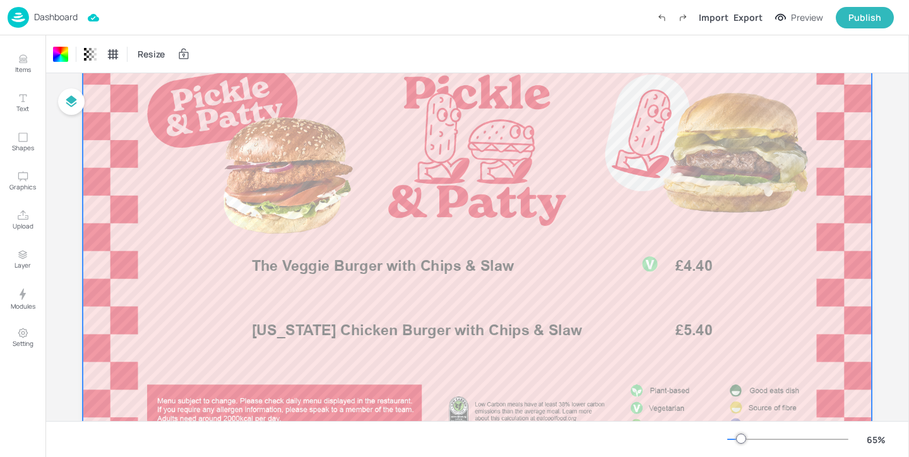
scroll to position [122, 0]
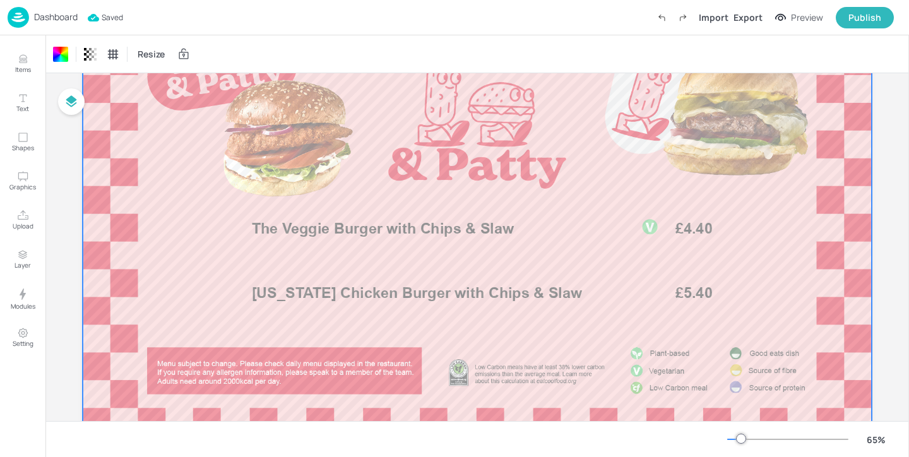
click at [71, 16] on p "Dashboard" at bounding box center [56, 17] width 44 height 9
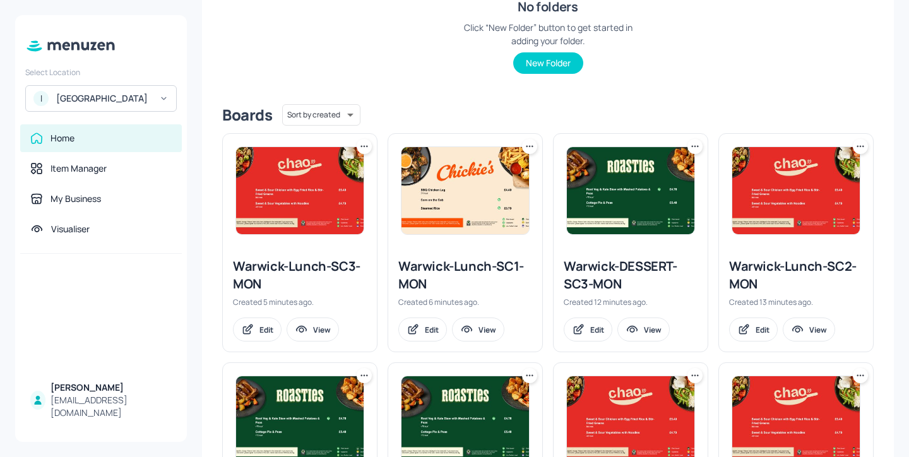
scroll to position [297, 0]
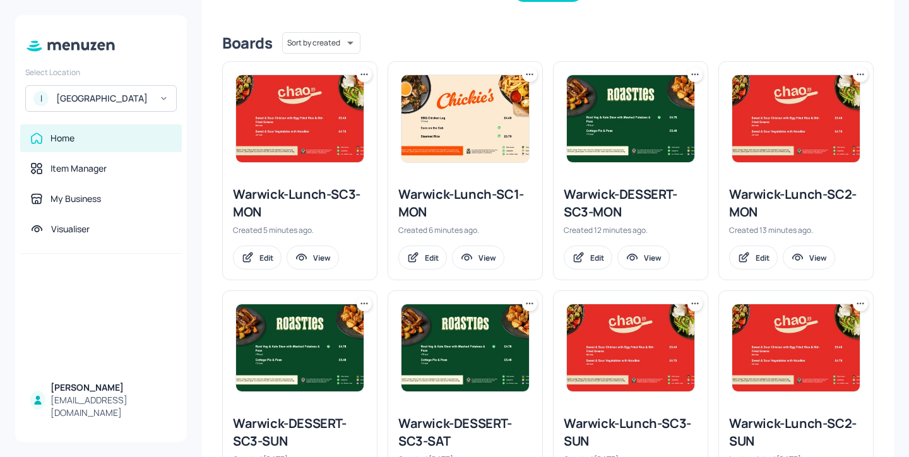
click at [618, 196] on div "Warwick-DESSERT-SC3-MON" at bounding box center [630, 203] width 134 height 35
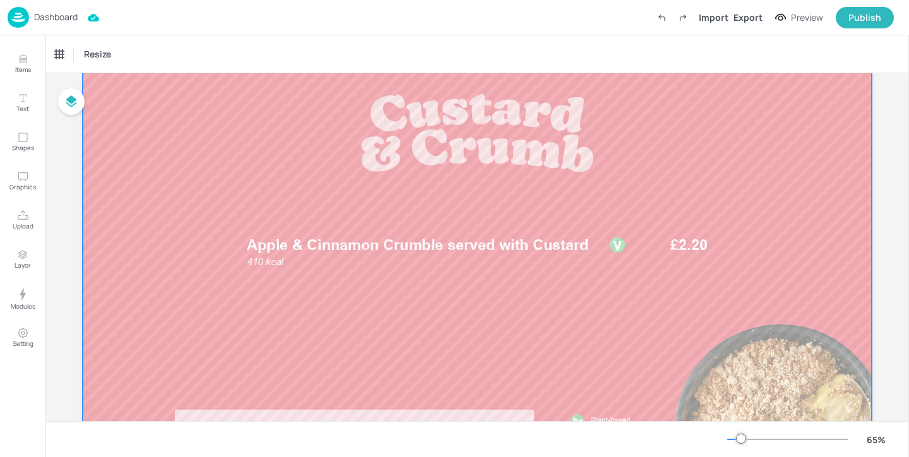
scroll to position [102, 0]
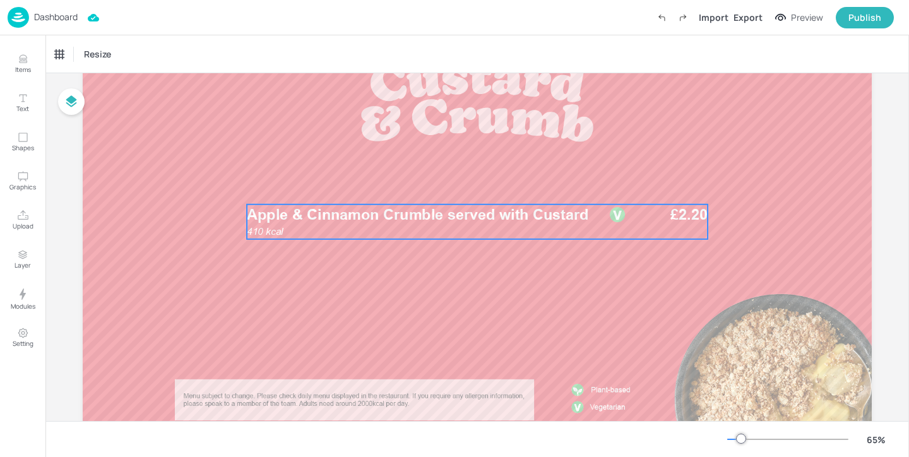
click at [403, 229] on div "410 kcal Apple & Cinnamon Crumble served with Custard £2.20" at bounding box center [477, 221] width 461 height 35
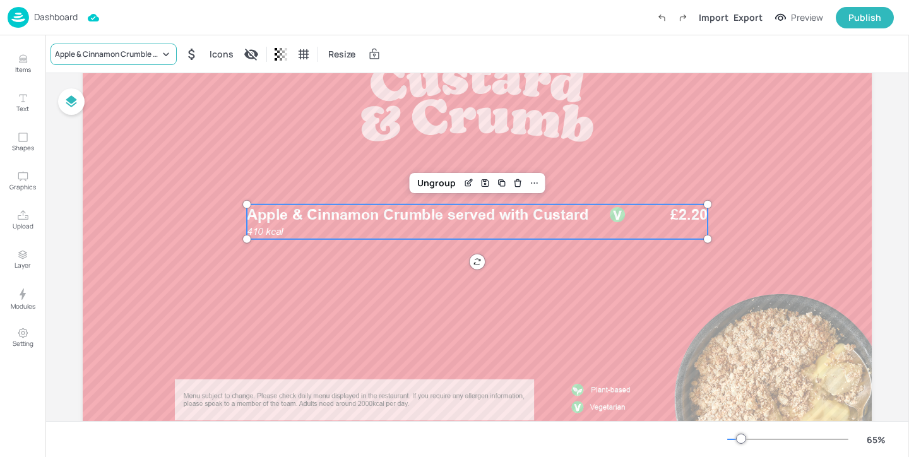
click at [157, 54] on div "Apple & Cinnamon Crumble served with Custard" at bounding box center [107, 54] width 105 height 11
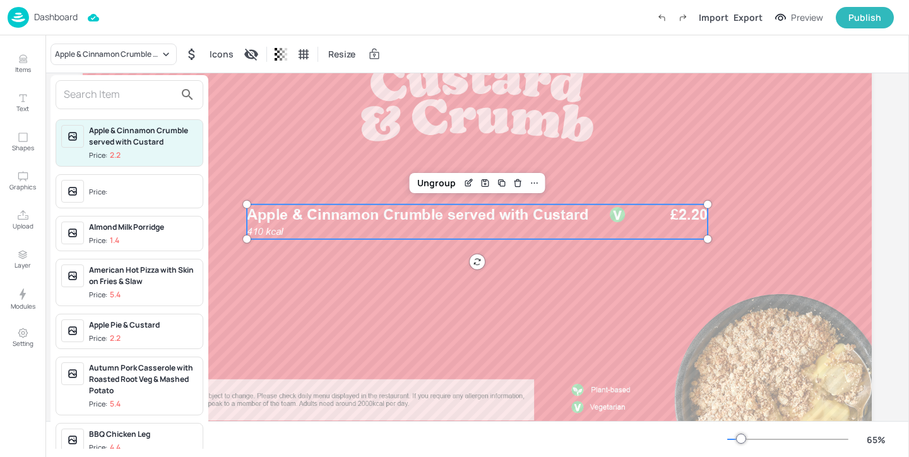
click at [148, 93] on input "text" at bounding box center [119, 95] width 111 height 20
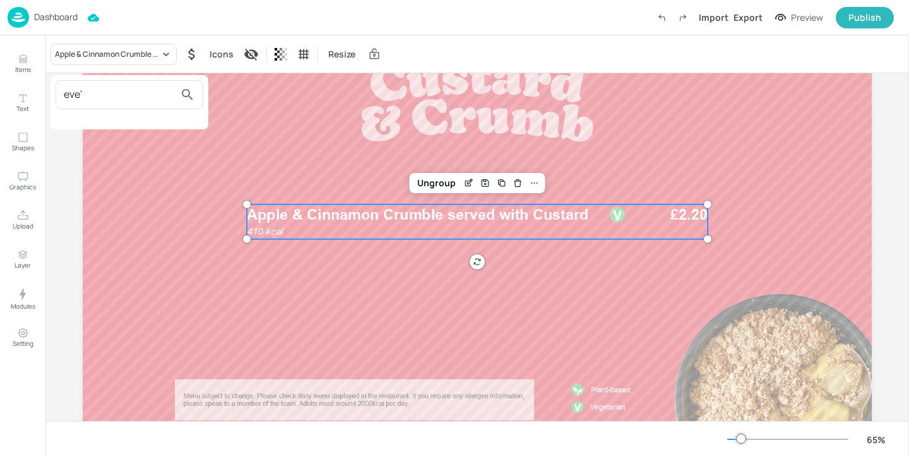
type input "eve'"
click at [22, 59] on div at bounding box center [454, 228] width 909 height 457
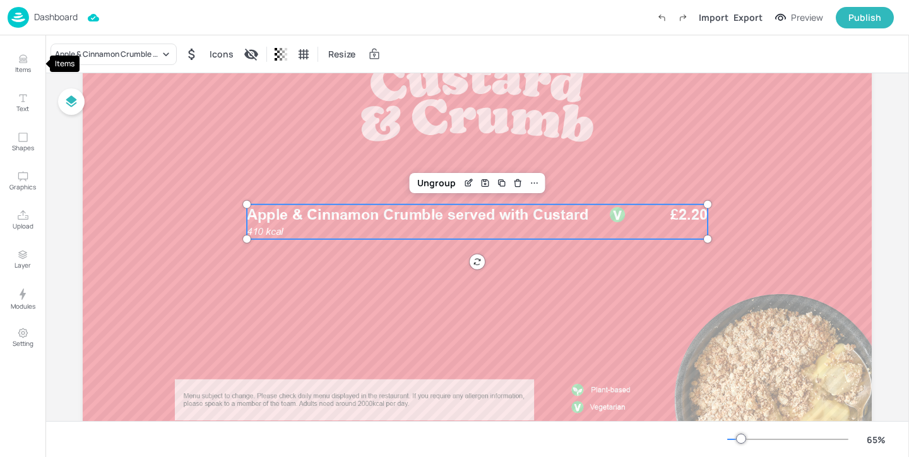
click at [22, 59] on icon "Items" at bounding box center [23, 59] width 8 height 1
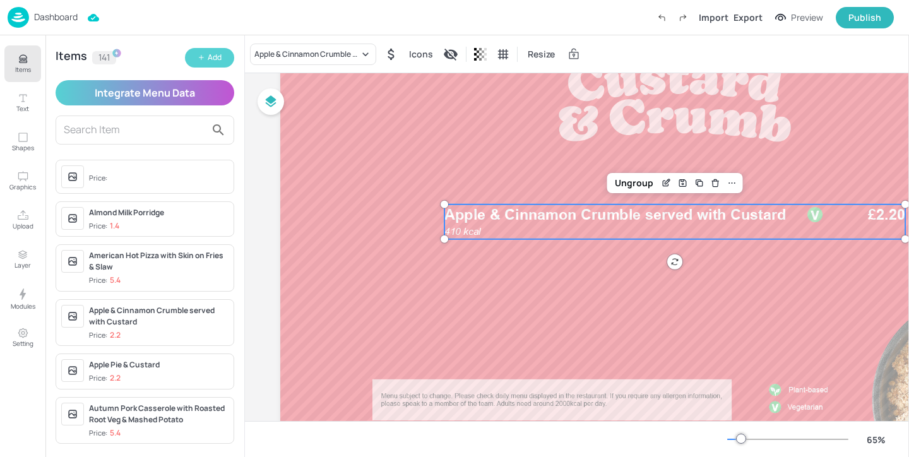
click at [223, 61] on button "Add" at bounding box center [209, 58] width 49 height 20
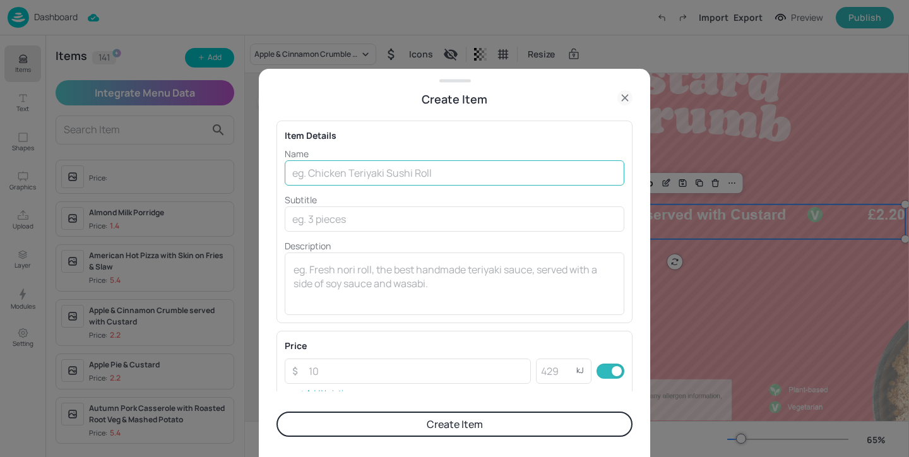
click at [304, 168] on input "text" at bounding box center [454, 172] width 339 height 25
paste input "Eve Pudding & Custard"
type input "Eve Pudding & Custard"
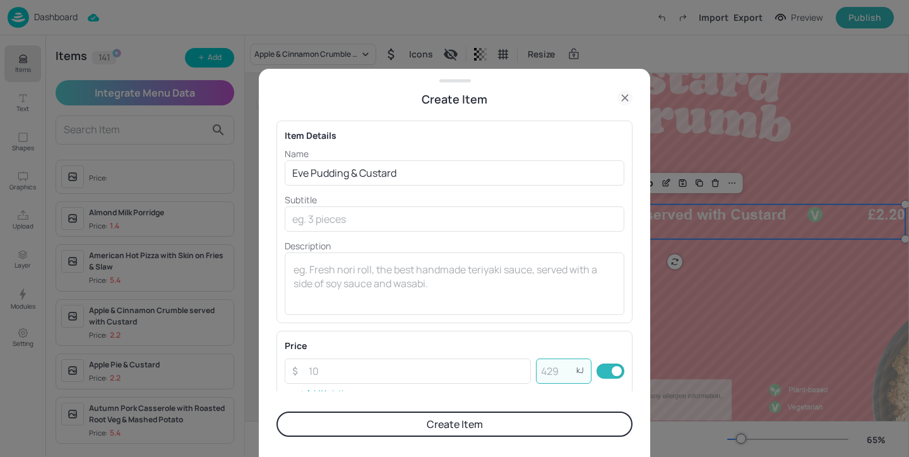
click at [567, 372] on input "number" at bounding box center [556, 370] width 40 height 25
type input "205"
click at [445, 375] on input "number" at bounding box center [416, 370] width 230 height 25
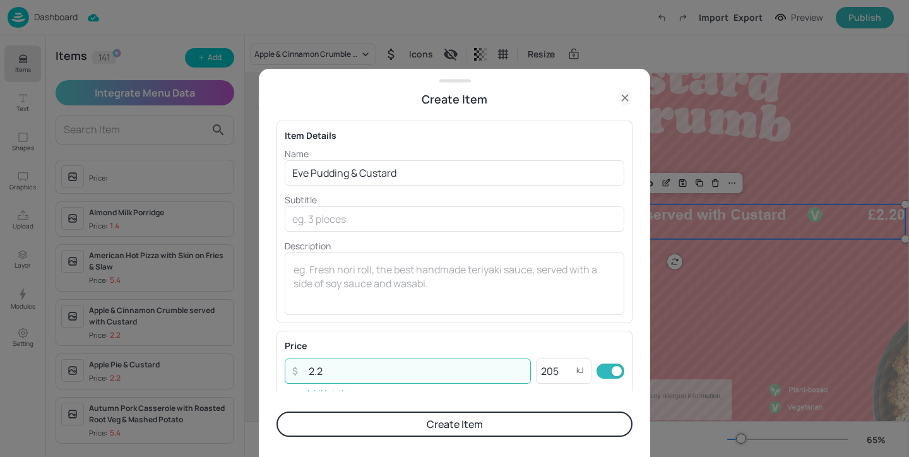
type input "2.2"
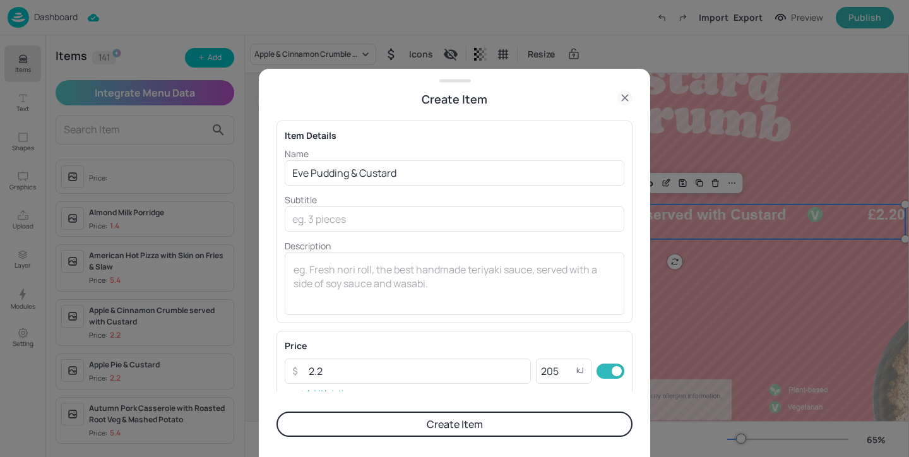
click at [406, 418] on button "Create Item" at bounding box center [454, 423] width 356 height 25
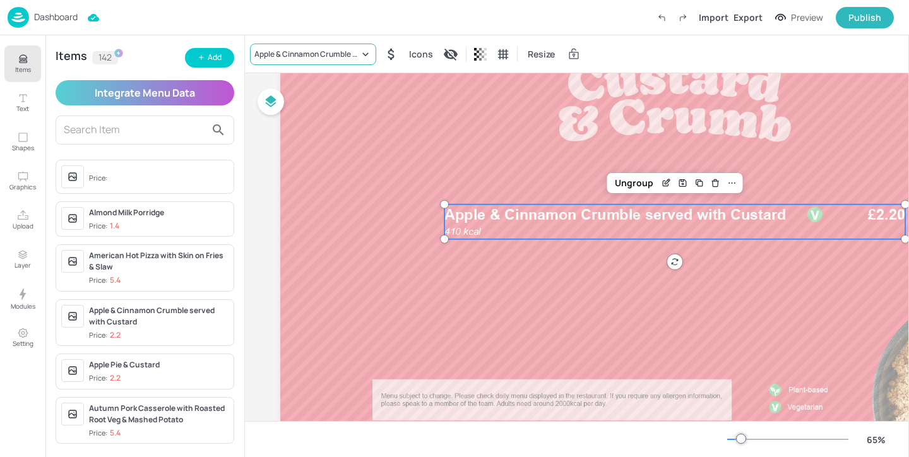
click at [295, 53] on div "Apple & Cinnamon Crumble served with Custard" at bounding box center [306, 54] width 105 height 11
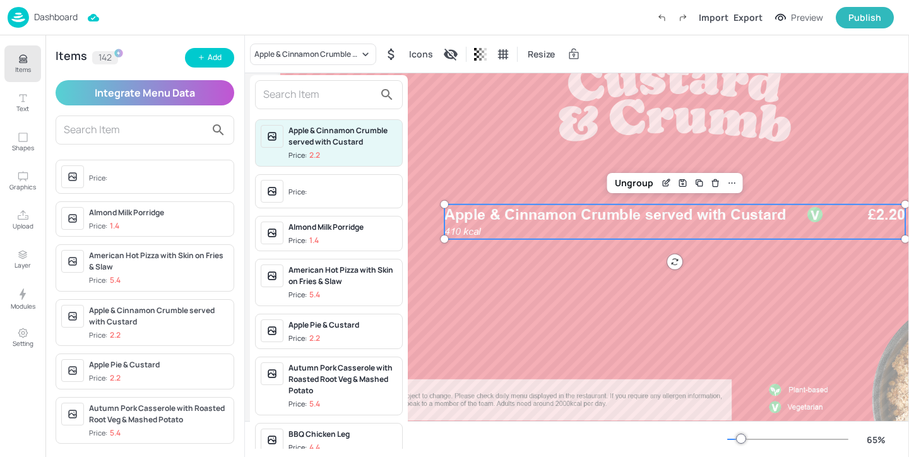
click at [291, 87] on input "text" at bounding box center [318, 95] width 111 height 20
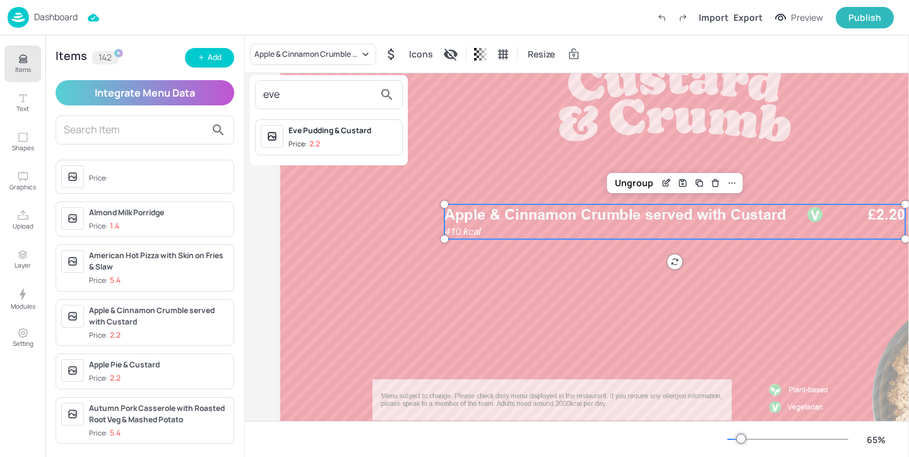
type input "eve"
click at [317, 146] on p "2.2" at bounding box center [314, 143] width 11 height 9
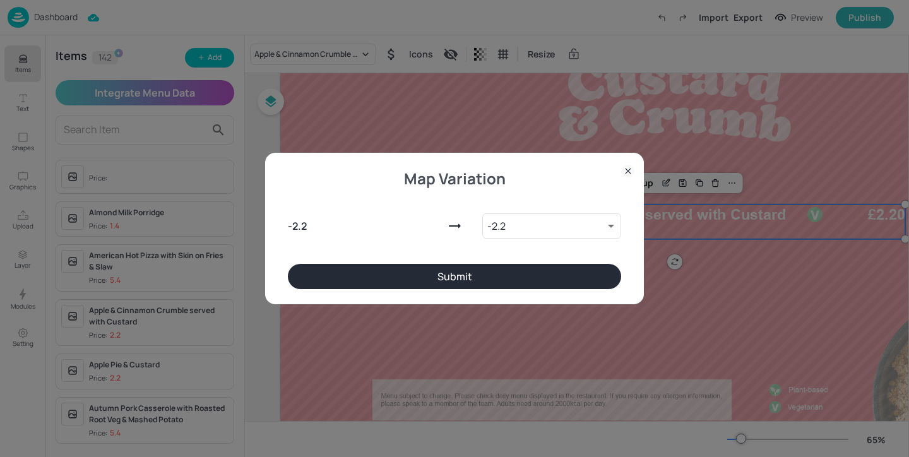
click at [467, 281] on button "Submit" at bounding box center [454, 276] width 333 height 25
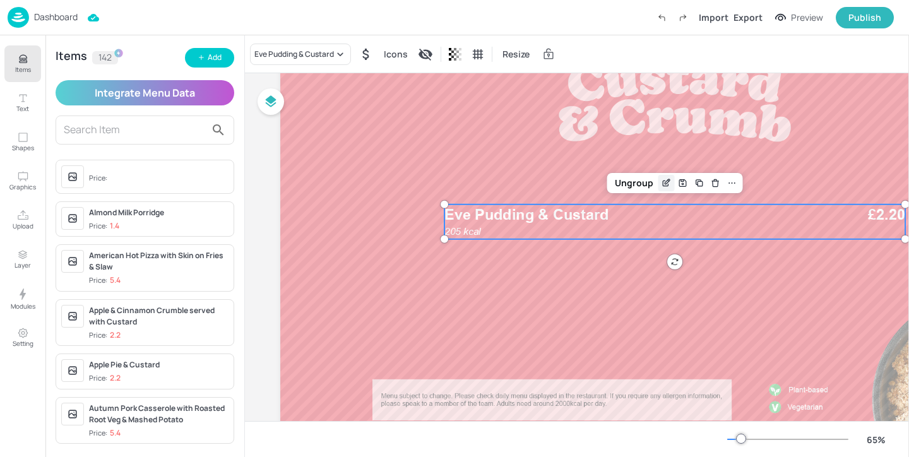
click at [659, 183] on div "Edit Item" at bounding box center [666, 183] width 16 height 16
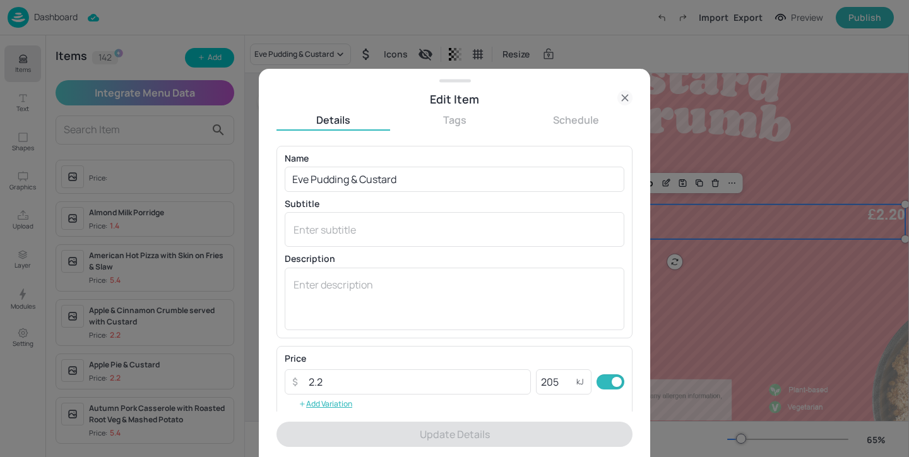
scroll to position [202, 0]
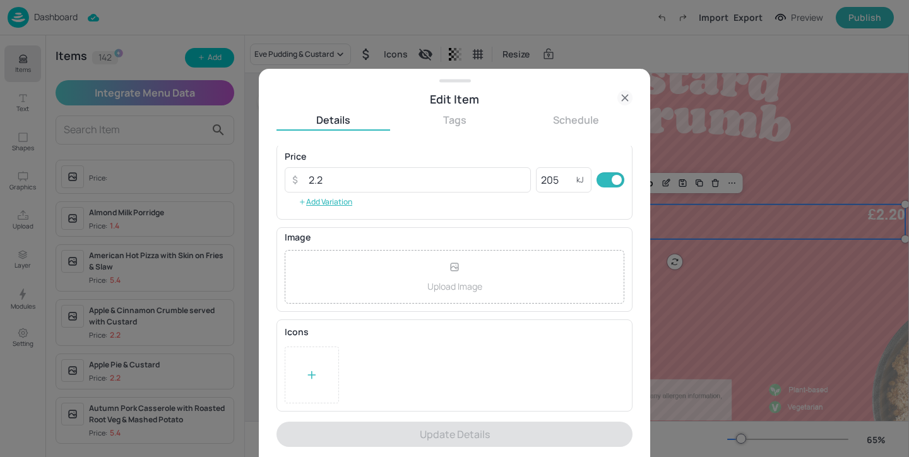
click at [307, 369] on icon at bounding box center [311, 374] width 13 height 13
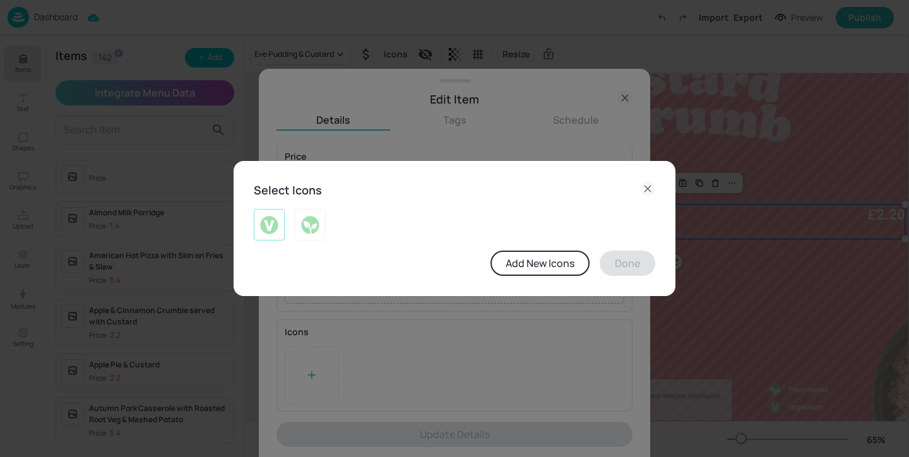
click at [269, 223] on img at bounding box center [269, 225] width 20 height 20
click at [629, 269] on button "Done" at bounding box center [627, 262] width 56 height 25
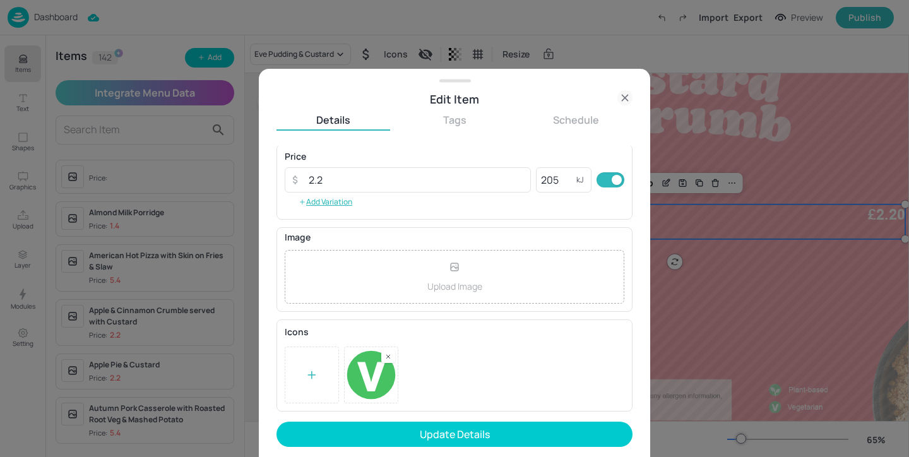
click at [534, 420] on form "Name Eve Pudding & Custard ​ Subtitle x ​ Description x ​ Price ​ 2.2 ​ 205 kJ …" at bounding box center [454, 301] width 356 height 311
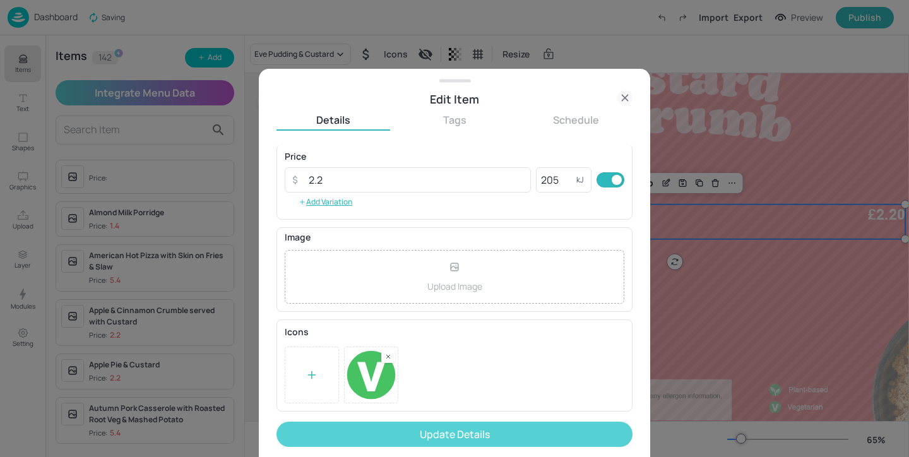
click at [528, 433] on button "Update Details" at bounding box center [454, 433] width 356 height 25
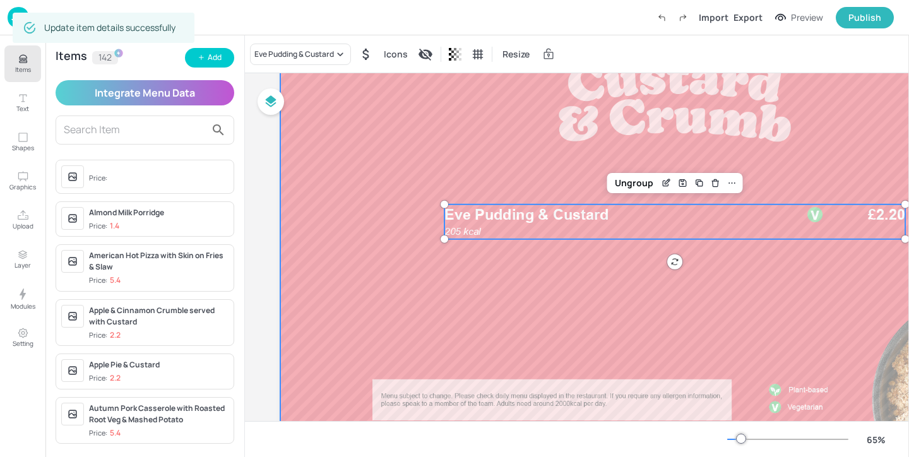
click at [443, 308] on div at bounding box center [674, 233] width 789 height 444
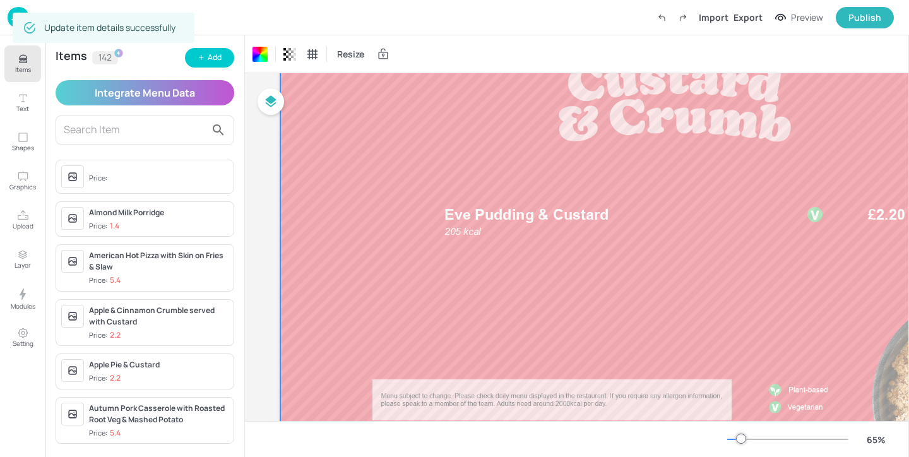
click at [19, 7] on img at bounding box center [18, 17] width 21 height 21
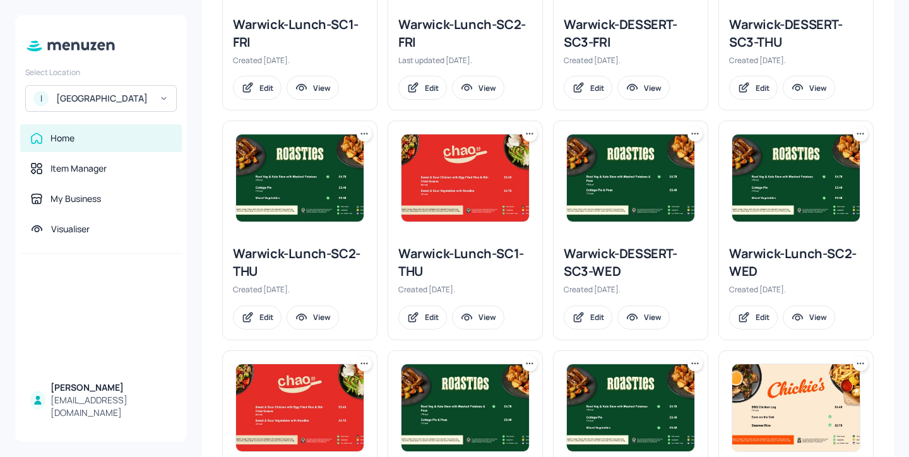
scroll to position [1297, 0]
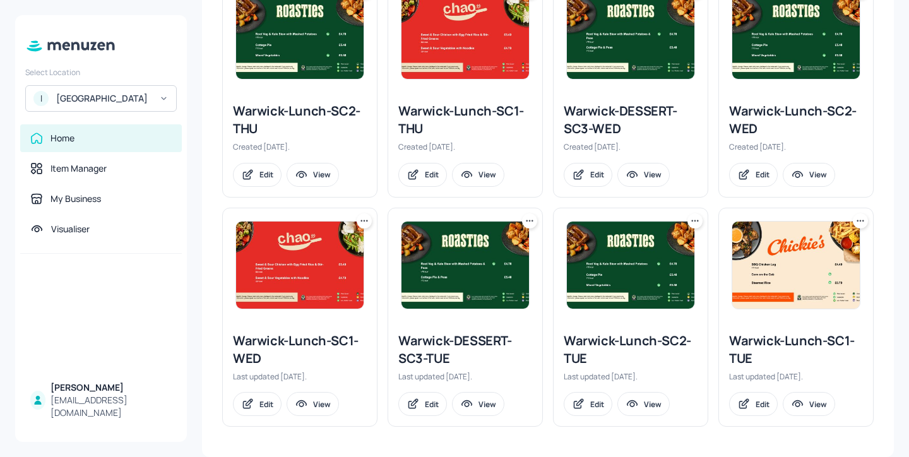
click at [768, 347] on div "Warwick-Lunch-SC1-TUE" at bounding box center [796, 349] width 134 height 35
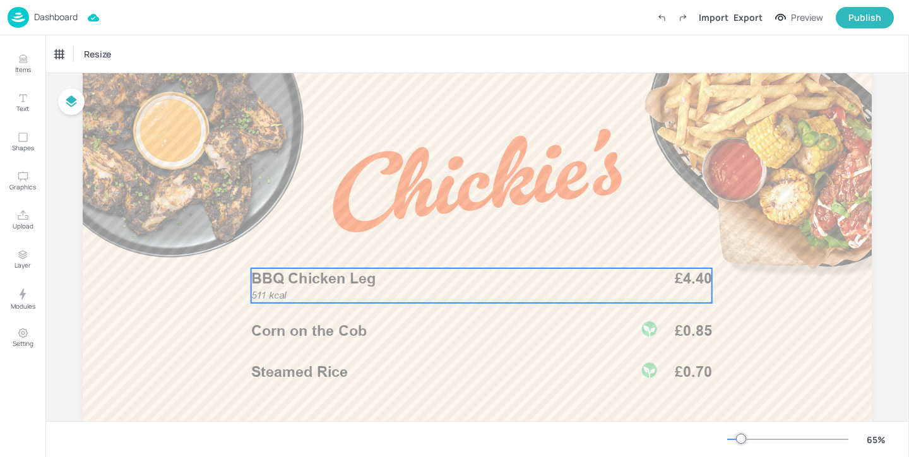
scroll to position [102, 0]
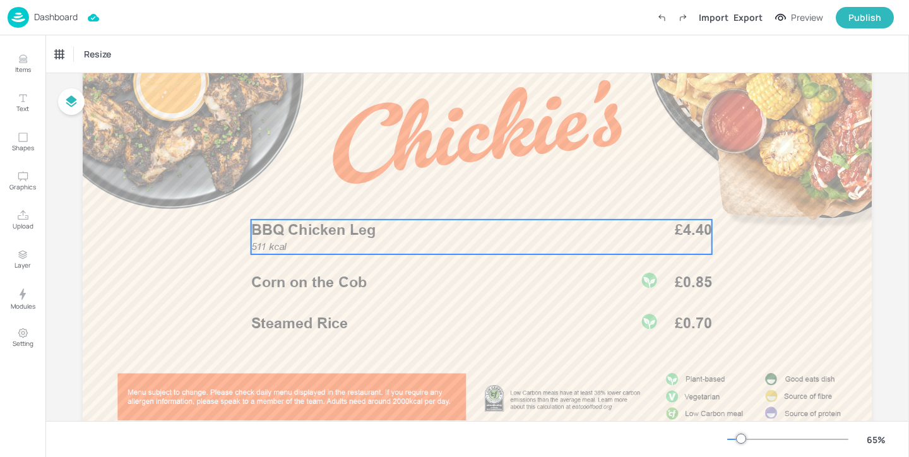
click at [340, 222] on span "BBQ Chicken Leg" at bounding box center [313, 230] width 125 height 18
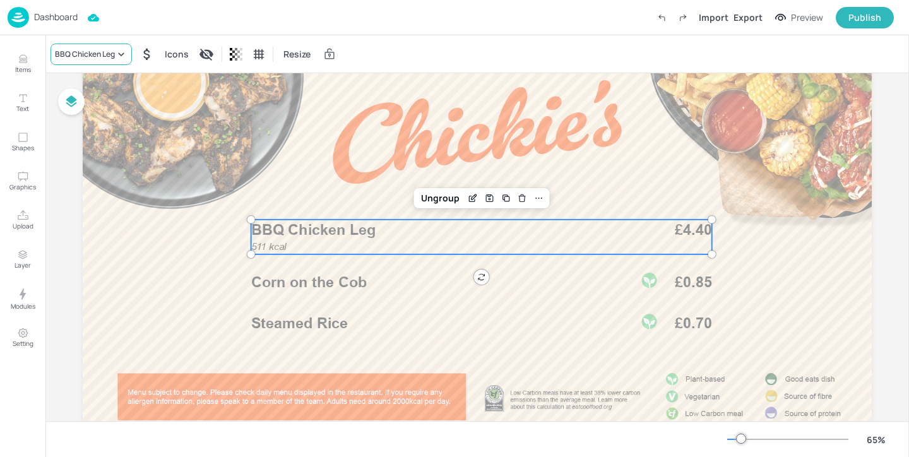
click at [91, 49] on div "BBQ Chicken Leg" at bounding box center [85, 54] width 60 height 11
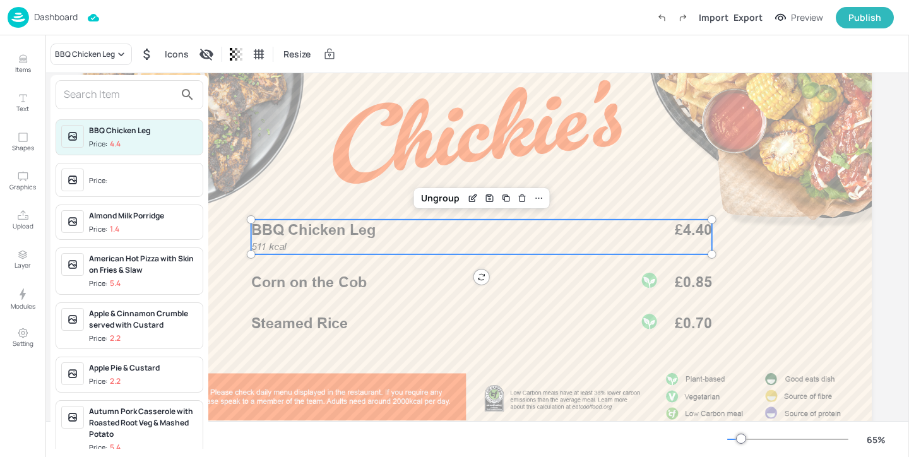
click at [109, 93] on input "text" at bounding box center [119, 95] width 111 height 20
type input "y"
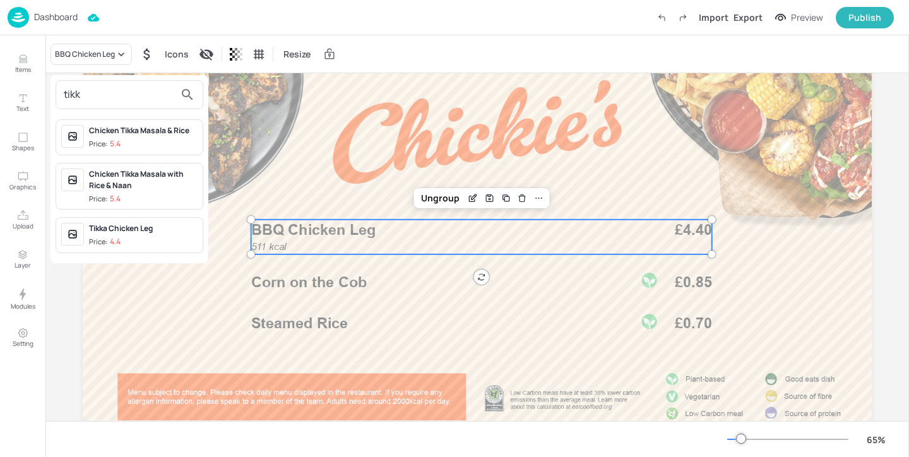
type input "tikk"
click at [141, 235] on div "Tikka Chicken Leg Price: 4.4" at bounding box center [143, 235] width 109 height 25
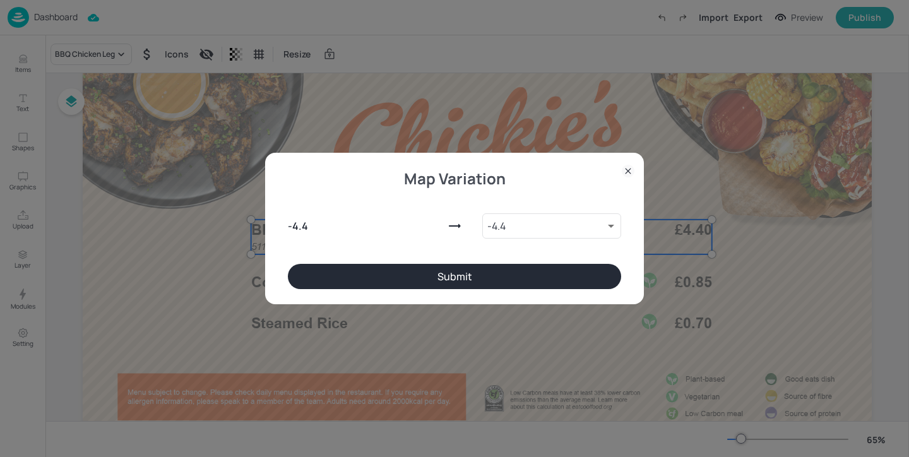
click at [413, 282] on button "Submit" at bounding box center [454, 276] width 333 height 25
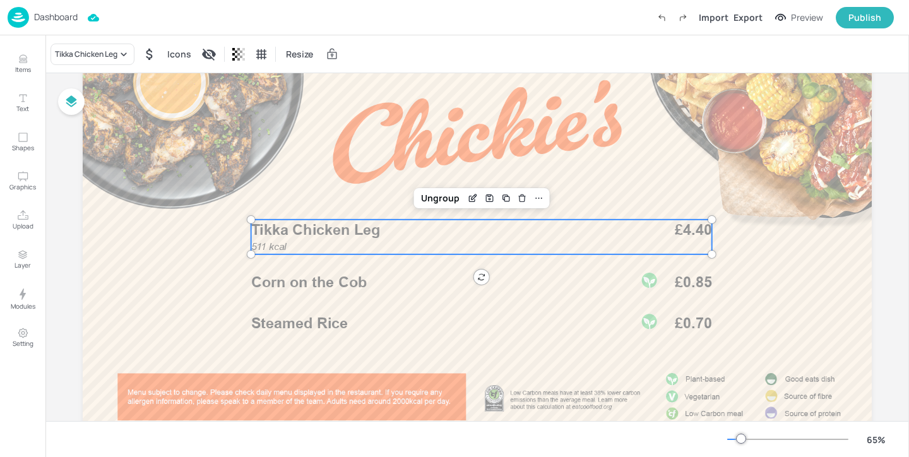
click at [376, 285] on p "Corn on the Cob" at bounding box center [438, 282] width 374 height 21
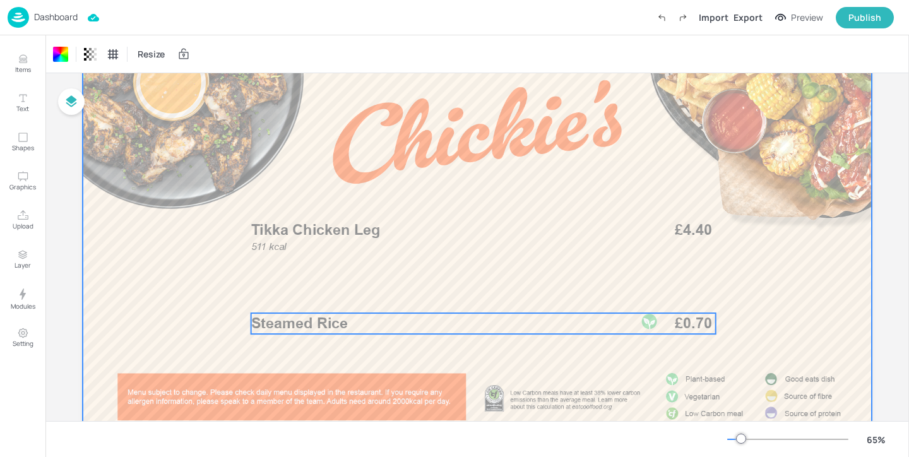
click at [357, 328] on p "Steamed Rice" at bounding box center [438, 323] width 374 height 21
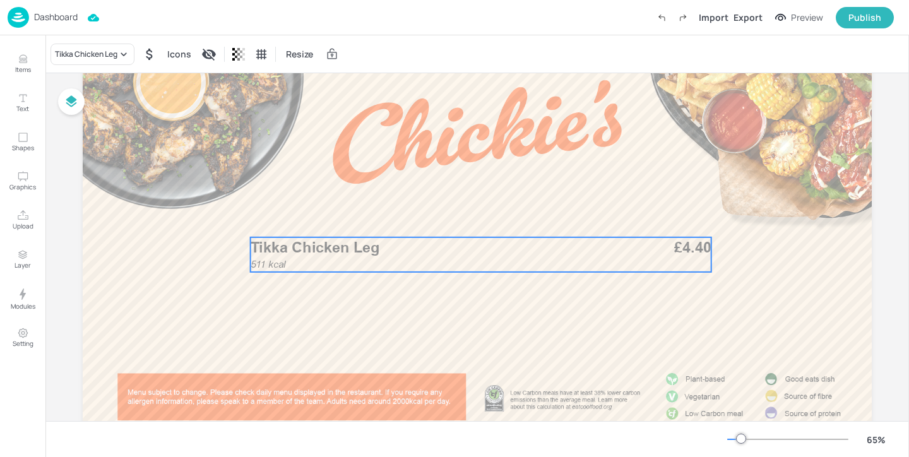
drag, startPoint x: 347, startPoint y: 245, endPoint x: 346, endPoint y: 262, distance: 17.7
click at [346, 262] on div "511 kcal Tikka Chicken Leg £4.40" at bounding box center [480, 254] width 461 height 35
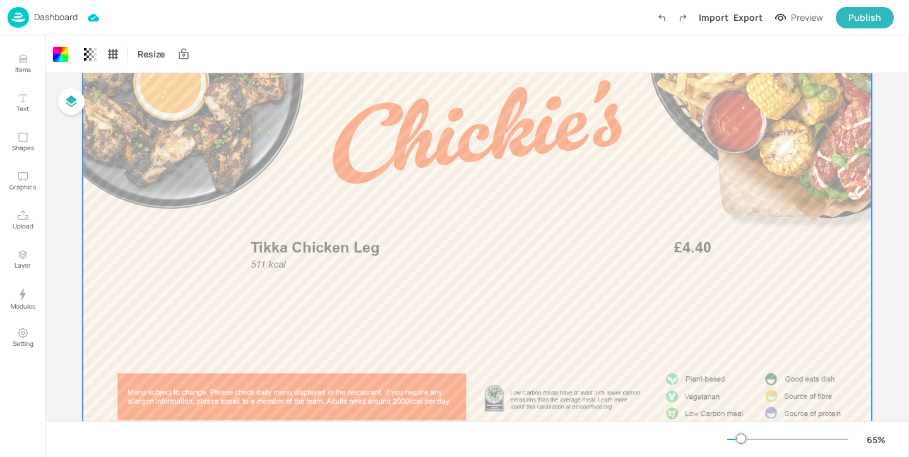
scroll to position [0, 0]
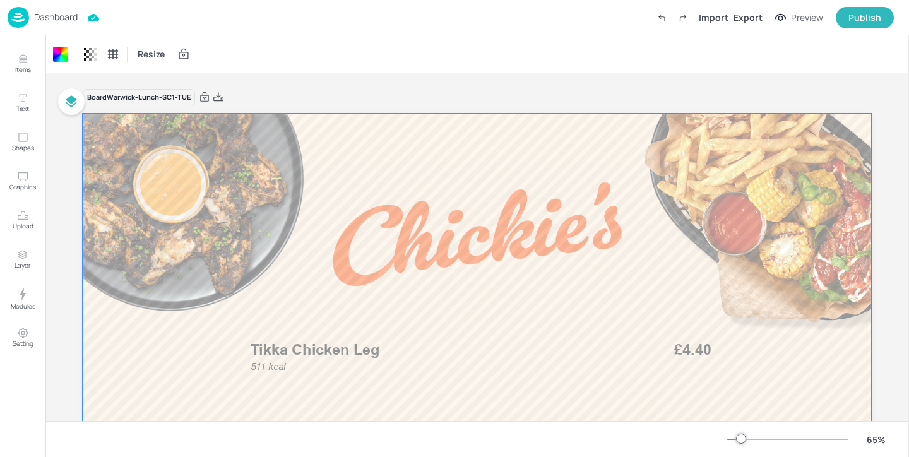
click at [74, 19] on p "Dashboard" at bounding box center [56, 17] width 44 height 9
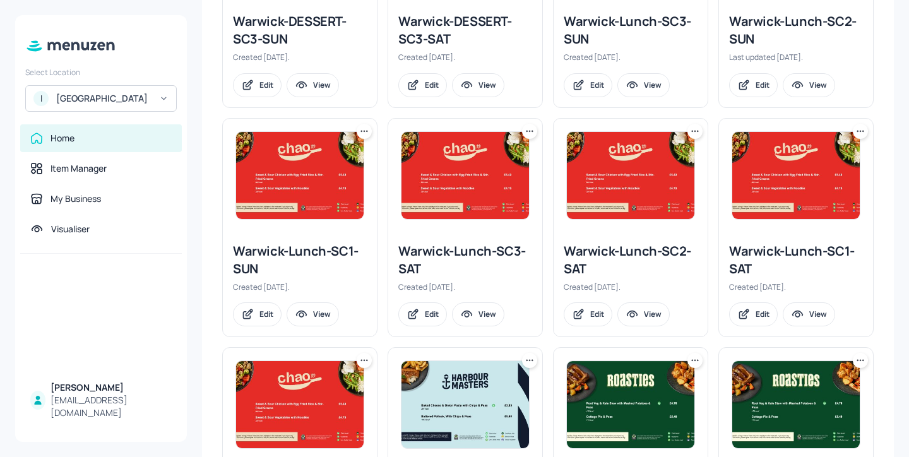
scroll to position [1297, 0]
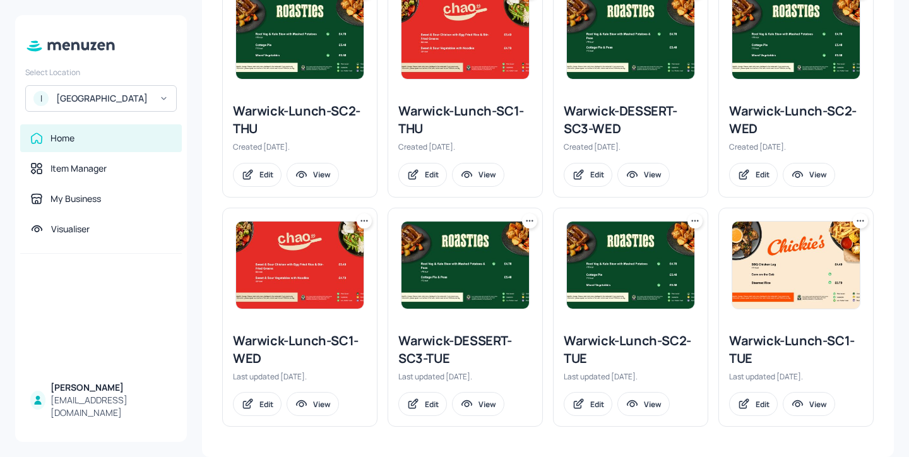
click at [695, 225] on icon at bounding box center [694, 221] width 13 height 13
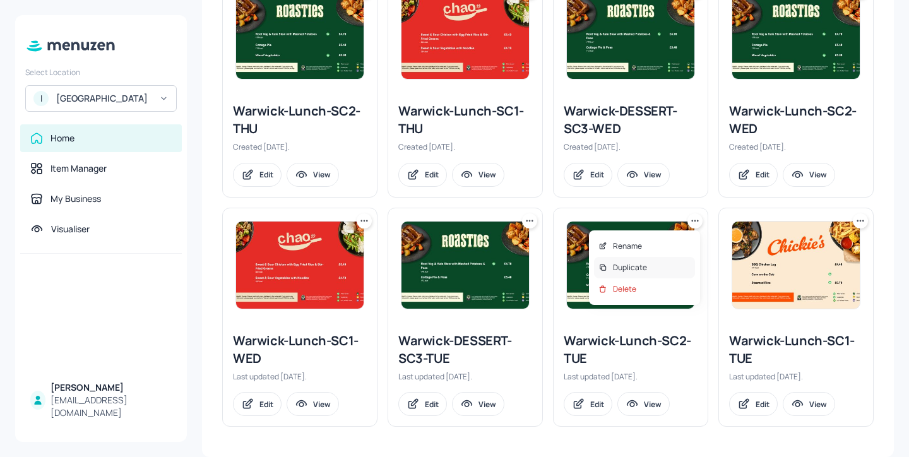
click at [661, 269] on div "Duplicate" at bounding box center [644, 267] width 101 height 21
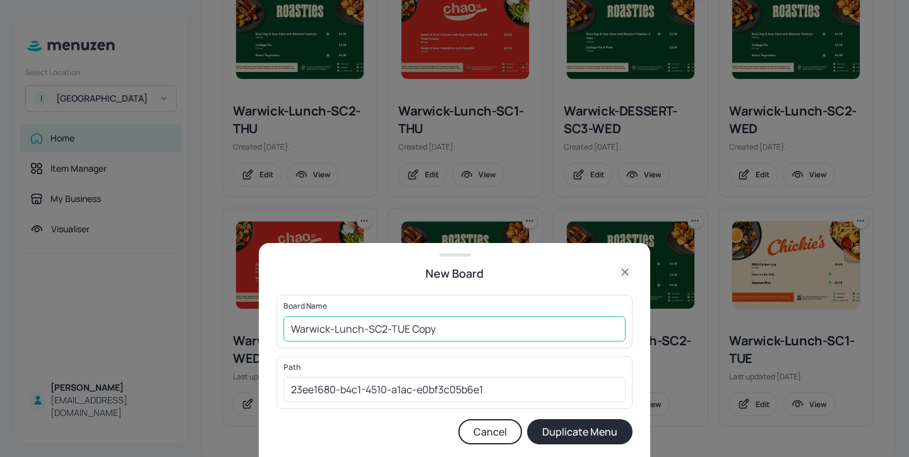
click at [388, 330] on input "Warwick-Lunch-SC2-TUE Copy" at bounding box center [454, 328] width 342 height 25
drag, startPoint x: 490, startPoint y: 330, endPoint x: 407, endPoint y: 331, distance: 83.3
click at [407, 331] on input "Warwick-Lunch-SC3-TUE Copy" at bounding box center [454, 328] width 342 height 25
type input "Warwick-Lunch-SC3-TUE"
click at [585, 422] on button "Duplicate Menu" at bounding box center [579, 431] width 105 height 25
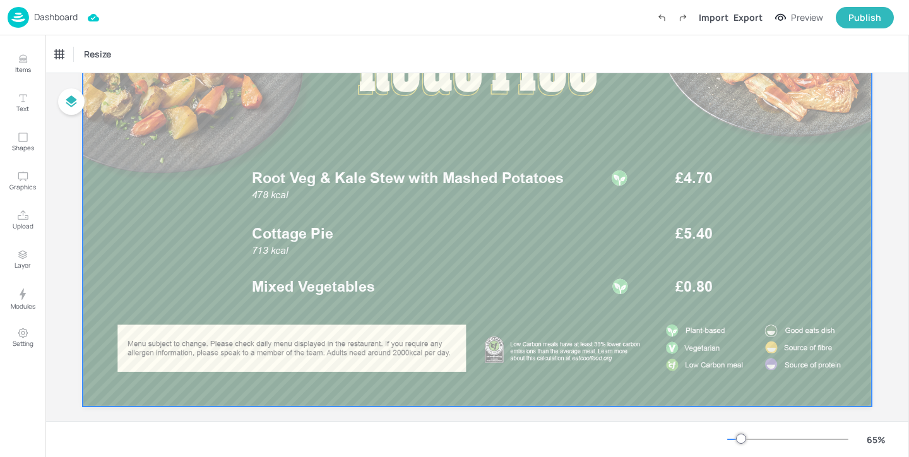
scroll to position [150, 0]
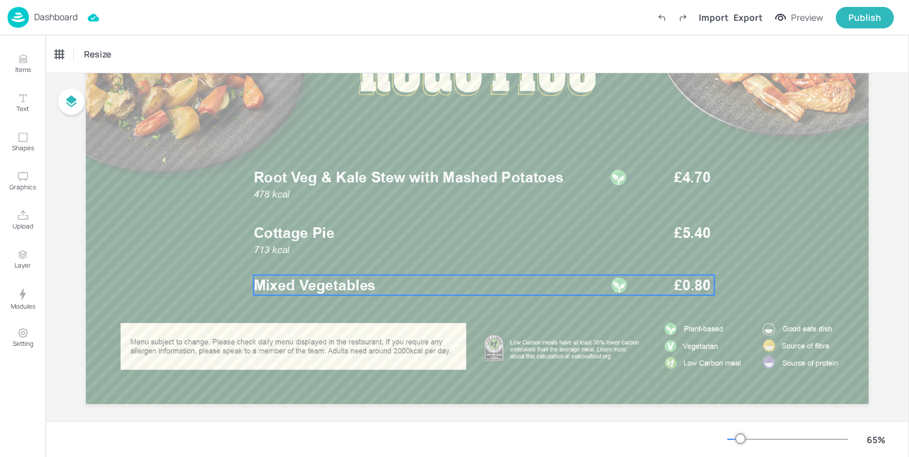
click at [421, 278] on p "Mixed Vegetables" at bounding box center [438, 285] width 370 height 21
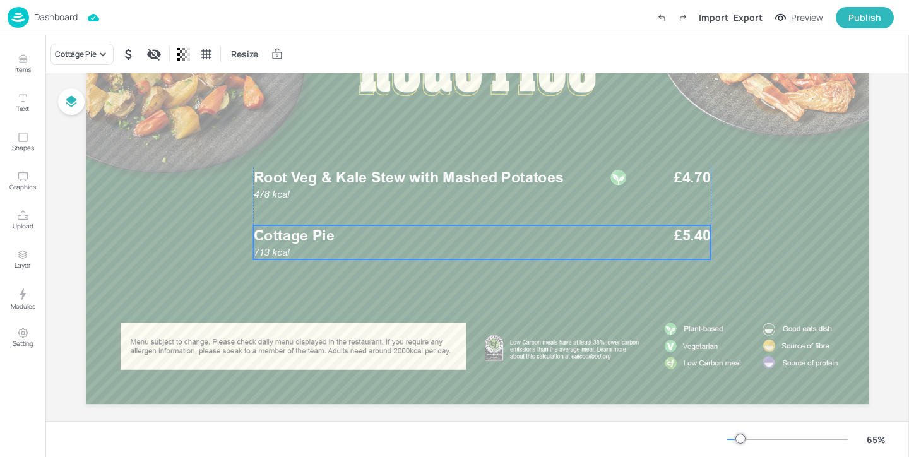
click at [403, 256] on div "713 kcal Cottage Pie £5.40" at bounding box center [481, 242] width 457 height 34
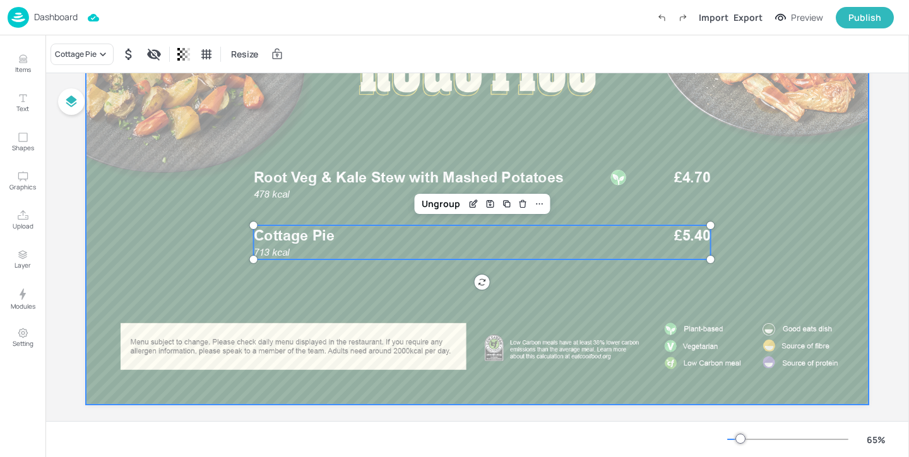
click at [387, 291] on div at bounding box center [477, 184] width 782 height 440
